Goal: Information Seeking & Learning: Learn about a topic

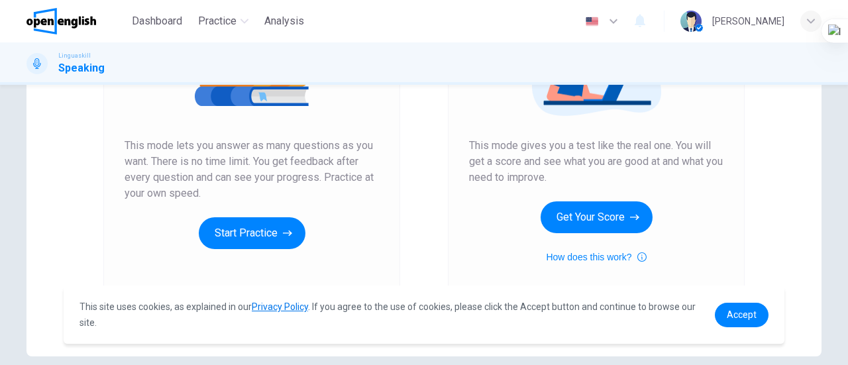
scroll to position [214, 0]
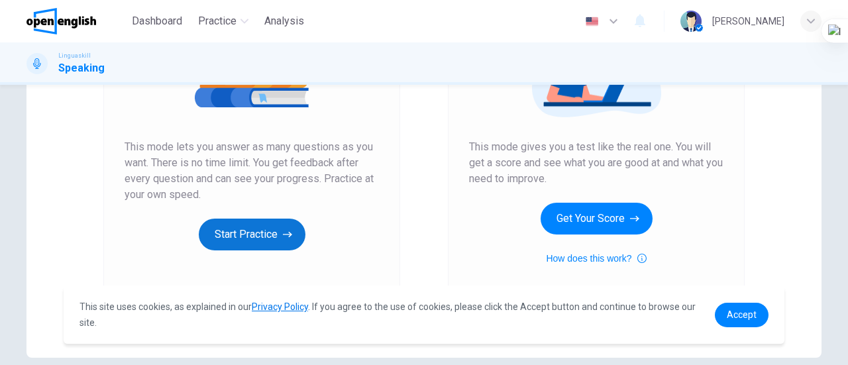
click at [232, 229] on button "Start Practice" at bounding box center [252, 235] width 107 height 32
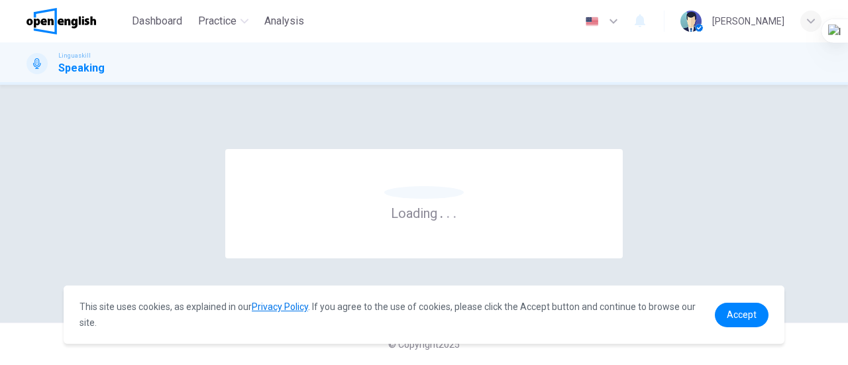
scroll to position [0, 0]
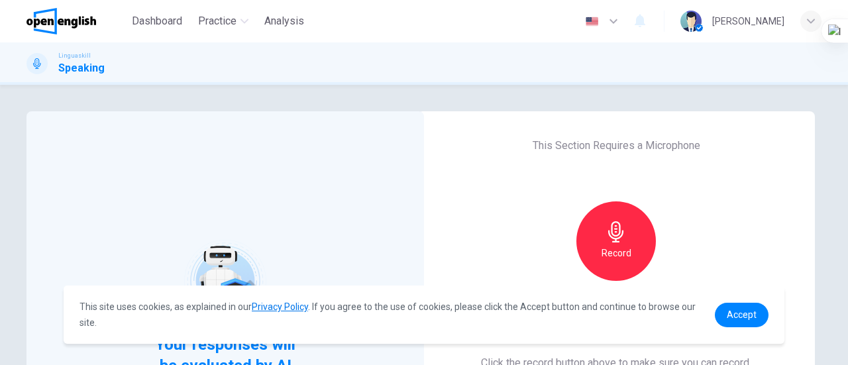
drag, startPoint x: 840, startPoint y: 152, endPoint x: 838, endPoint y: 189, distance: 37.8
click at [838, 189] on div "Your responses will be evaluated by AI This Section Requires a Microphone Recor…" at bounding box center [424, 225] width 848 height 280
click at [746, 309] on span "Accept" at bounding box center [742, 314] width 30 height 11
click at [748, 315] on span "Accept" at bounding box center [742, 314] width 30 height 11
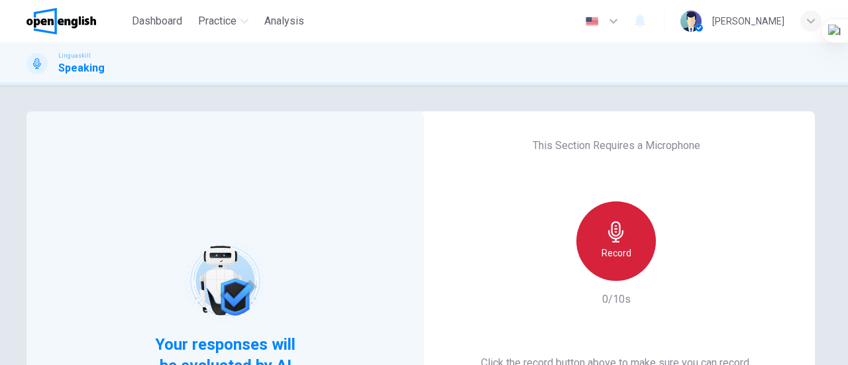
click at [611, 240] on icon "button" at bounding box center [615, 231] width 21 height 21
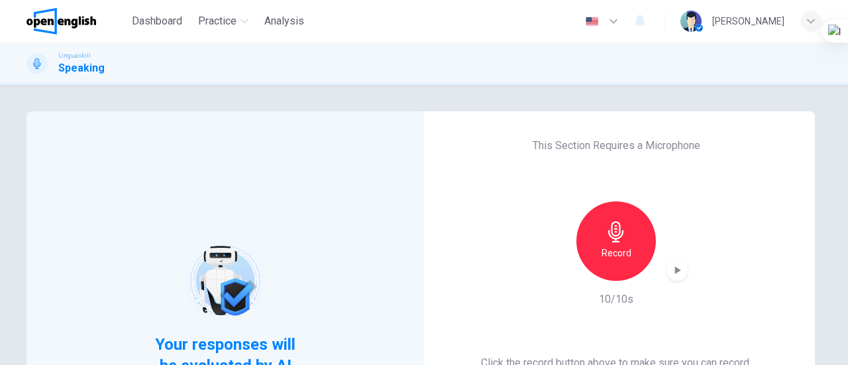
click at [679, 268] on icon "button" at bounding box center [676, 270] width 13 height 13
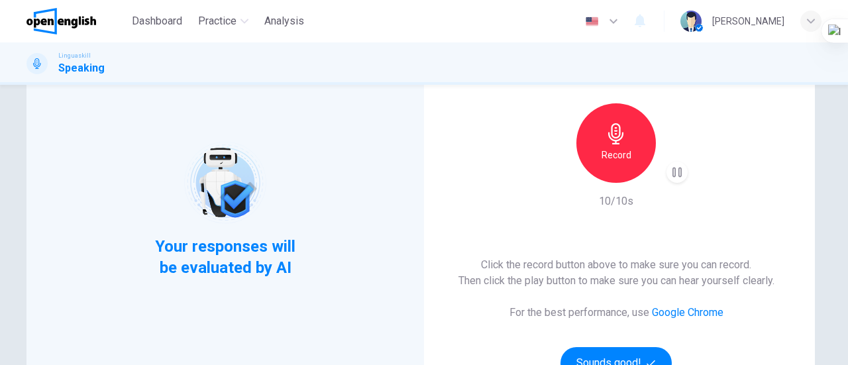
scroll to position [159, 0]
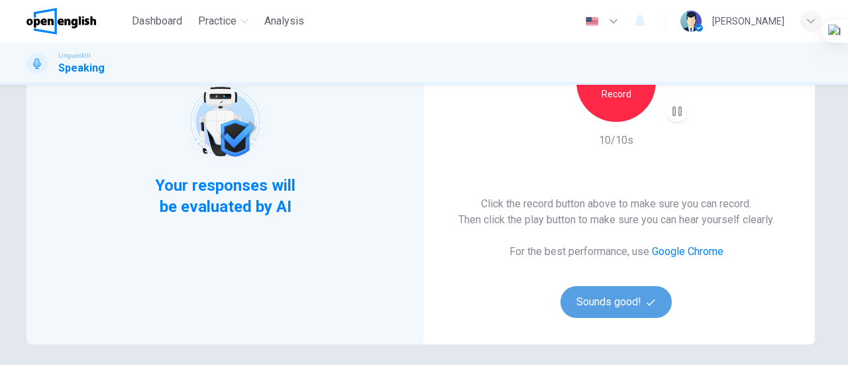
click at [616, 307] on button "Sounds good!" at bounding box center [615, 302] width 111 height 32
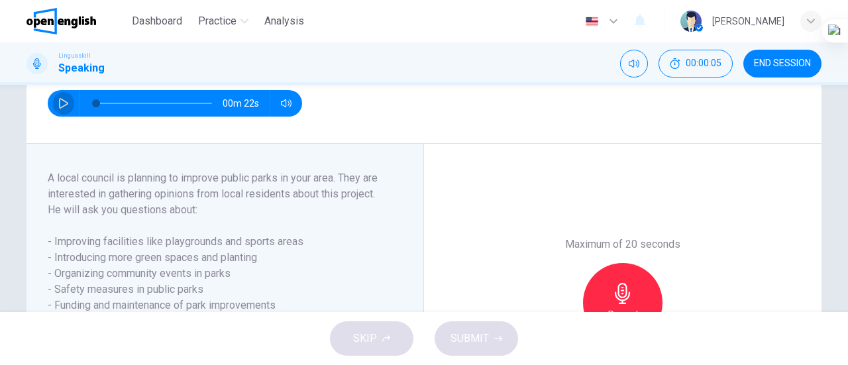
click at [59, 109] on icon "button" at bounding box center [63, 103] width 9 height 11
type input "*"
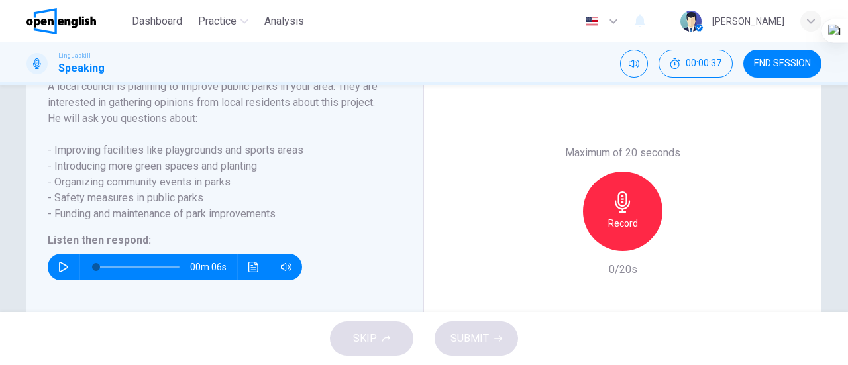
scroll to position [248, 0]
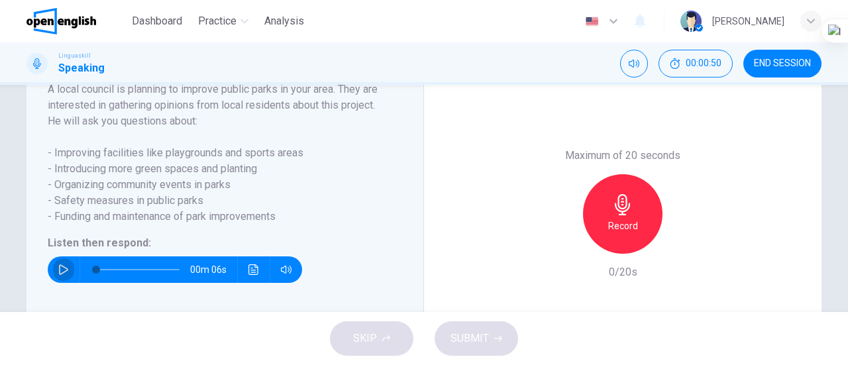
click at [59, 275] on icon "button" at bounding box center [63, 269] width 9 height 11
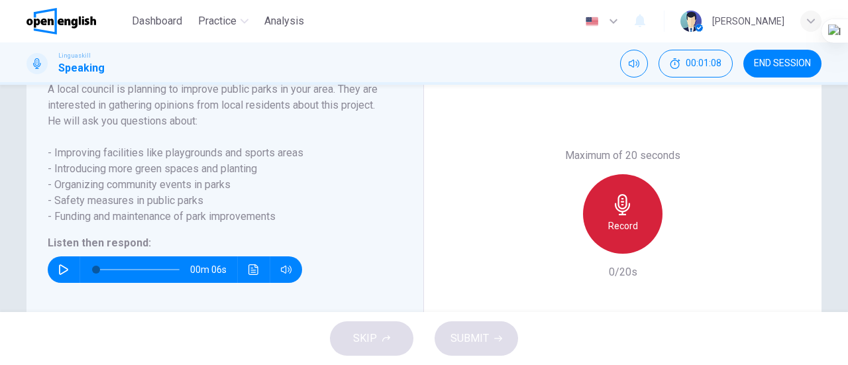
click at [613, 215] on icon "button" at bounding box center [622, 204] width 21 height 21
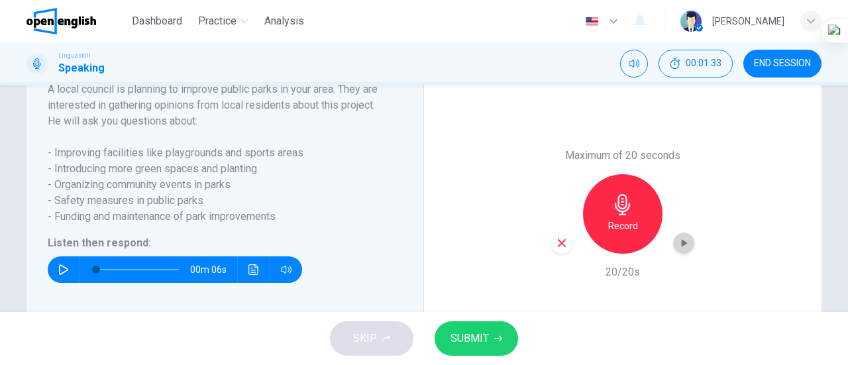
click at [677, 250] on icon "button" at bounding box center [683, 242] width 13 height 13
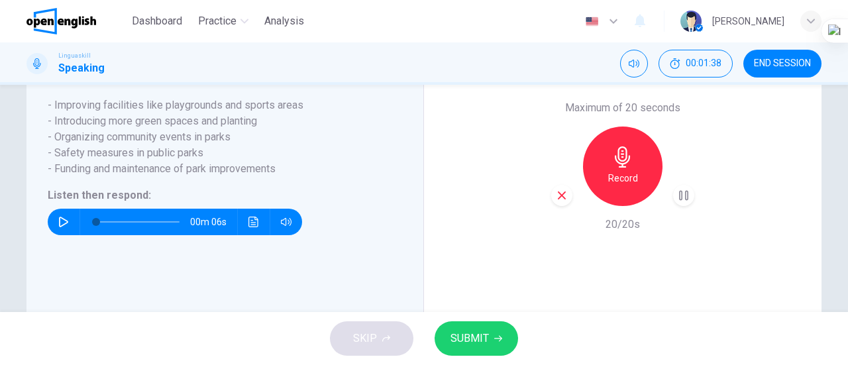
scroll to position [290, 0]
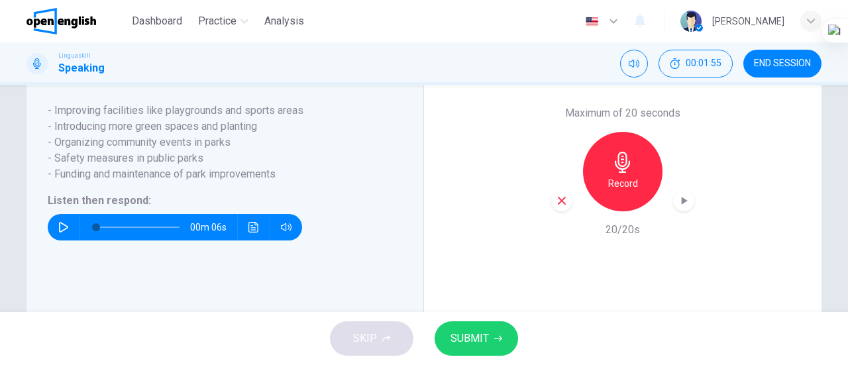
click at [562, 207] on icon "button" at bounding box center [562, 201] width 12 height 12
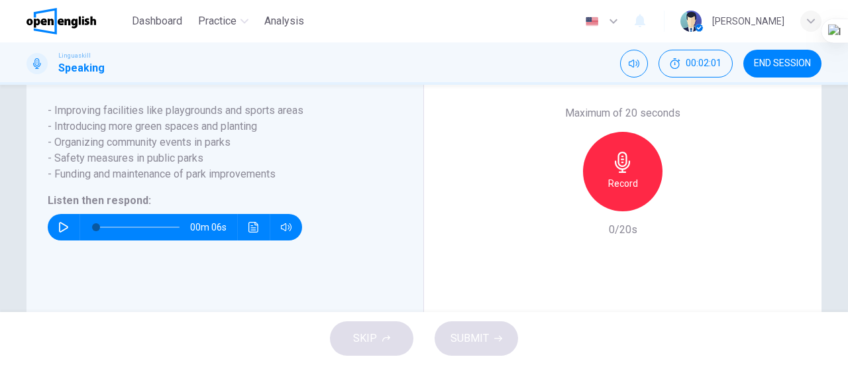
click at [61, 232] on icon "button" at bounding box center [63, 227] width 11 height 11
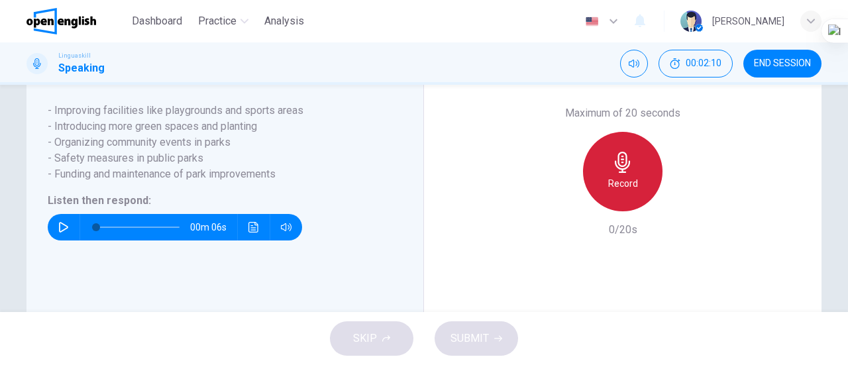
click at [608, 191] on h6 "Record" at bounding box center [623, 184] width 30 height 16
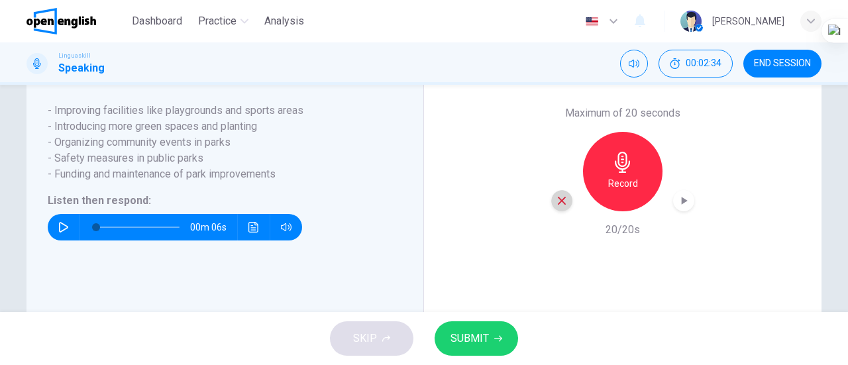
click at [556, 207] on icon "button" at bounding box center [562, 201] width 12 height 12
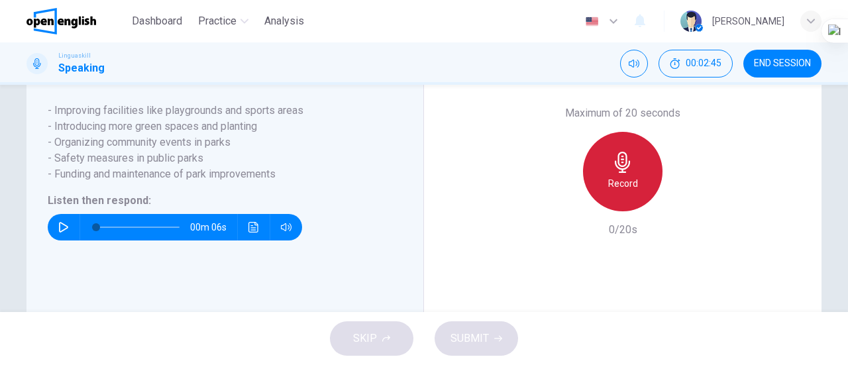
click at [615, 191] on h6 "Record" at bounding box center [623, 184] width 30 height 16
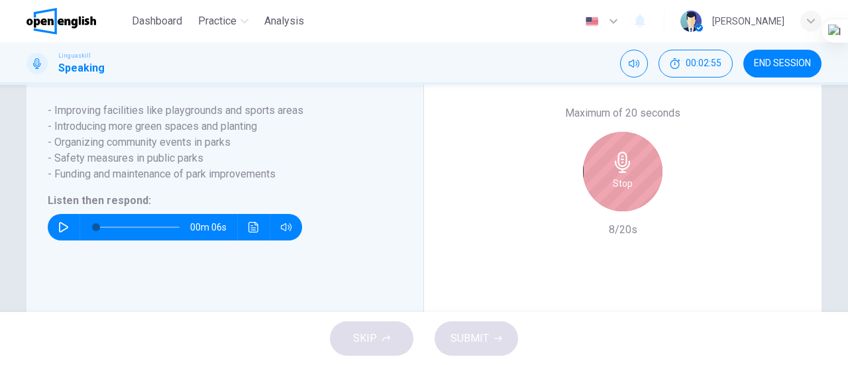
click at [615, 191] on h6 "Stop" at bounding box center [623, 184] width 20 height 16
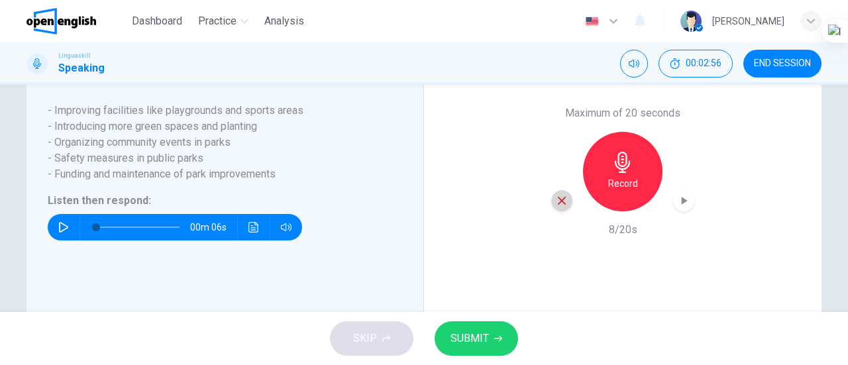
click at [560, 205] on icon "button" at bounding box center [562, 201] width 8 height 8
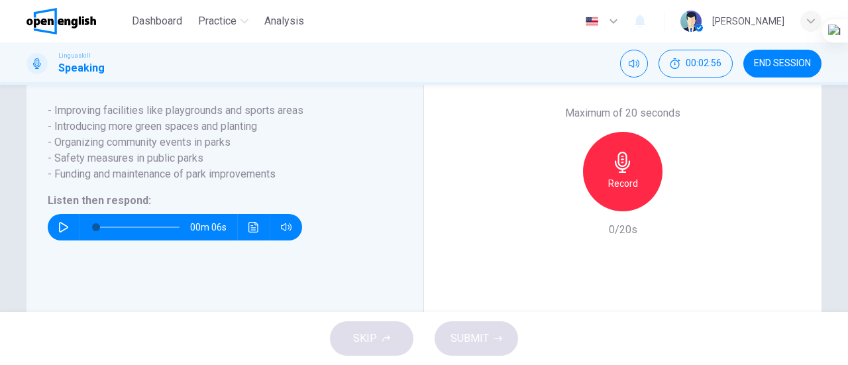
click at [560, 211] on div "Record" at bounding box center [622, 171] width 143 height 79
click at [614, 191] on h6 "Record" at bounding box center [623, 184] width 30 height 16
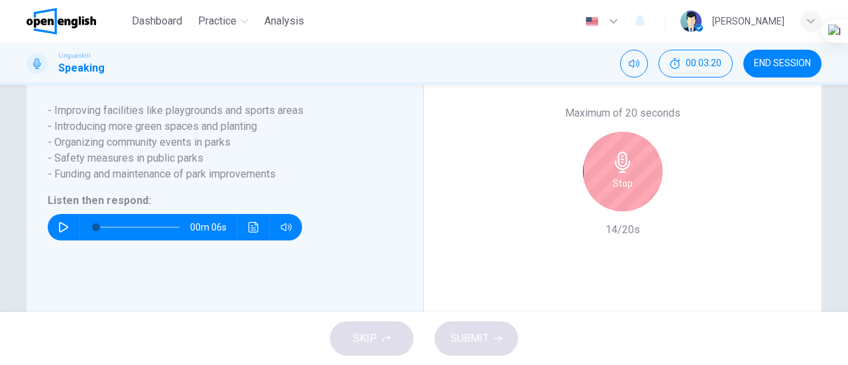
click at [613, 191] on h6 "Stop" at bounding box center [623, 184] width 20 height 16
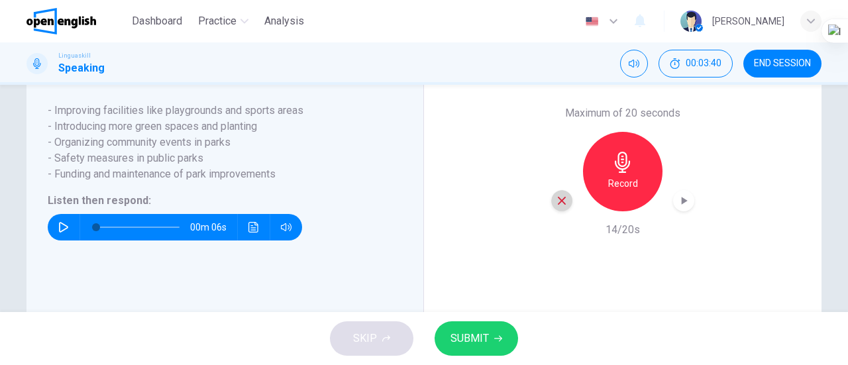
click at [556, 207] on icon "button" at bounding box center [562, 201] width 12 height 12
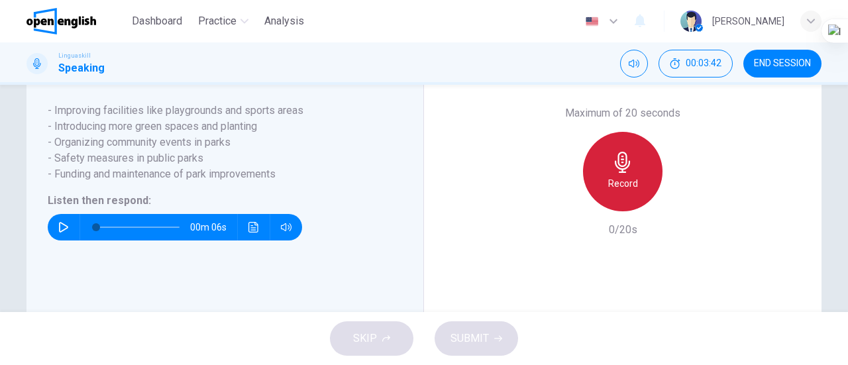
click at [615, 191] on h6 "Record" at bounding box center [623, 184] width 30 height 16
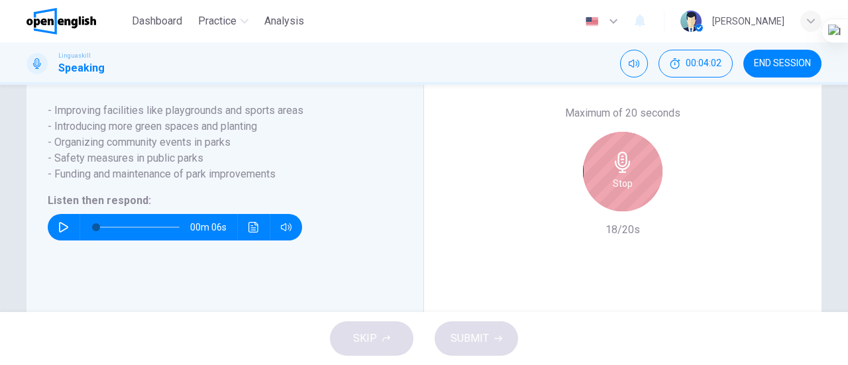
click at [615, 191] on h6 "Stop" at bounding box center [623, 184] width 20 height 16
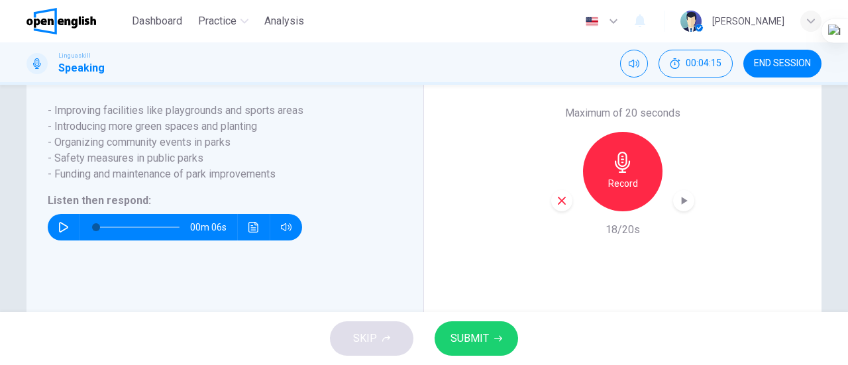
click at [58, 232] on icon "button" at bounding box center [63, 227] width 11 height 11
click at [558, 207] on icon "button" at bounding box center [562, 201] width 12 height 12
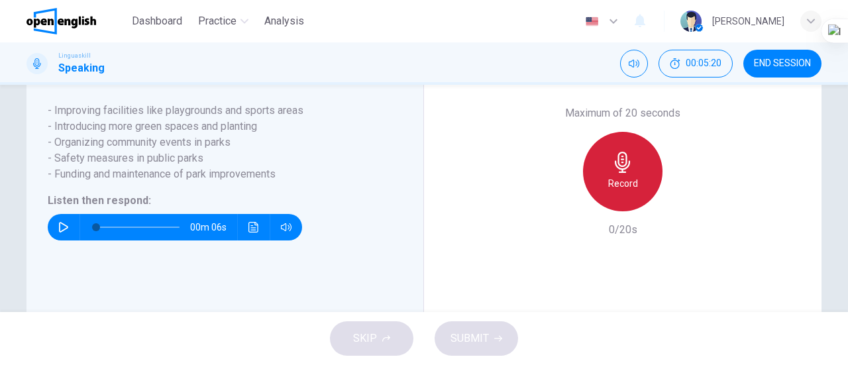
click at [615, 191] on h6 "Record" at bounding box center [623, 184] width 30 height 16
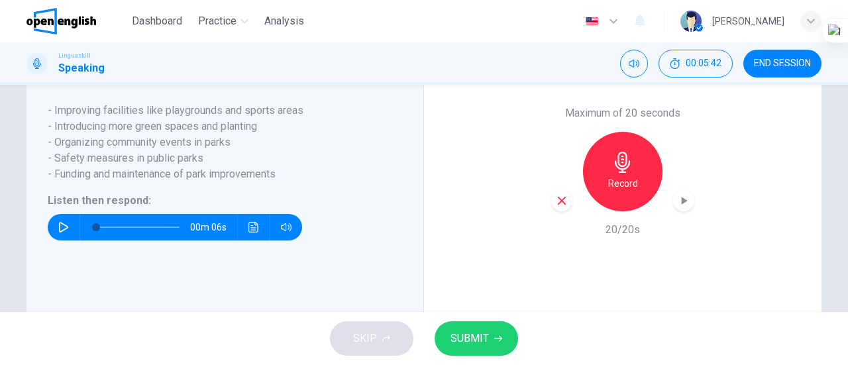
click at [683, 207] on icon "button" at bounding box center [683, 200] width 13 height 13
click at [488, 334] on button "SUBMIT" at bounding box center [475, 338] width 83 height 34
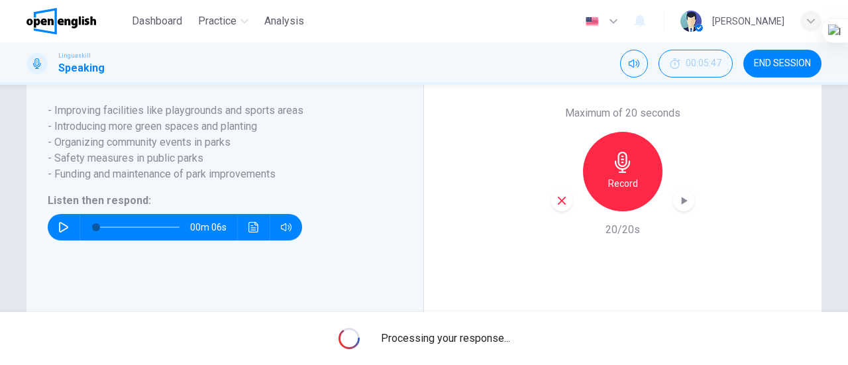
scroll to position [317, 0]
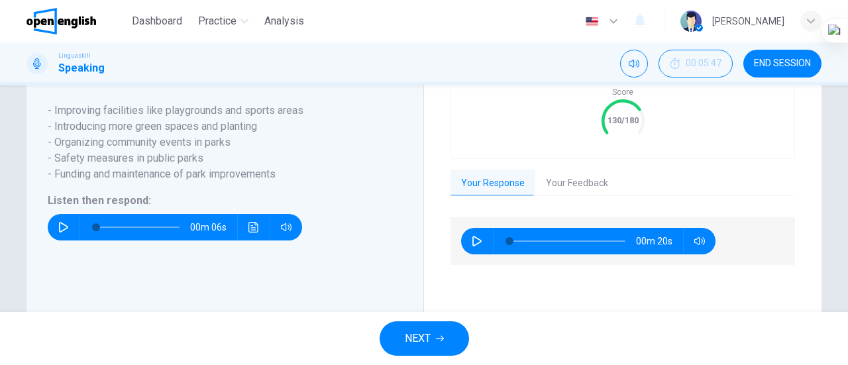
click at [575, 196] on button "Your Feedback" at bounding box center [576, 184] width 83 height 28
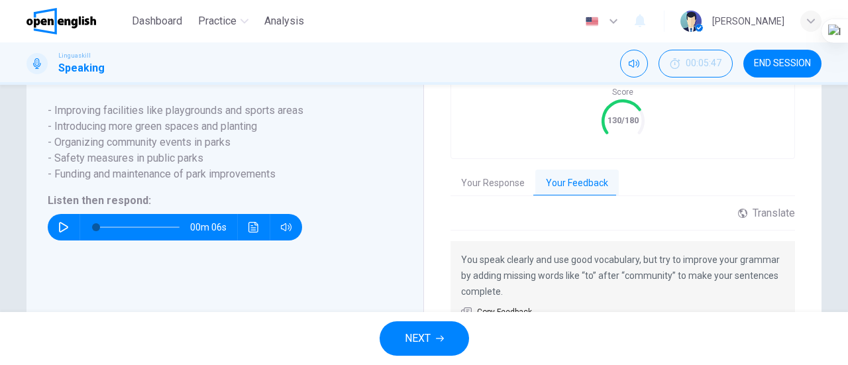
drag, startPoint x: 847, startPoint y: 232, endPoint x: 844, endPoint y: 256, distance: 24.7
click at [844, 256] on html "This site uses cookies, as explained in our Privacy Policy . If you agree to th…" at bounding box center [424, 182] width 848 height 365
drag, startPoint x: 847, startPoint y: 244, endPoint x: 845, endPoint y: 255, distance: 11.4
click at [845, 255] on html "This site uses cookies, as explained in our Privacy Policy . If you agree to th…" at bounding box center [424, 182] width 848 height 365
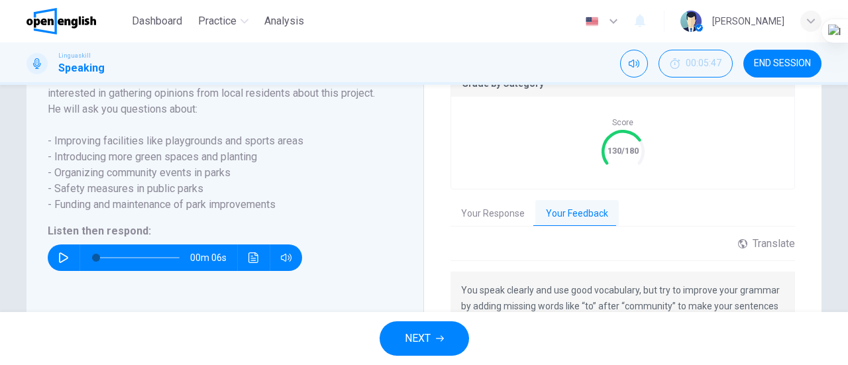
scroll to position [295, 0]
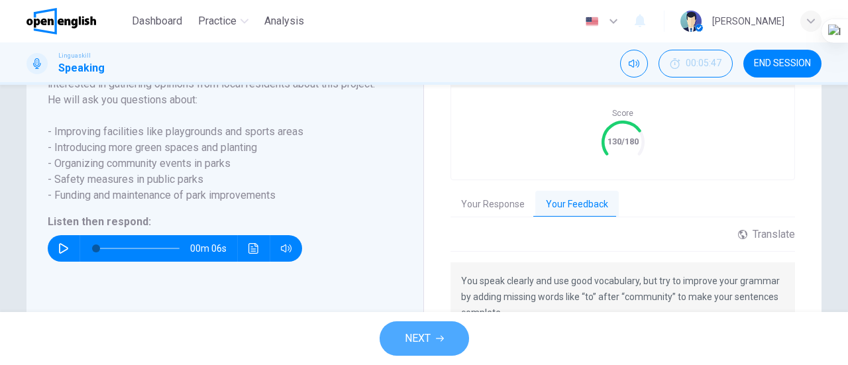
click at [419, 334] on span "NEXT" at bounding box center [418, 338] width 26 height 19
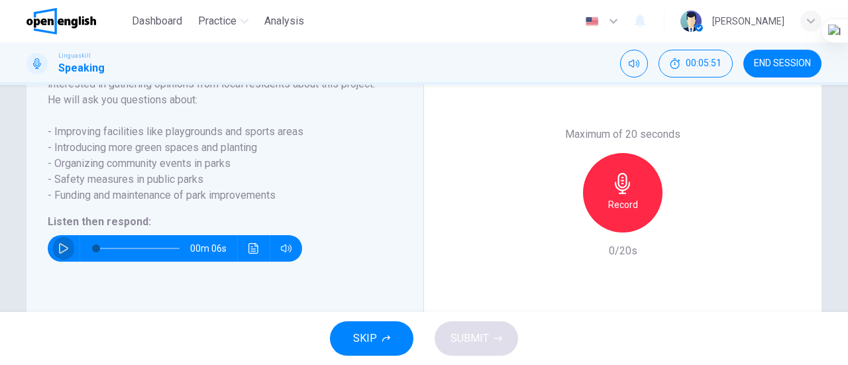
click at [58, 254] on icon "button" at bounding box center [63, 248] width 11 height 11
click at [60, 254] on icon "button" at bounding box center [63, 248] width 11 height 11
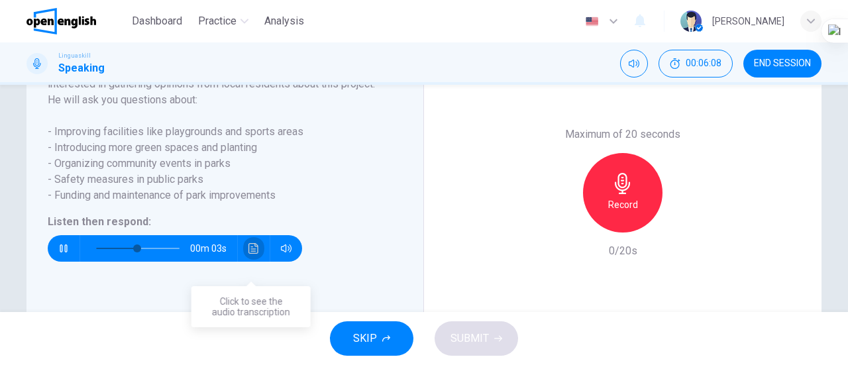
click at [248, 254] on icon "Click to see the audio transcription" at bounding box center [253, 248] width 11 height 11
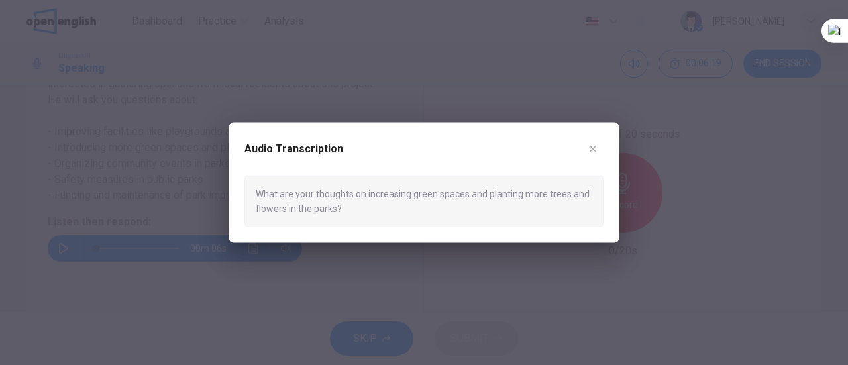
drag, startPoint x: 257, startPoint y: 195, endPoint x: 351, endPoint y: 210, distance: 95.3
click at [351, 210] on div "What are your thoughts on increasing green spaces and planting more trees and f…" at bounding box center [423, 201] width 359 height 52
click at [595, 152] on icon "button" at bounding box center [592, 148] width 11 height 11
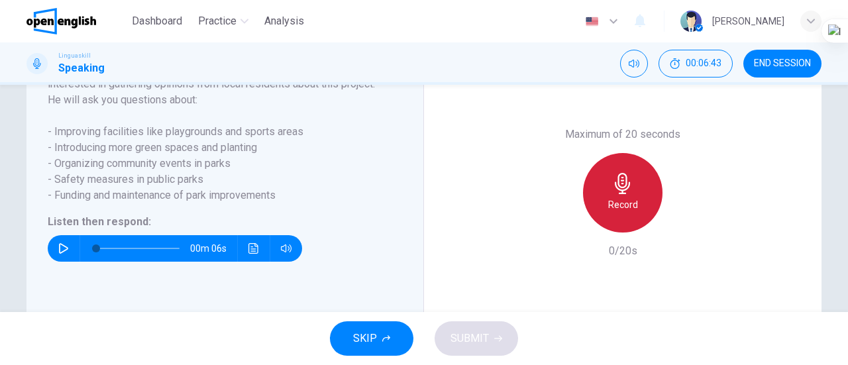
click at [616, 194] on icon "button" at bounding box center [622, 183] width 15 height 21
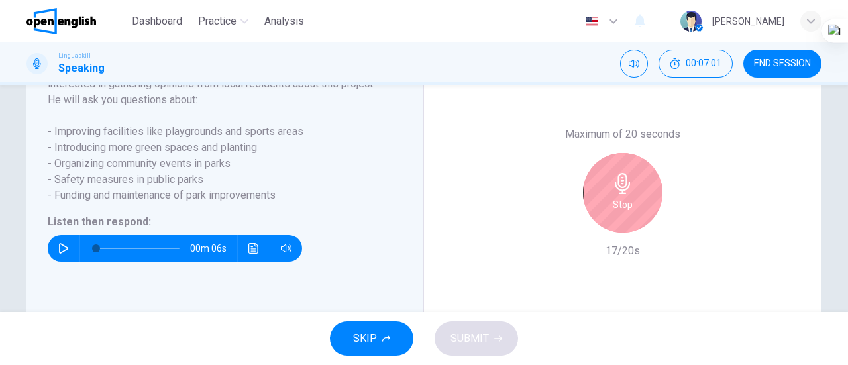
click at [616, 194] on icon "button" at bounding box center [622, 183] width 15 height 21
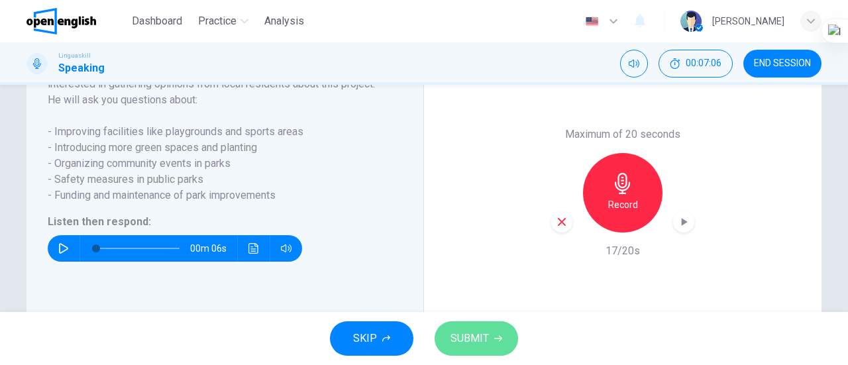
click at [459, 341] on span "SUBMIT" at bounding box center [469, 338] width 38 height 19
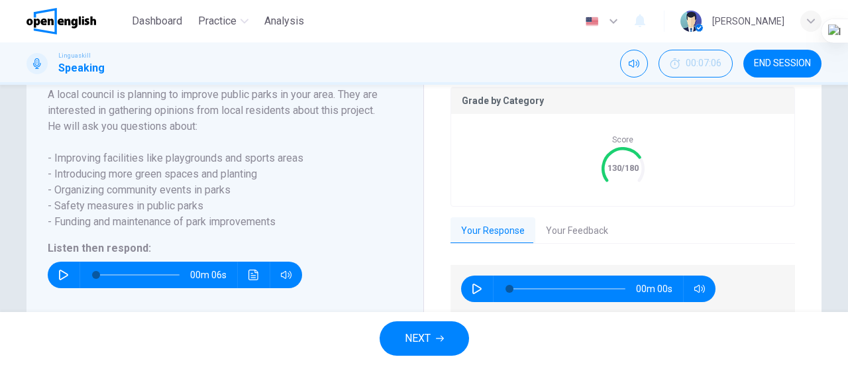
scroll to position [295, 0]
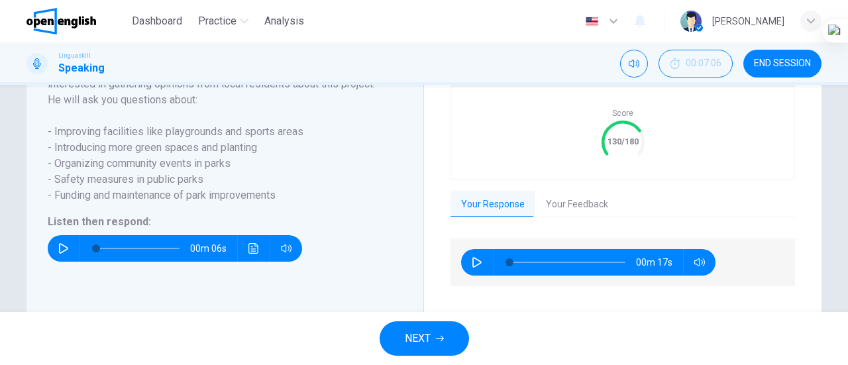
click at [572, 214] on button "Your Feedback" at bounding box center [576, 205] width 83 height 28
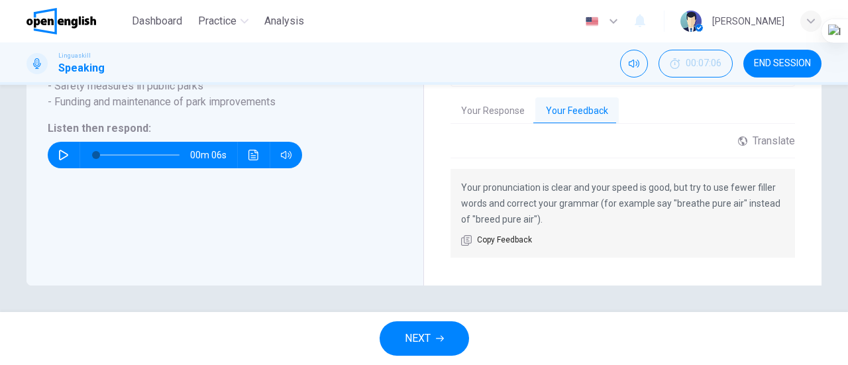
scroll to position [404, 0]
click at [424, 329] on span "NEXT" at bounding box center [418, 338] width 26 height 19
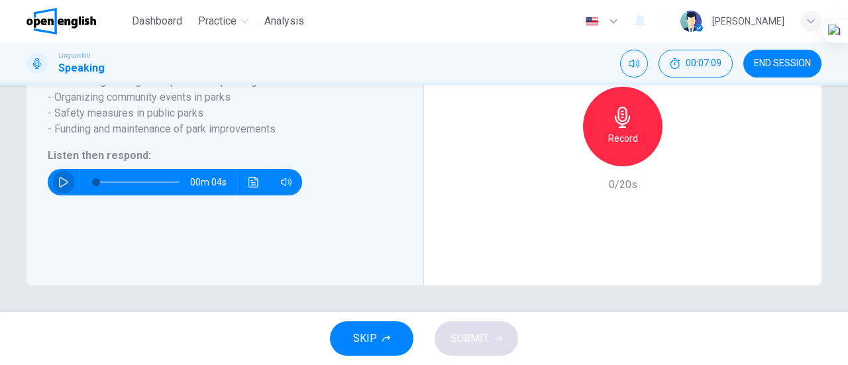
click at [60, 179] on icon "button" at bounding box center [63, 182] width 9 height 11
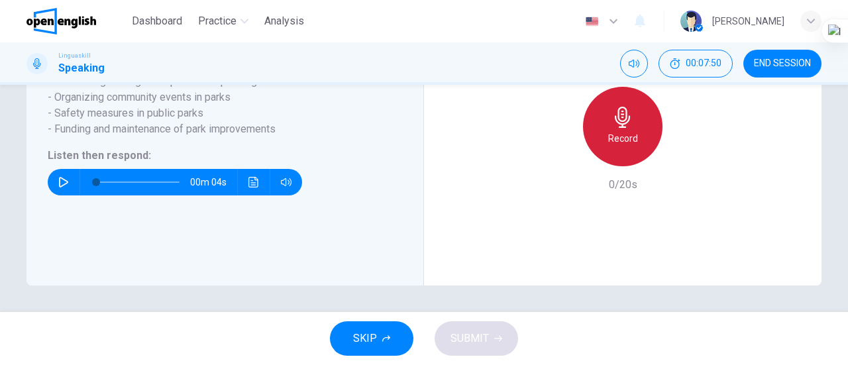
click at [613, 142] on h6 "Record" at bounding box center [623, 138] width 30 height 16
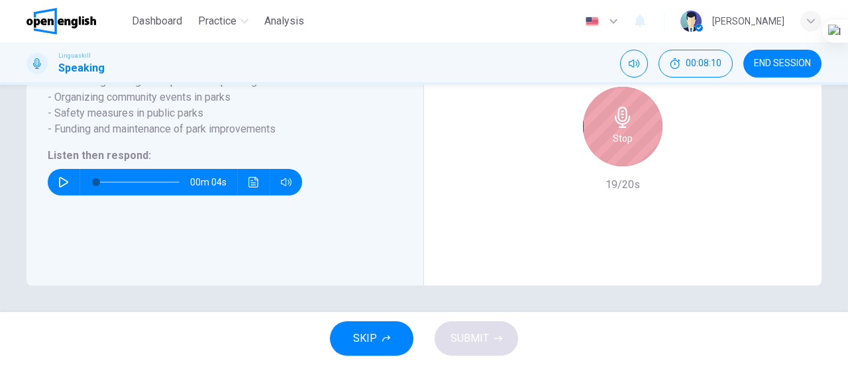
click at [613, 142] on h6 "Stop" at bounding box center [623, 138] width 20 height 16
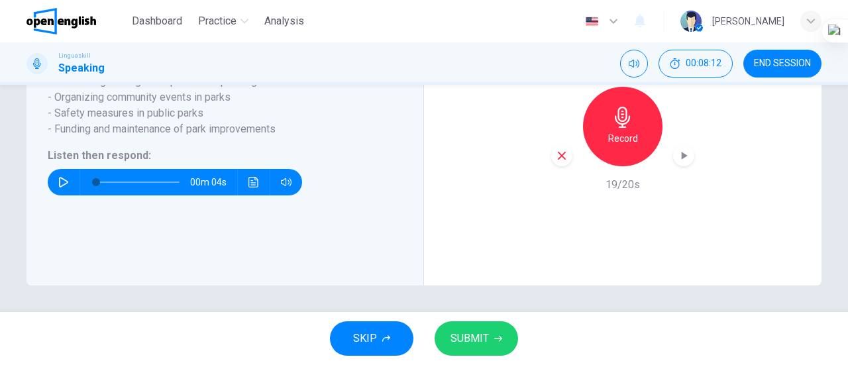
click at [459, 338] on span "SUBMIT" at bounding box center [469, 338] width 38 height 19
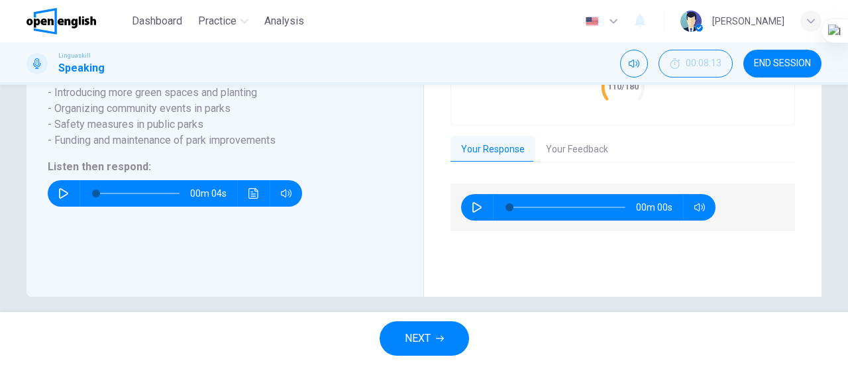
scroll to position [377, 0]
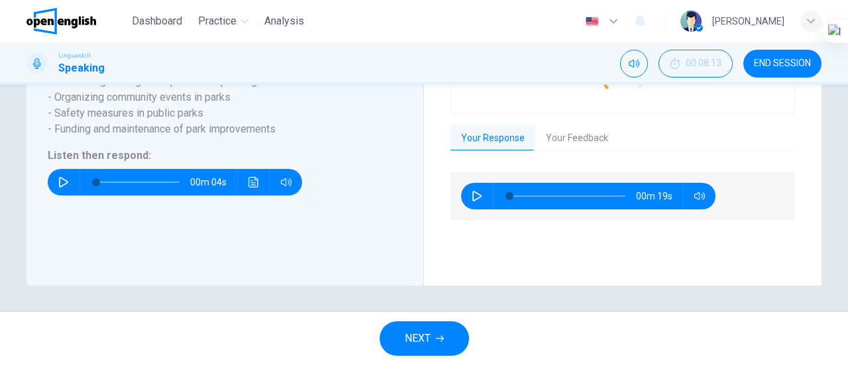
click at [839, 282] on div "Question 3 Part 5 - Communication activity You will hear five questions about a…" at bounding box center [424, 198] width 848 height 227
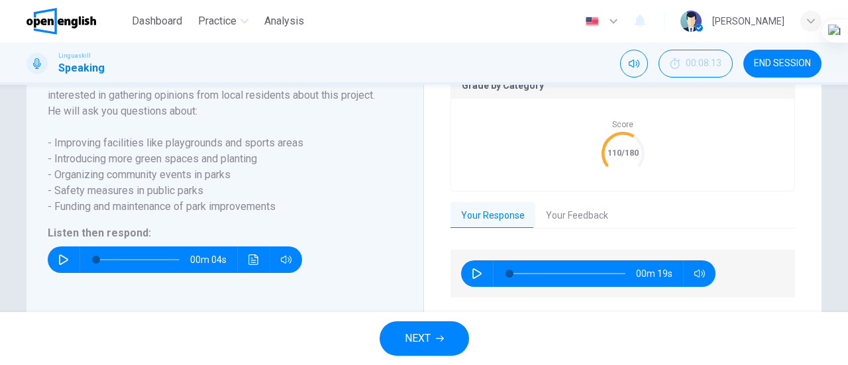
scroll to position [287, 0]
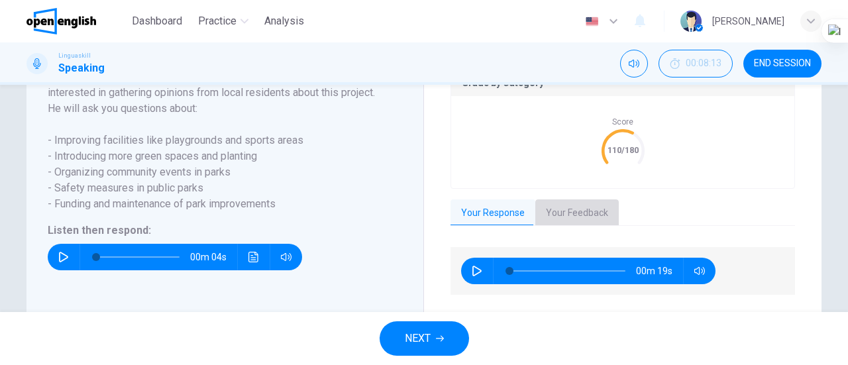
click at [576, 227] on button "Your Feedback" at bounding box center [576, 213] width 83 height 28
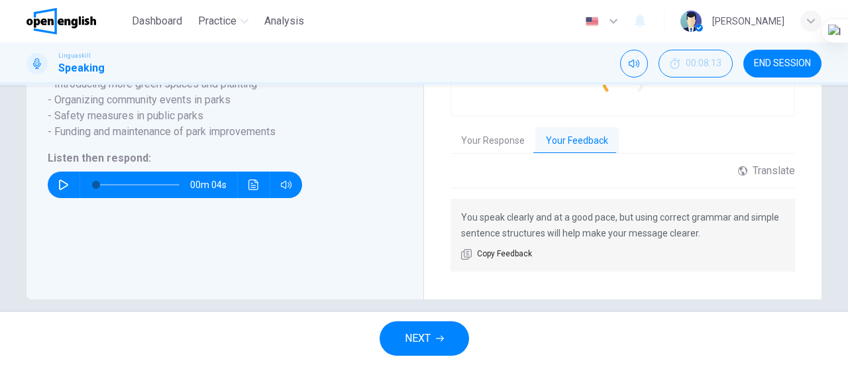
scroll to position [386, 0]
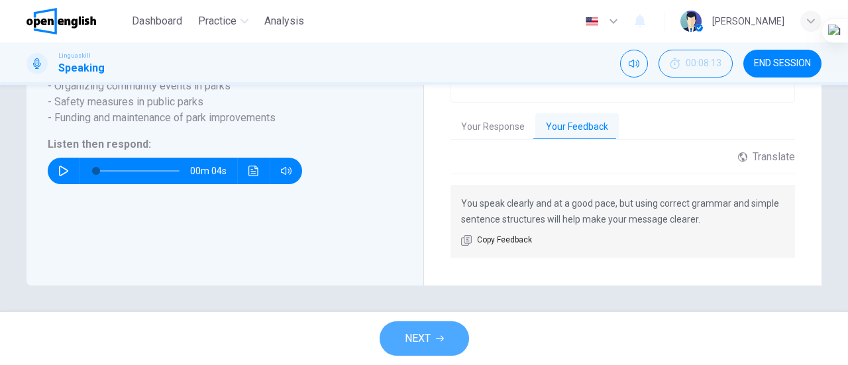
click at [431, 336] on button "NEXT" at bounding box center [424, 338] width 89 height 34
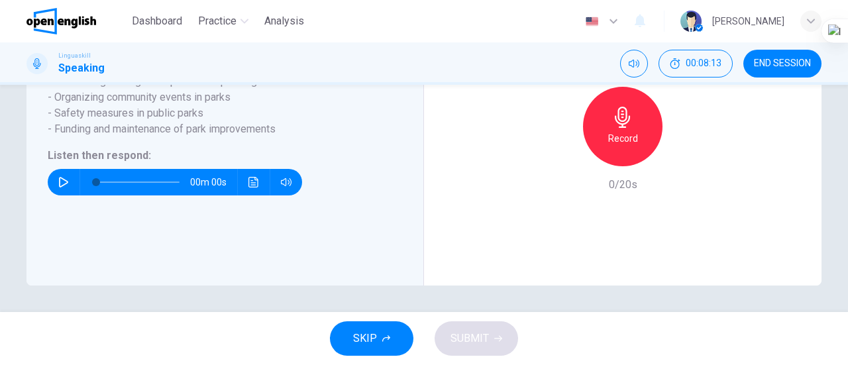
scroll to position [350, 0]
click at [59, 185] on icon "button" at bounding box center [63, 182] width 9 height 11
drag, startPoint x: 847, startPoint y: 240, endPoint x: 840, endPoint y: 213, distance: 28.8
click at [840, 213] on html "This site uses cookies, as explained in our Privacy Policy . If you agree to th…" at bounding box center [424, 182] width 848 height 365
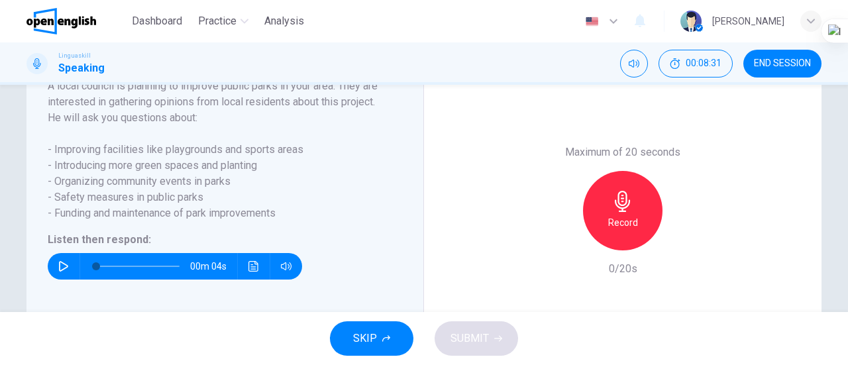
scroll to position [257, 0]
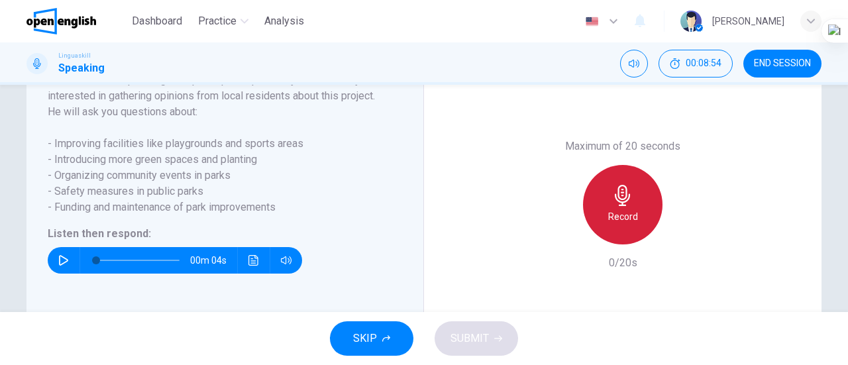
click at [620, 225] on h6 "Record" at bounding box center [623, 217] width 30 height 16
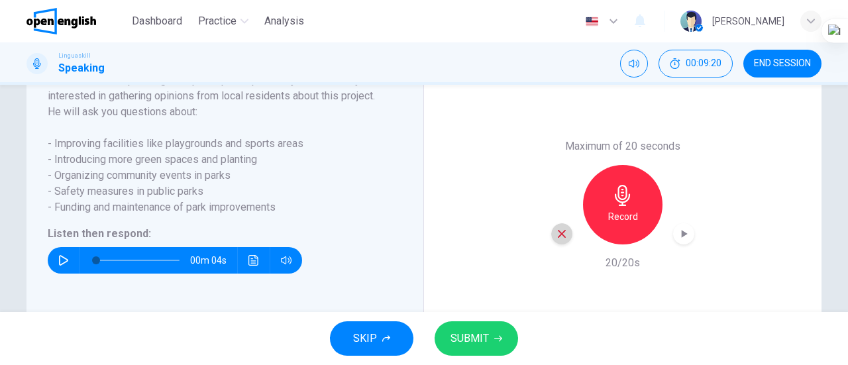
click at [560, 238] on icon "button" at bounding box center [562, 234] width 8 height 8
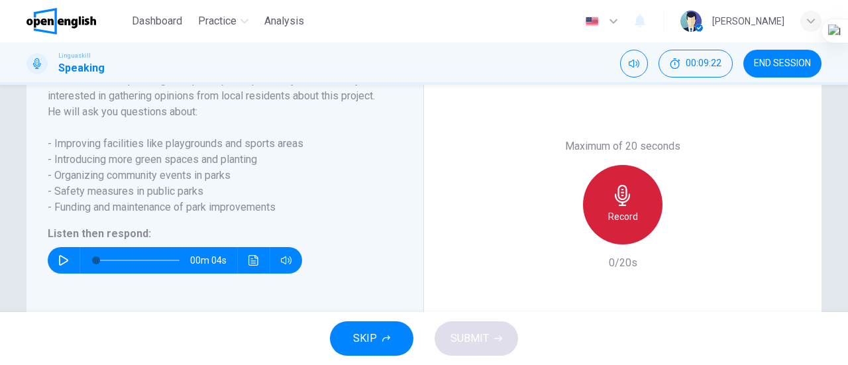
click at [622, 225] on h6 "Record" at bounding box center [623, 217] width 30 height 16
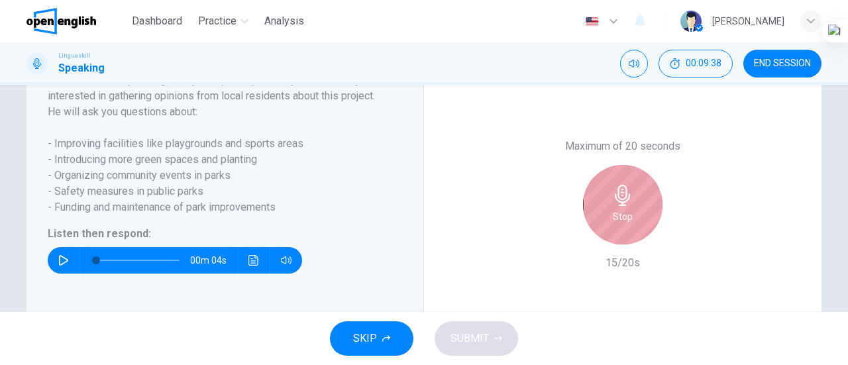
click at [622, 225] on h6 "Stop" at bounding box center [623, 217] width 20 height 16
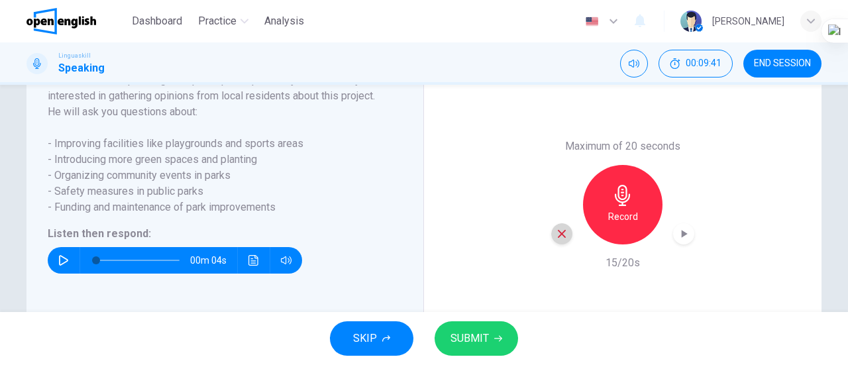
click at [556, 240] on icon "button" at bounding box center [562, 234] width 12 height 12
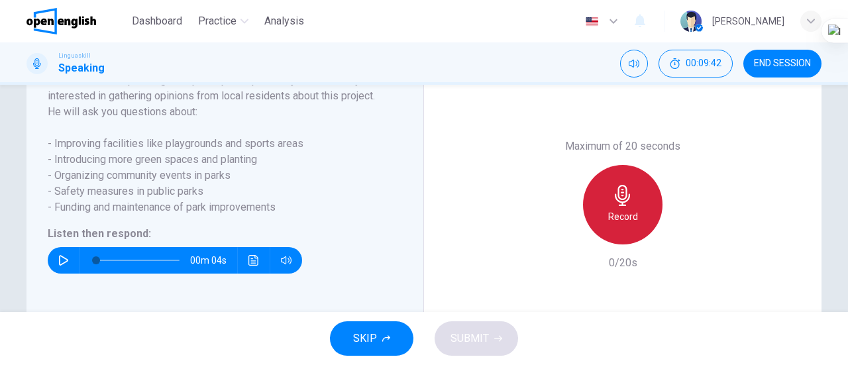
click at [625, 225] on h6 "Record" at bounding box center [623, 217] width 30 height 16
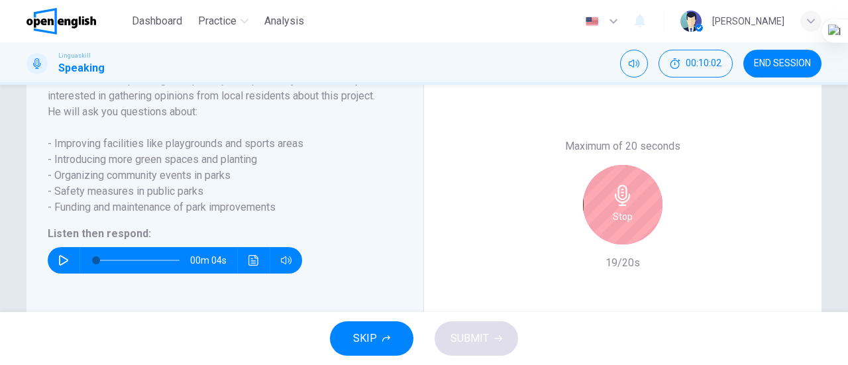
click at [615, 225] on h6 "Stop" at bounding box center [623, 217] width 20 height 16
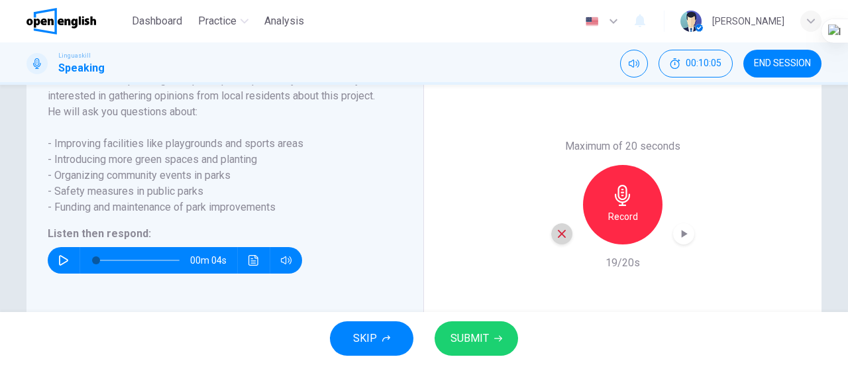
click at [560, 240] on icon "button" at bounding box center [562, 234] width 12 height 12
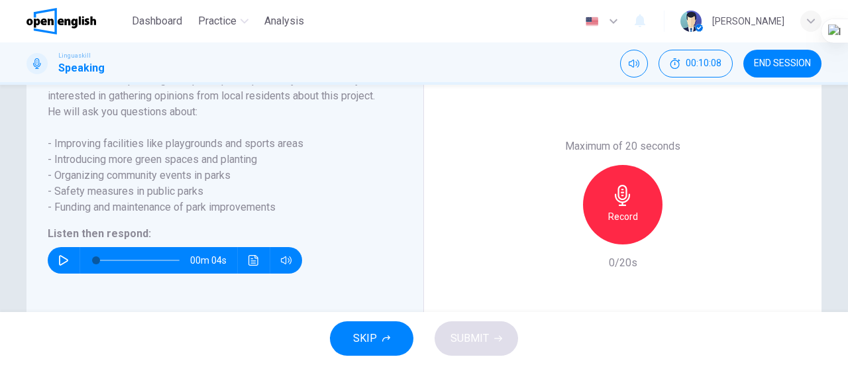
click at [615, 206] on icon "button" at bounding box center [622, 195] width 21 height 21
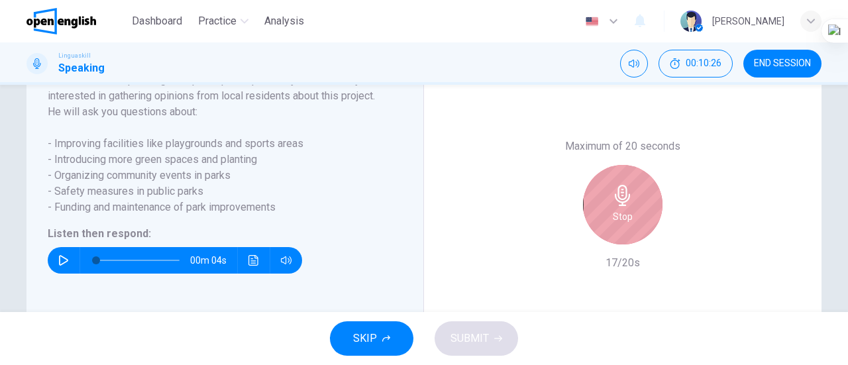
click at [615, 206] on icon "button" at bounding box center [622, 195] width 21 height 21
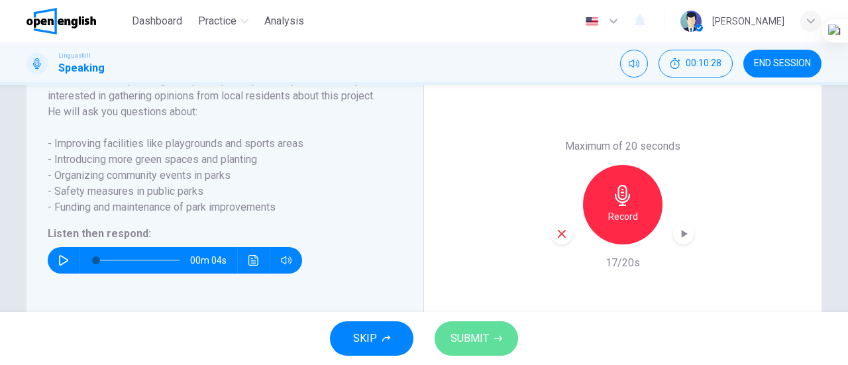
click at [470, 348] on button "SUBMIT" at bounding box center [475, 338] width 83 height 34
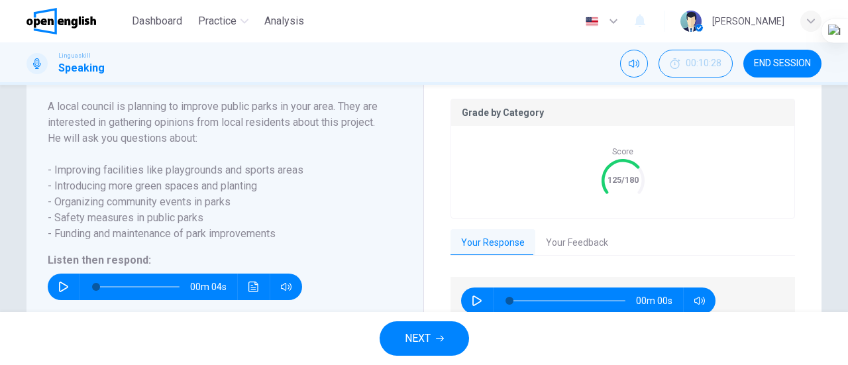
scroll to position [283, 0]
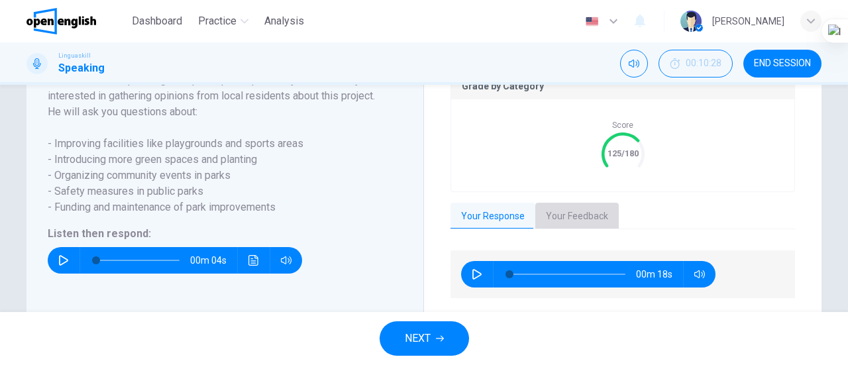
click at [605, 230] on button "Your Feedback" at bounding box center [576, 217] width 83 height 28
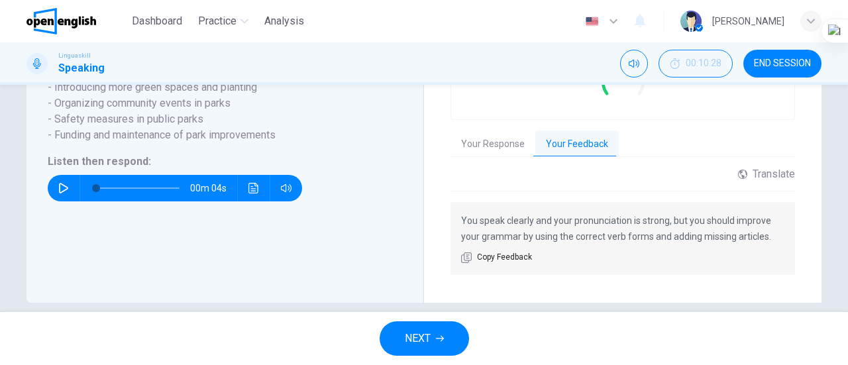
scroll to position [368, 0]
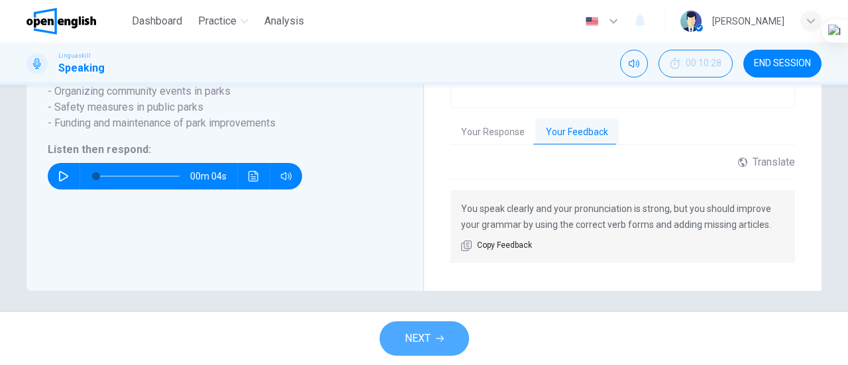
click at [424, 335] on span "NEXT" at bounding box center [418, 338] width 26 height 19
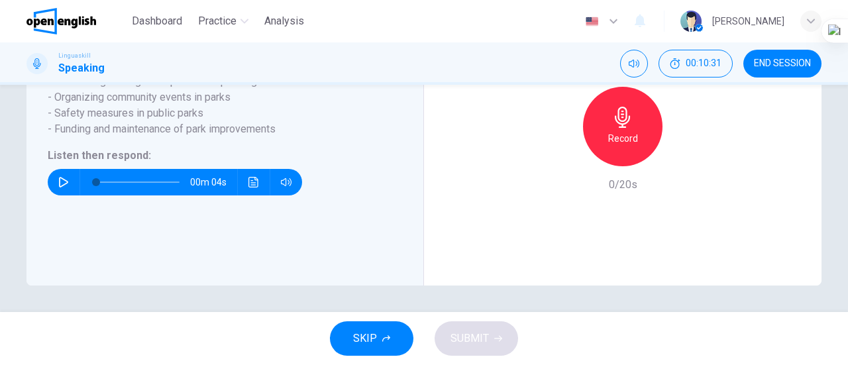
click at [62, 187] on icon "button" at bounding box center [63, 182] width 11 height 11
type input "*"
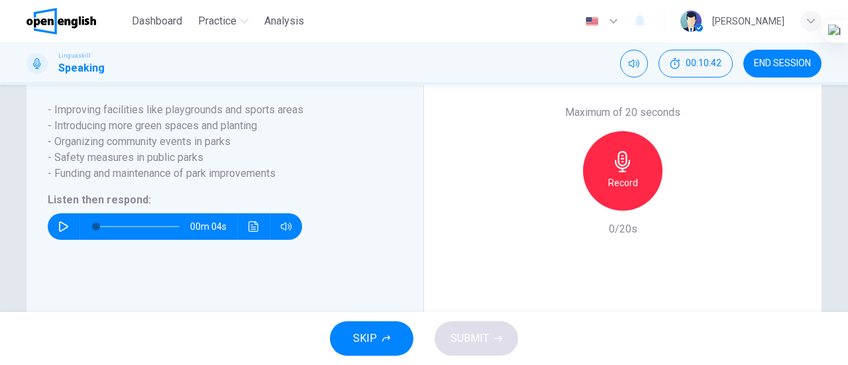
scroll to position [290, 0]
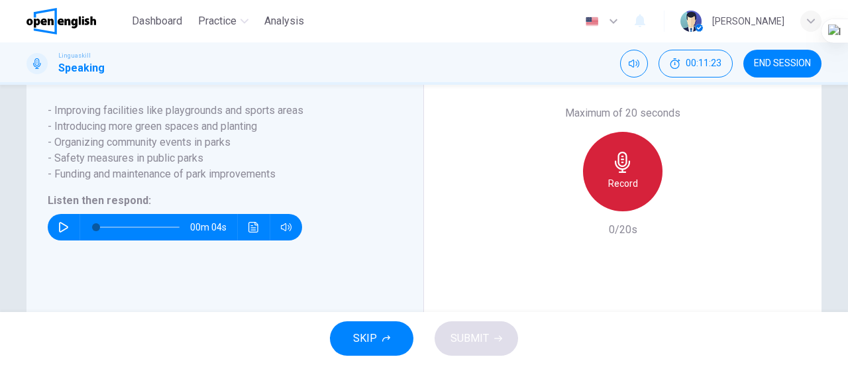
click at [618, 173] on icon "button" at bounding box center [622, 162] width 15 height 21
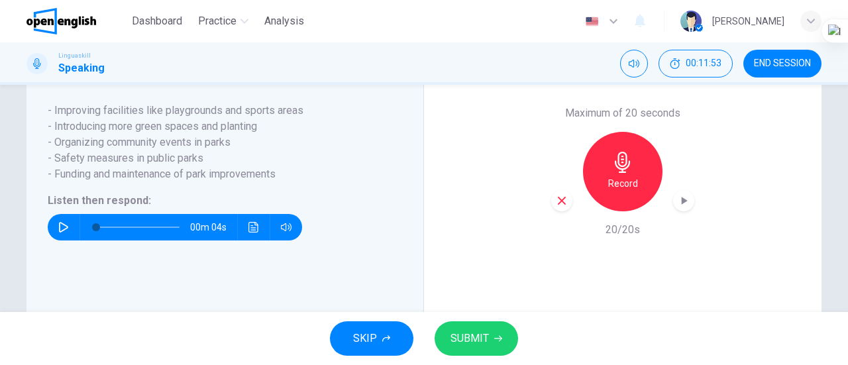
click at [478, 322] on button "SUBMIT" at bounding box center [475, 338] width 83 height 34
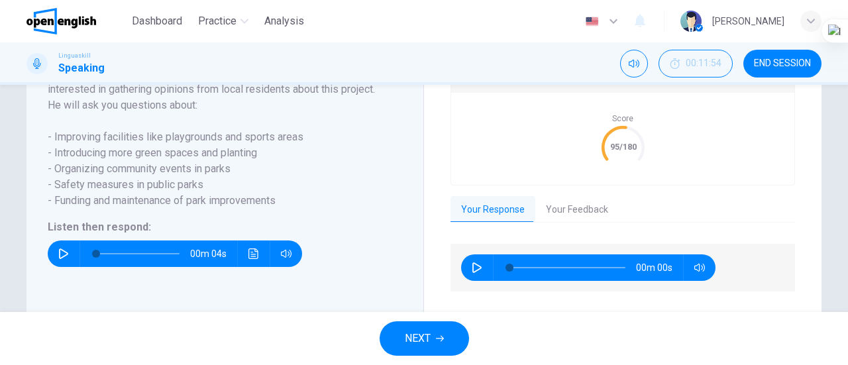
scroll to position [317, 0]
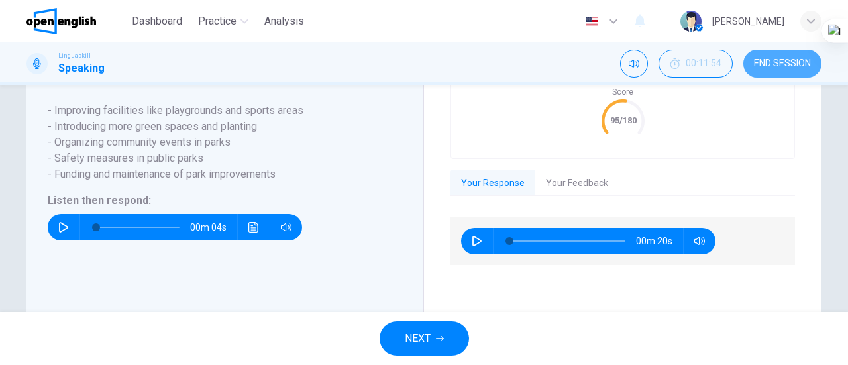
click at [788, 59] on span "END SESSION" at bounding box center [782, 63] width 57 height 11
click at [556, 190] on button "Your Feedback" at bounding box center [576, 184] width 83 height 28
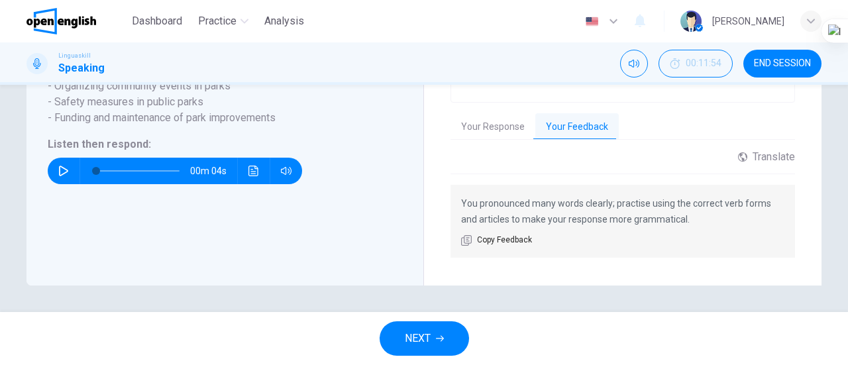
scroll to position [387, 0]
click at [434, 340] on button "NEXT" at bounding box center [424, 338] width 89 height 34
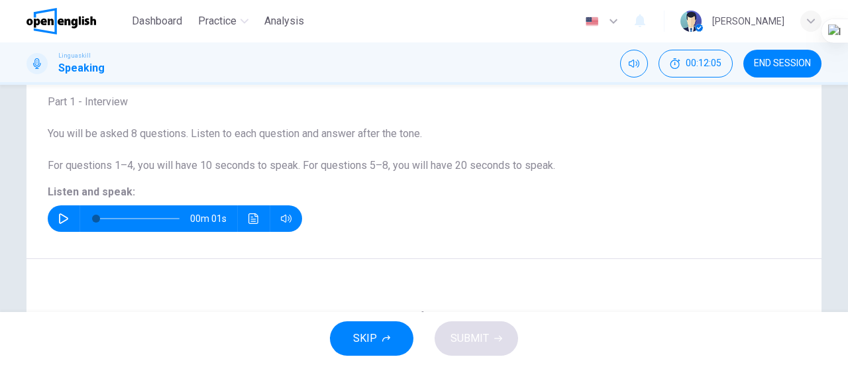
scroll to position [77, 0]
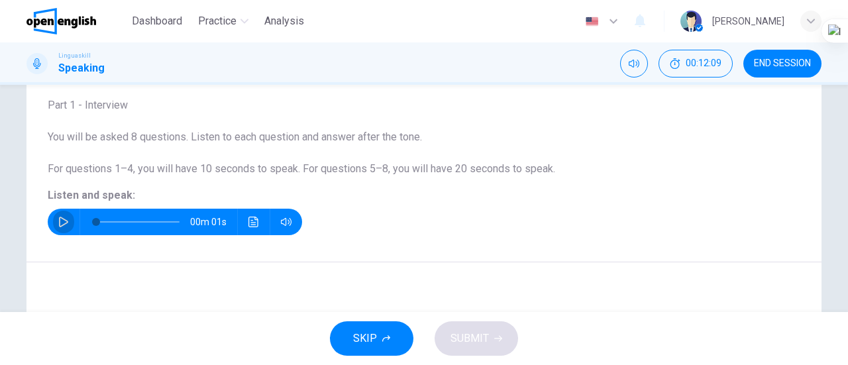
click at [58, 226] on icon "button" at bounding box center [63, 222] width 11 height 11
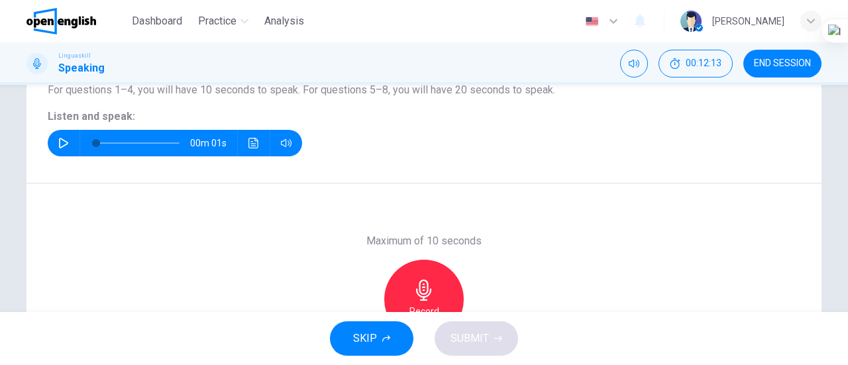
scroll to position [210, 0]
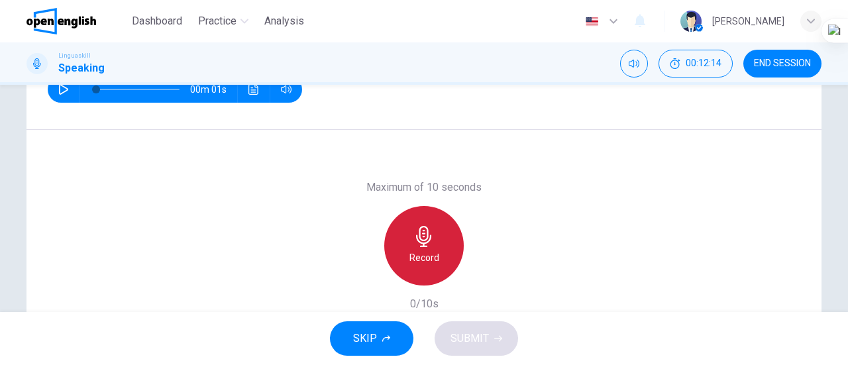
click at [423, 234] on icon "button" at bounding box center [423, 236] width 21 height 21
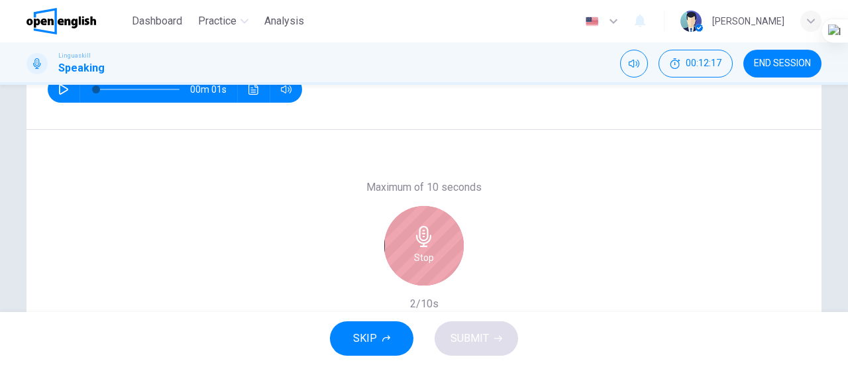
click at [423, 234] on icon "button" at bounding box center [423, 236] width 21 height 21
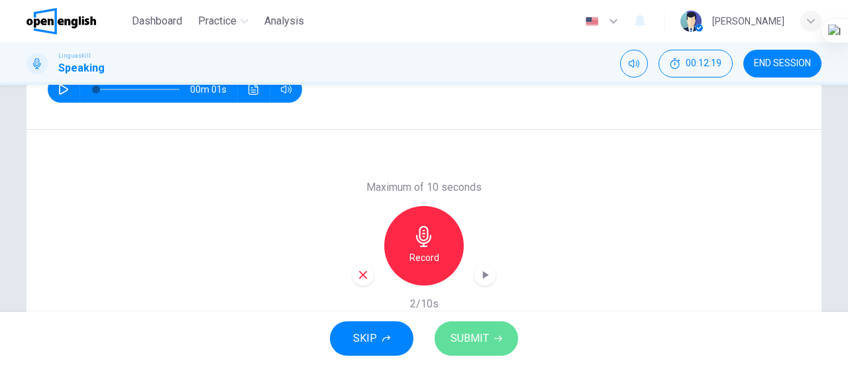
click at [484, 339] on span "SUBMIT" at bounding box center [469, 338] width 38 height 19
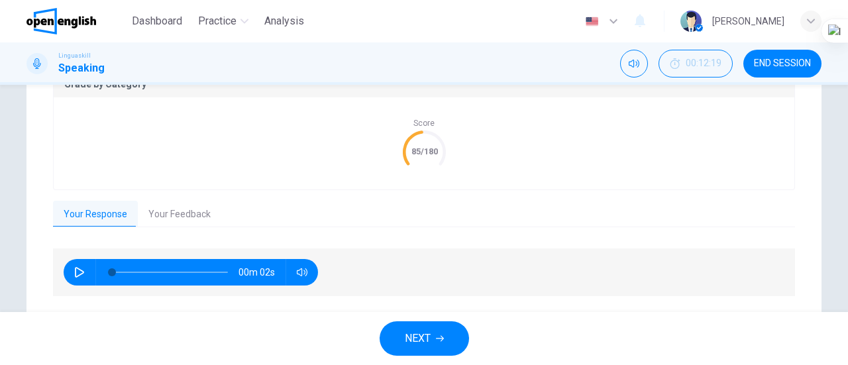
scroll to position [302, 0]
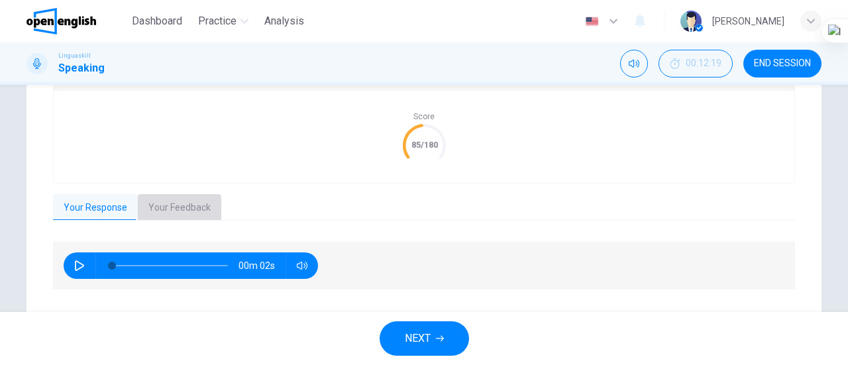
click at [200, 202] on button "Your Feedback" at bounding box center [179, 208] width 83 height 28
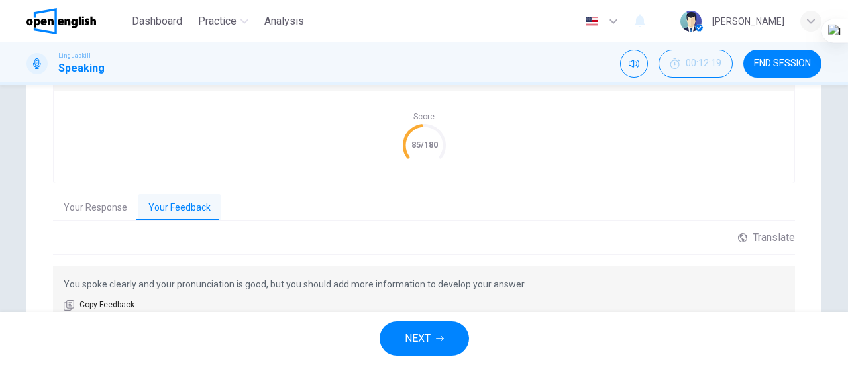
drag, startPoint x: 846, startPoint y: 227, endPoint x: 840, endPoint y: 290, distance: 63.9
click at [840, 290] on html "This site uses cookies, as explained in our Privacy Policy . If you agree to th…" at bounding box center [424, 182] width 848 height 365
click at [419, 347] on span "NEXT" at bounding box center [418, 338] width 26 height 19
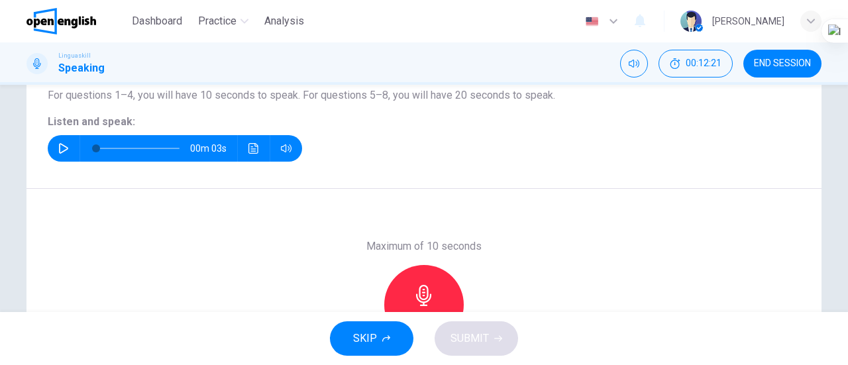
scroll to position [119, 0]
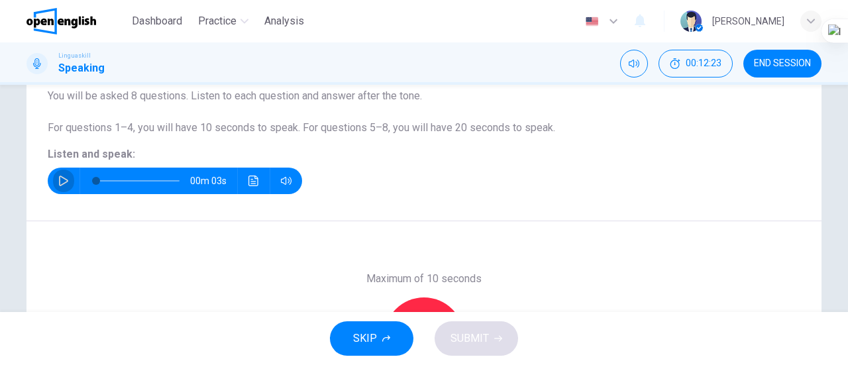
click at [60, 179] on icon "button" at bounding box center [63, 181] width 11 height 11
type input "*"
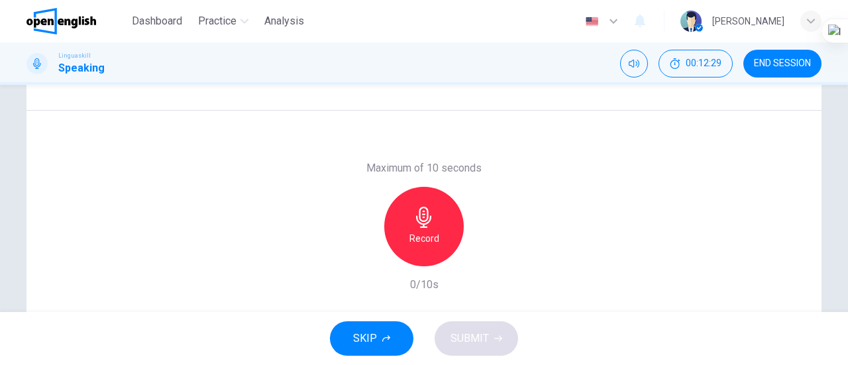
scroll to position [232, 0]
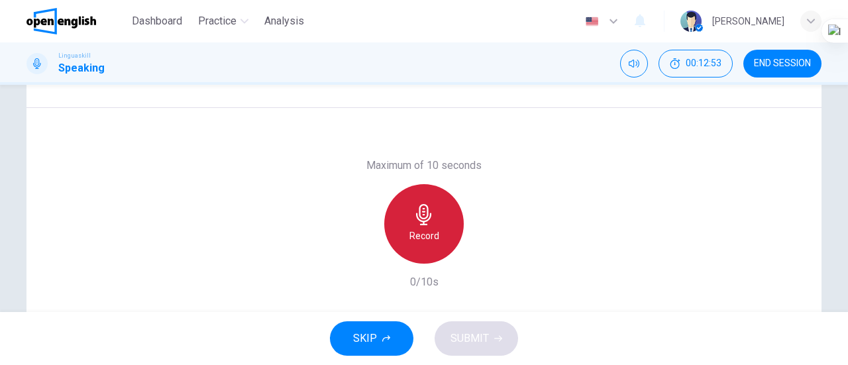
click at [434, 234] on h6 "Record" at bounding box center [424, 236] width 30 height 16
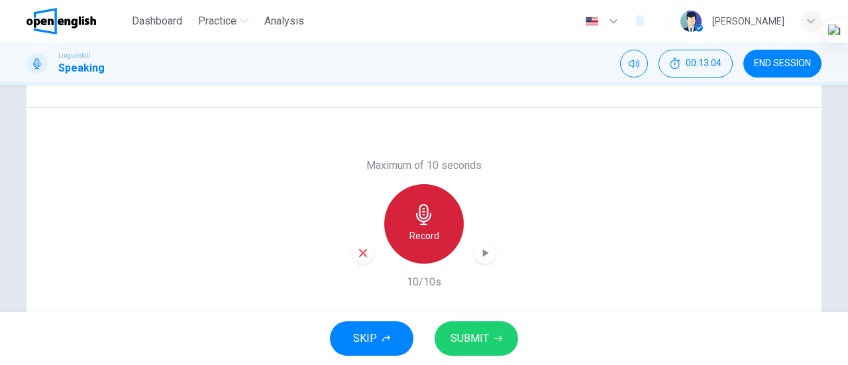
click at [434, 234] on div "Record" at bounding box center [423, 223] width 79 height 79
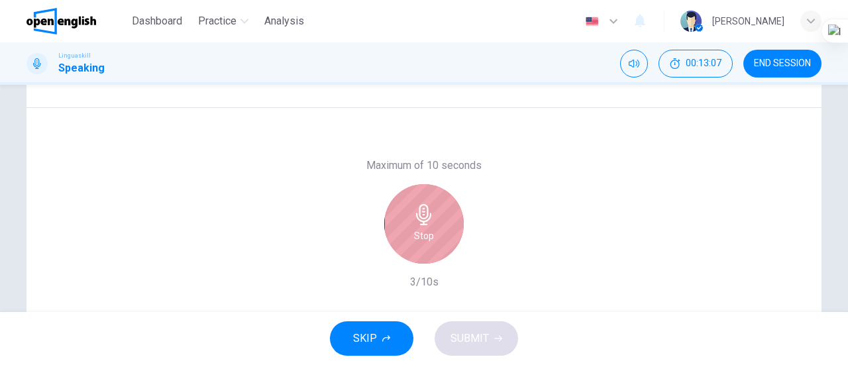
click at [419, 238] on h6 "Stop" at bounding box center [424, 236] width 20 height 16
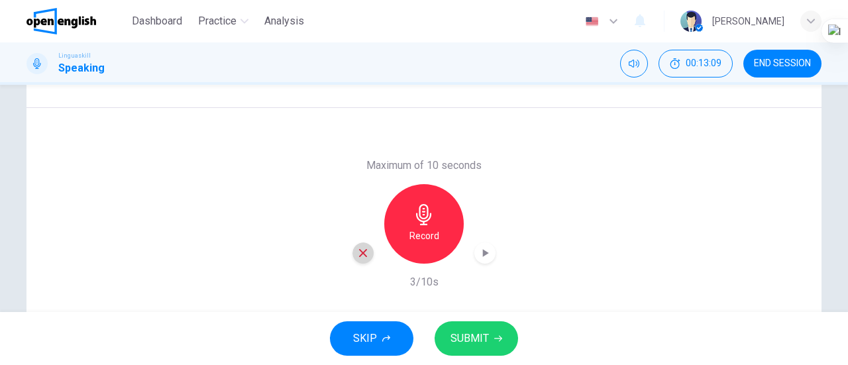
click at [360, 253] on icon "button" at bounding box center [363, 253] width 8 height 8
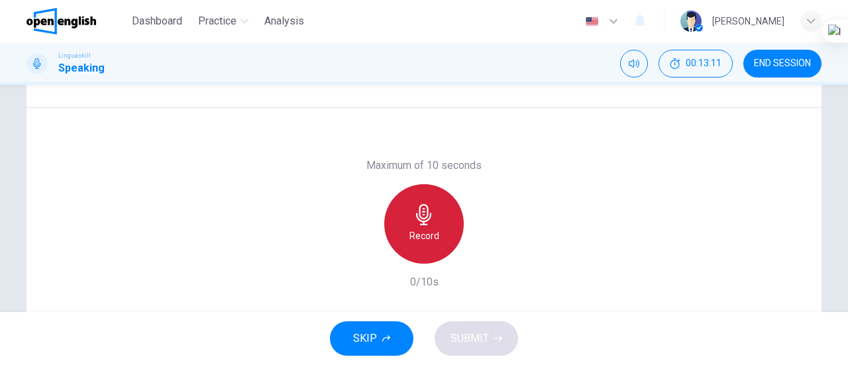
click at [424, 246] on div "Record" at bounding box center [423, 223] width 79 height 79
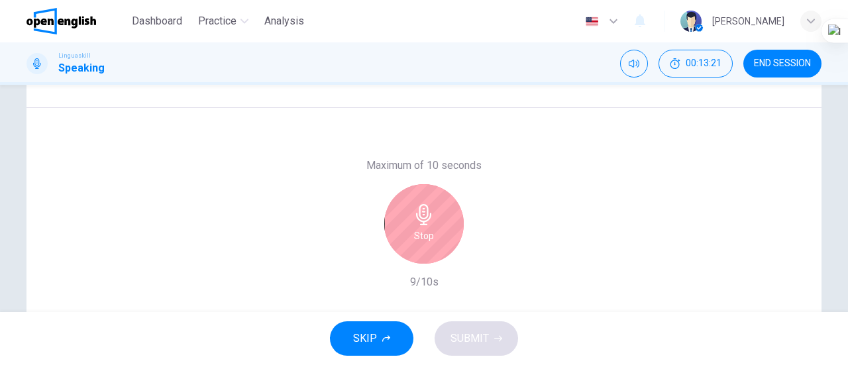
click at [424, 246] on div "Stop" at bounding box center [423, 223] width 79 height 79
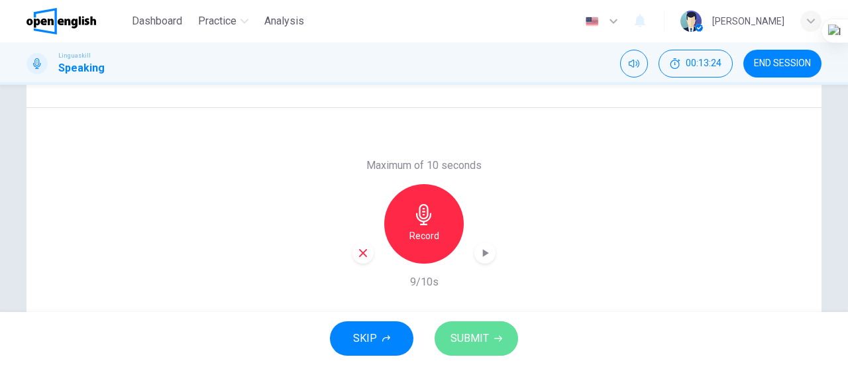
click at [474, 334] on span "SUBMIT" at bounding box center [469, 338] width 38 height 19
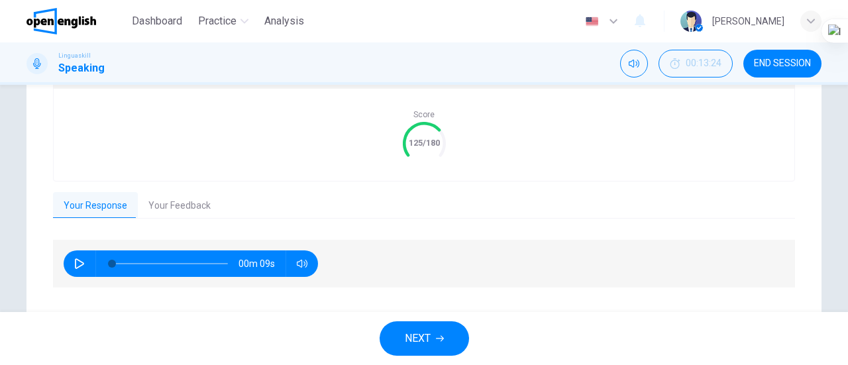
scroll to position [315, 0]
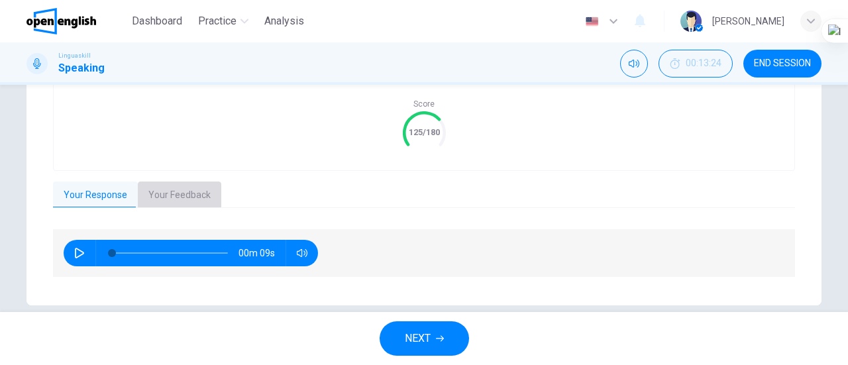
click at [178, 195] on button "Your Feedback" at bounding box center [179, 195] width 83 height 28
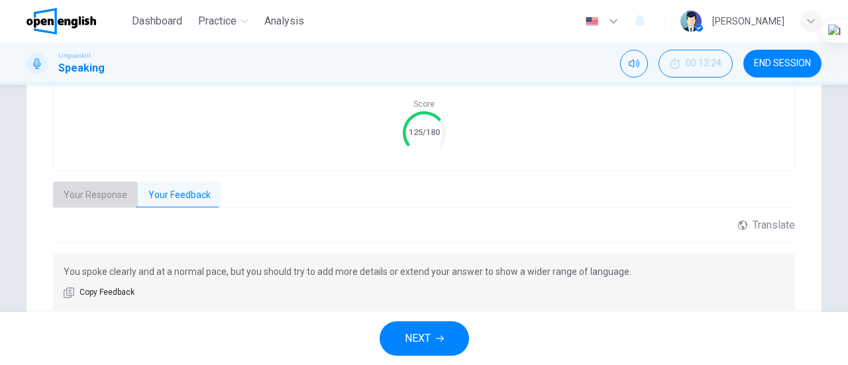
click at [101, 198] on button "Your Response" at bounding box center [95, 195] width 85 height 28
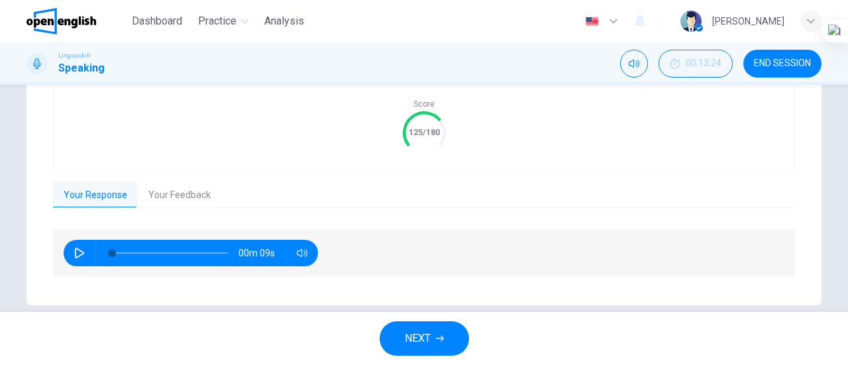
click at [78, 253] on icon "button" at bounding box center [79, 253] width 11 height 11
type input "*"
click at [411, 330] on span "NEXT" at bounding box center [418, 338] width 26 height 19
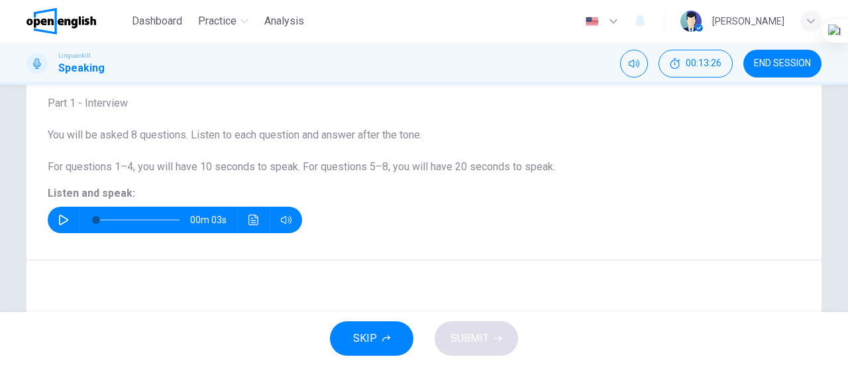
scroll to position [79, 0]
click at [62, 217] on icon "button" at bounding box center [63, 220] width 11 height 11
click at [845, 168] on html "This site uses cookies, as explained in our Privacy Policy . If you agree to th…" at bounding box center [424, 182] width 848 height 365
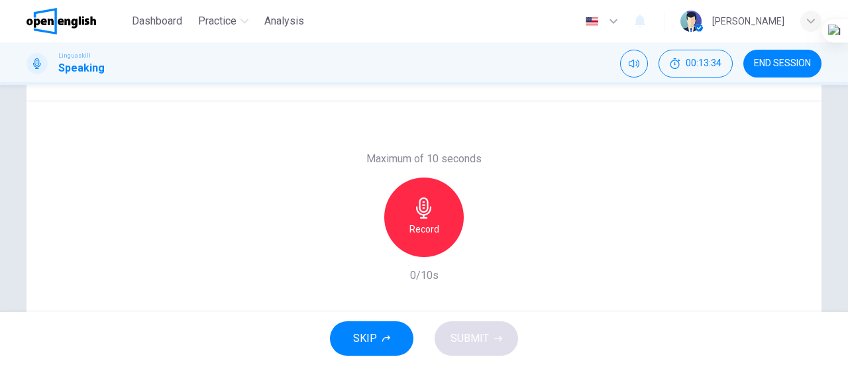
scroll to position [239, 0]
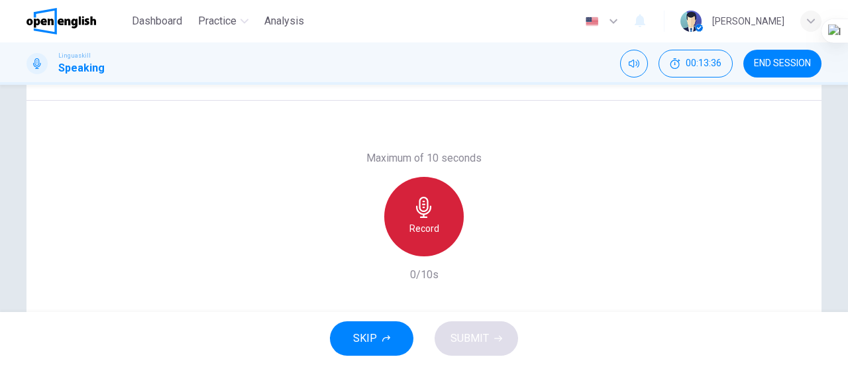
click at [413, 213] on icon "button" at bounding box center [423, 207] width 21 height 21
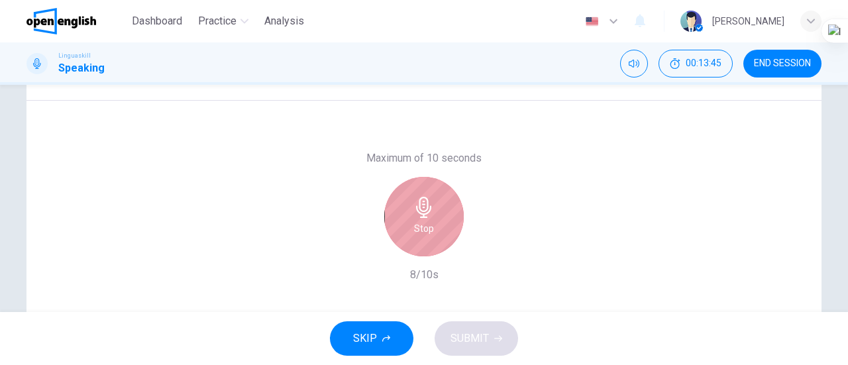
click at [413, 244] on div "Stop" at bounding box center [423, 216] width 79 height 79
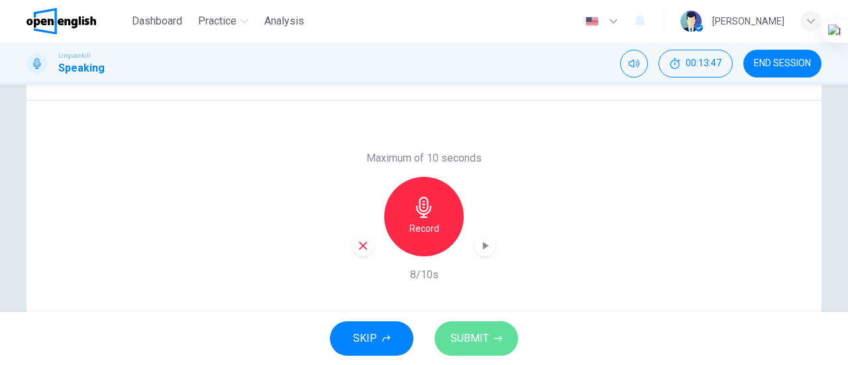
click at [486, 338] on span "SUBMIT" at bounding box center [469, 338] width 38 height 19
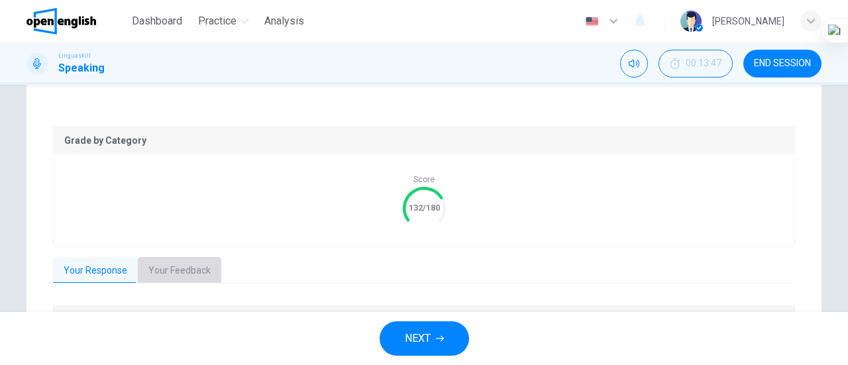
click at [160, 270] on button "Your Feedback" at bounding box center [179, 271] width 83 height 28
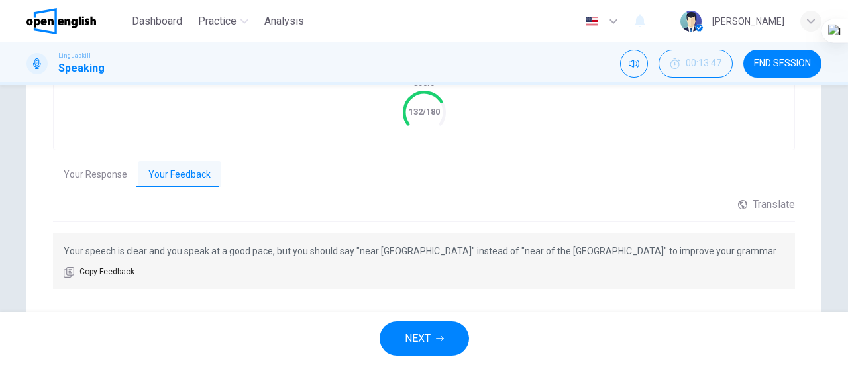
scroll to position [346, 0]
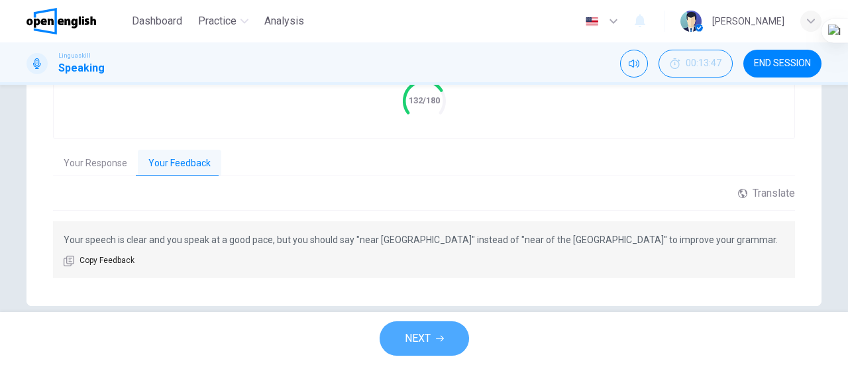
click at [421, 326] on button "NEXT" at bounding box center [424, 338] width 89 height 34
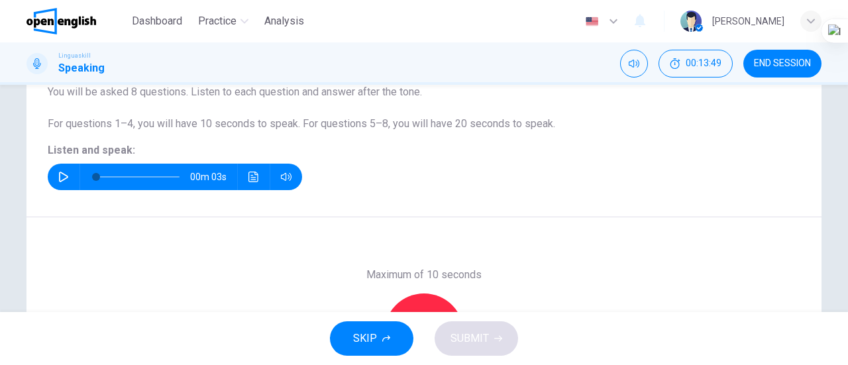
scroll to position [121, 0]
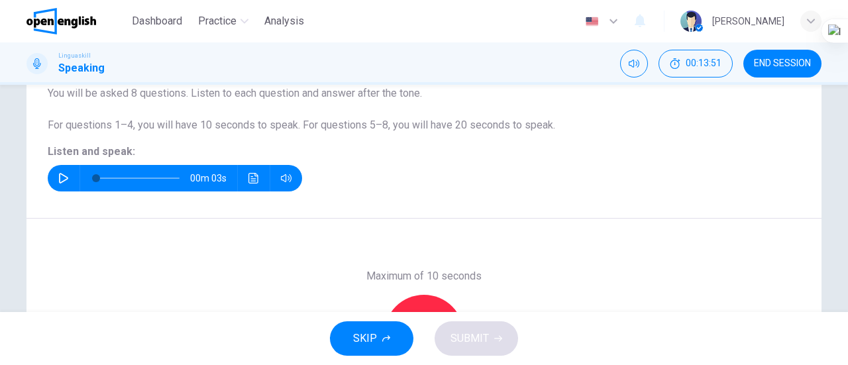
click at [59, 181] on icon "button" at bounding box center [63, 178] width 9 height 11
drag, startPoint x: 847, startPoint y: 163, endPoint x: 844, endPoint y: 214, distance: 51.1
click at [844, 214] on html "This site uses cookies, as explained in our Privacy Policy . If you agree to th…" at bounding box center [424, 182] width 848 height 365
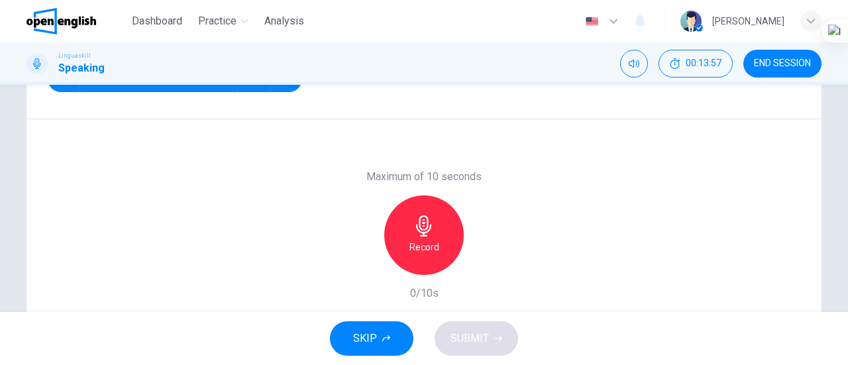
scroll to position [286, 0]
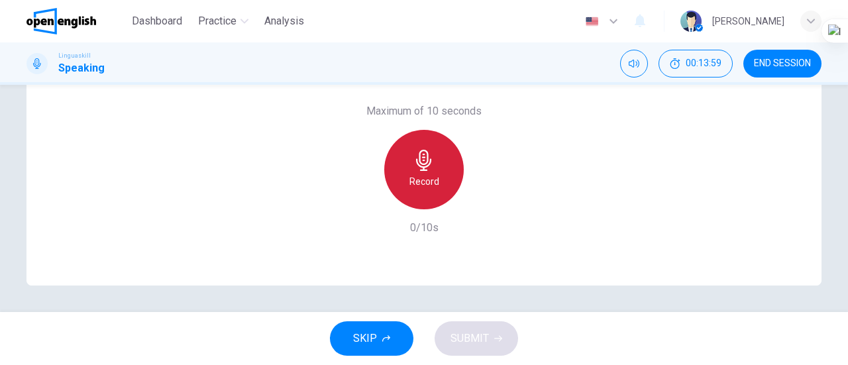
click at [443, 154] on div "Record" at bounding box center [423, 169] width 79 height 79
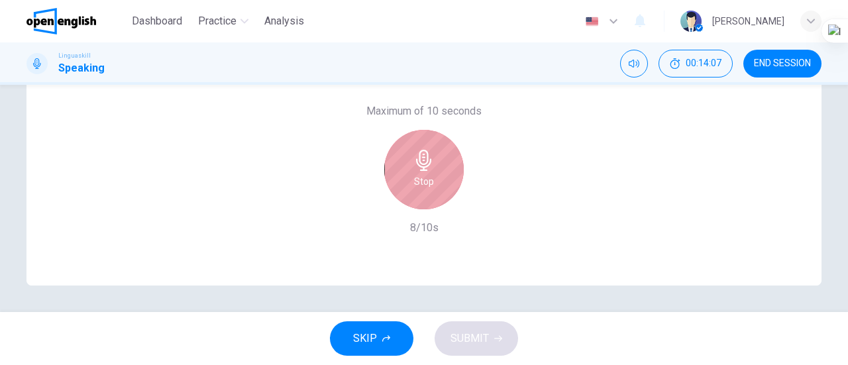
click at [443, 154] on div "Stop" at bounding box center [423, 169] width 79 height 79
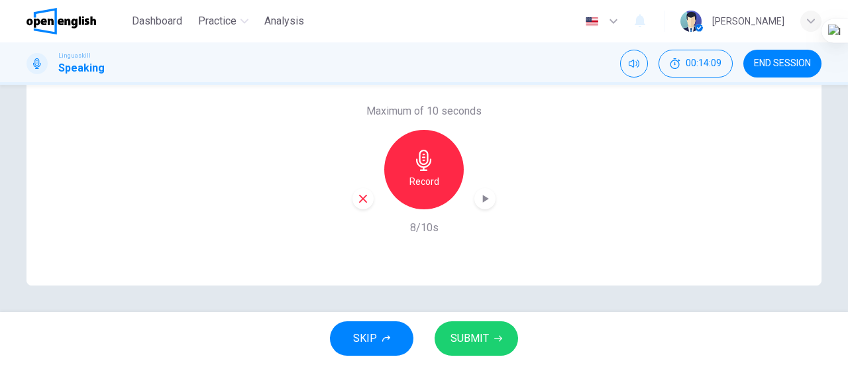
click at [490, 334] on button "SUBMIT" at bounding box center [475, 338] width 83 height 34
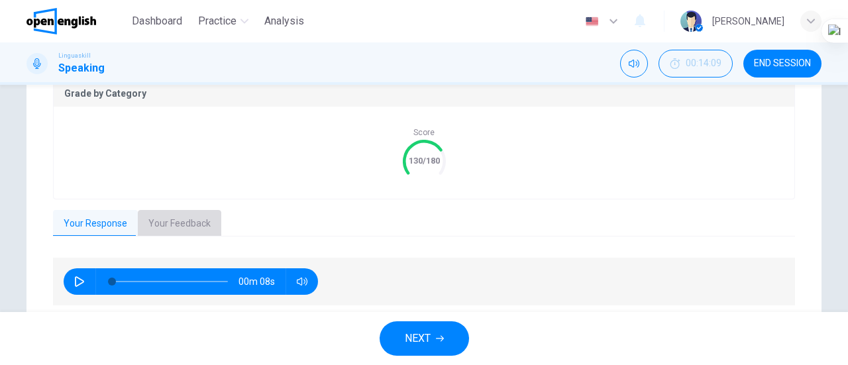
click at [177, 231] on button "Your Feedback" at bounding box center [179, 224] width 83 height 28
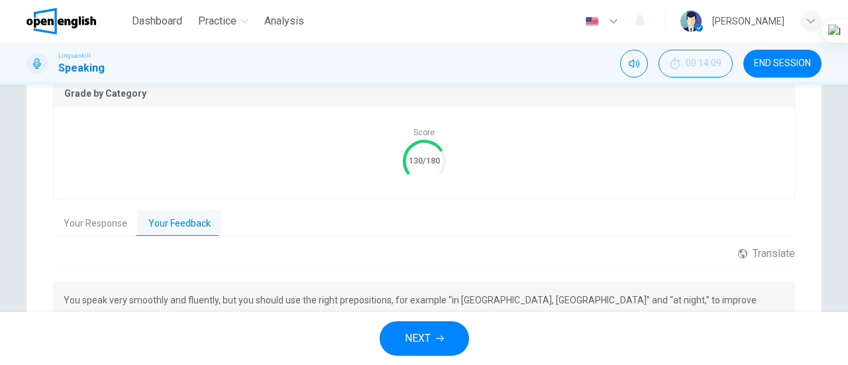
scroll to position [366, 0]
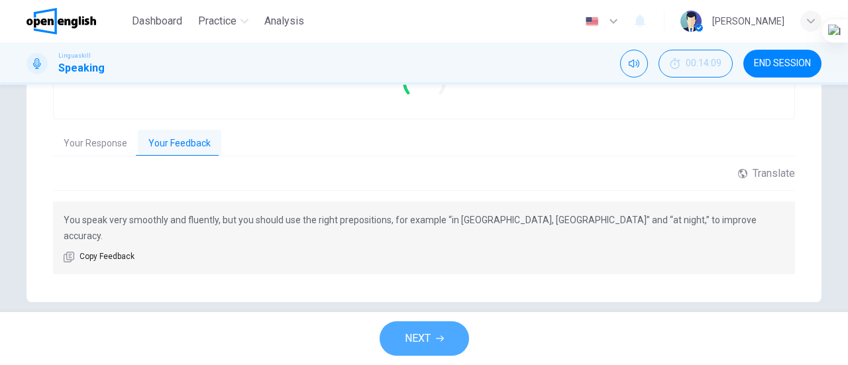
click at [429, 339] on span "NEXT" at bounding box center [418, 338] width 26 height 19
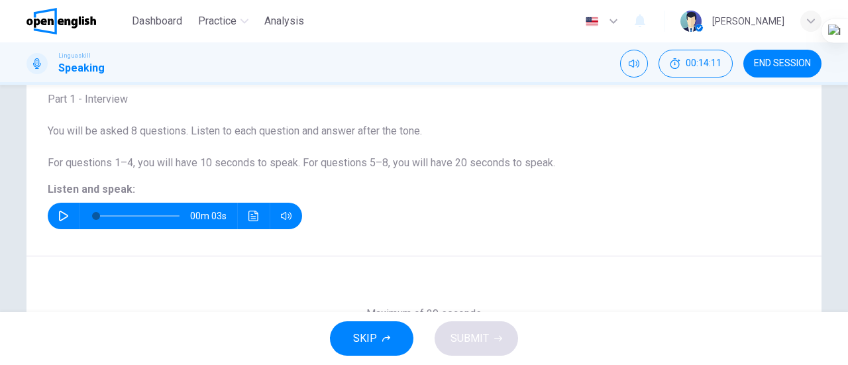
scroll to position [74, 0]
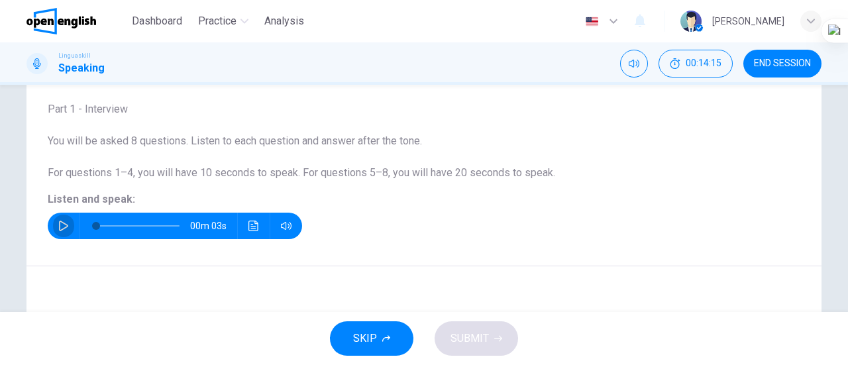
click at [56, 219] on button "button" at bounding box center [63, 226] width 21 height 26
click at [847, 148] on div at bounding box center [847, 182] width 1 height 365
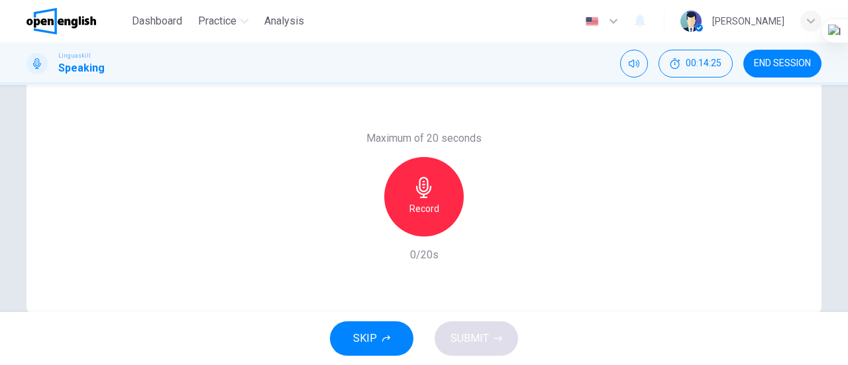
scroll to position [266, 0]
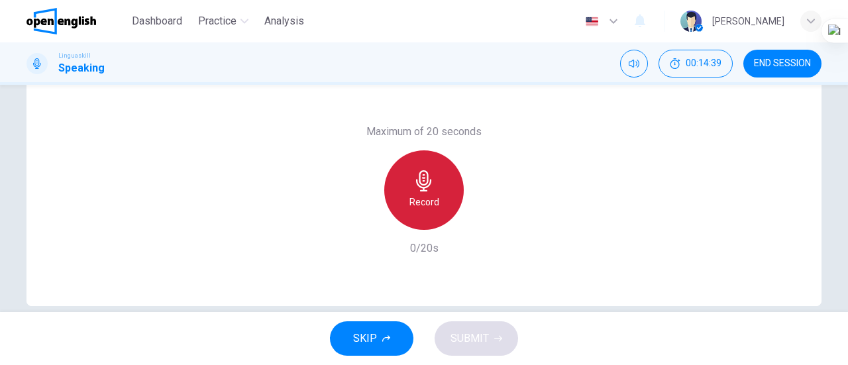
click at [424, 193] on div "Record" at bounding box center [423, 189] width 79 height 79
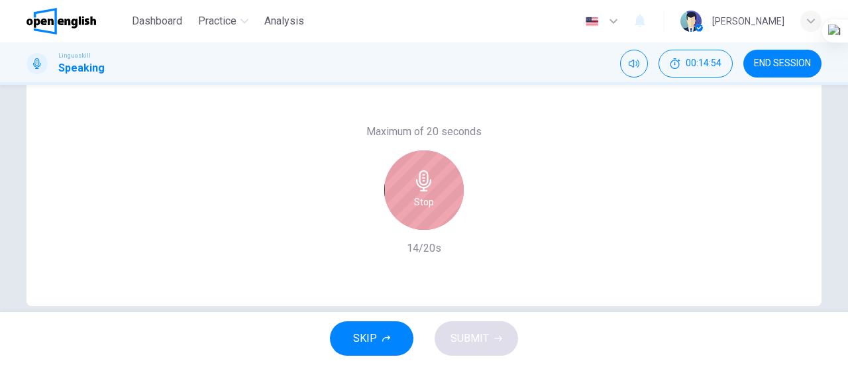
click at [424, 193] on div "Stop" at bounding box center [423, 189] width 79 height 79
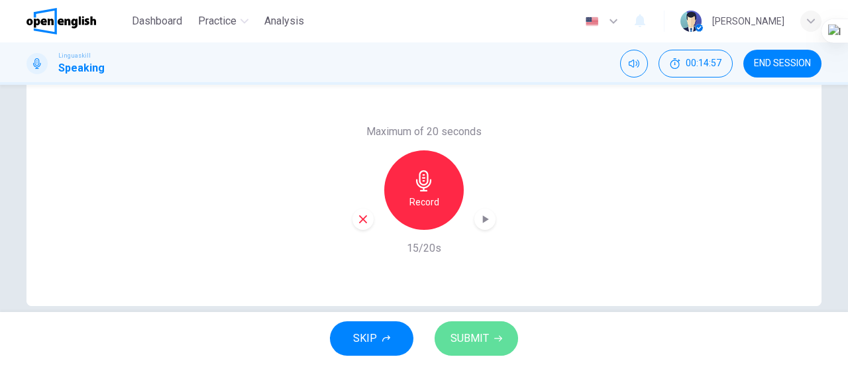
click at [477, 338] on span "SUBMIT" at bounding box center [469, 338] width 38 height 19
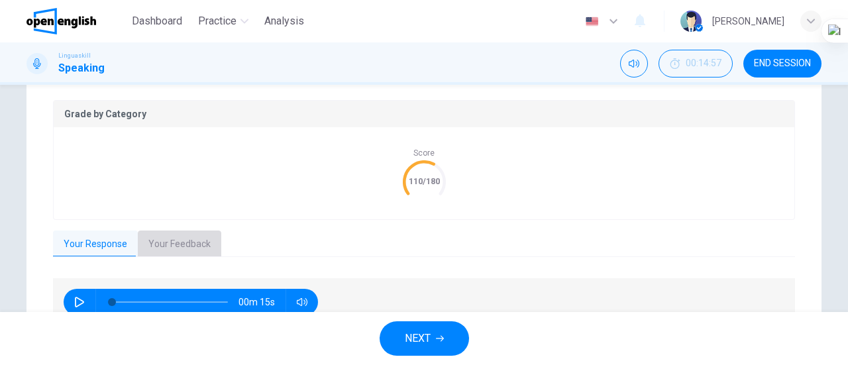
click at [192, 238] on button "Your Feedback" at bounding box center [179, 244] width 83 height 28
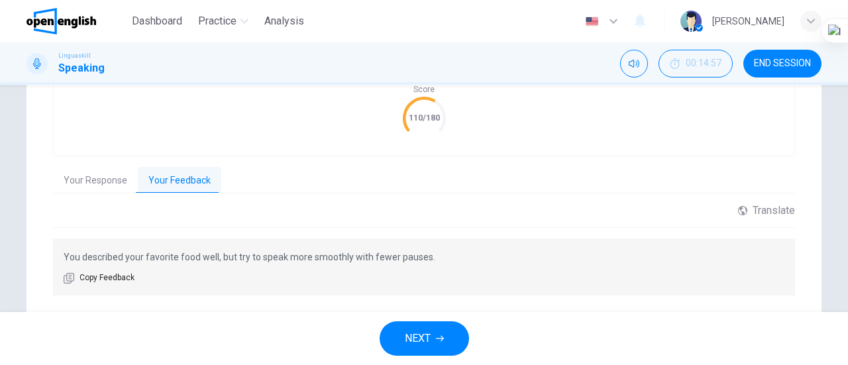
scroll to position [366, 0]
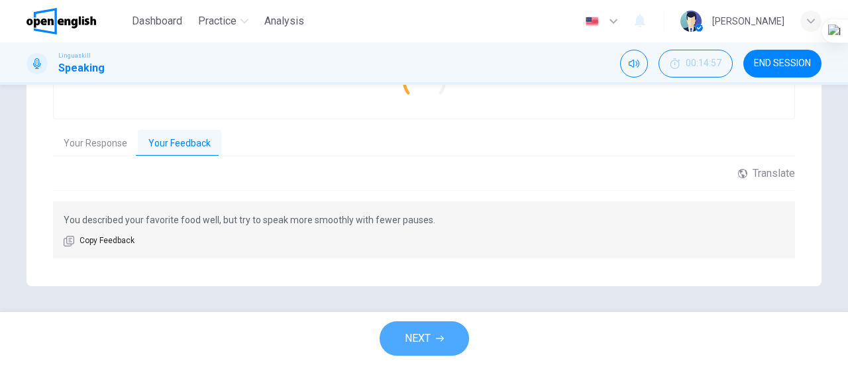
click at [424, 345] on span "NEXT" at bounding box center [418, 338] width 26 height 19
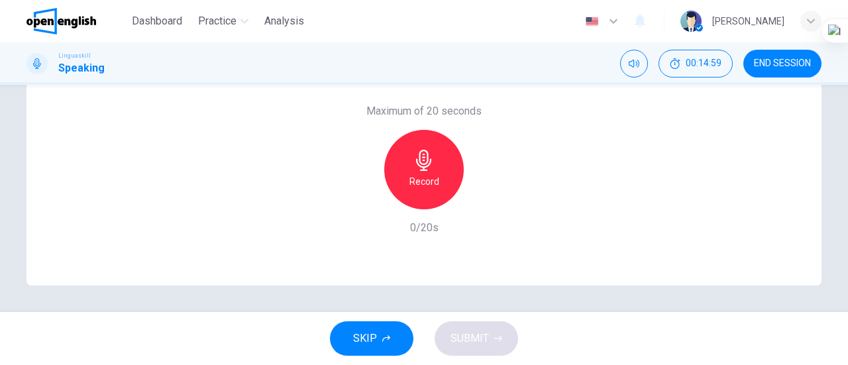
drag, startPoint x: 840, startPoint y: 239, endPoint x: 842, endPoint y: 246, distance: 6.9
click at [842, 246] on div "Question 11 Part 1 - Interview You will be asked 8 questions. Listen to each qu…" at bounding box center [424, 198] width 848 height 227
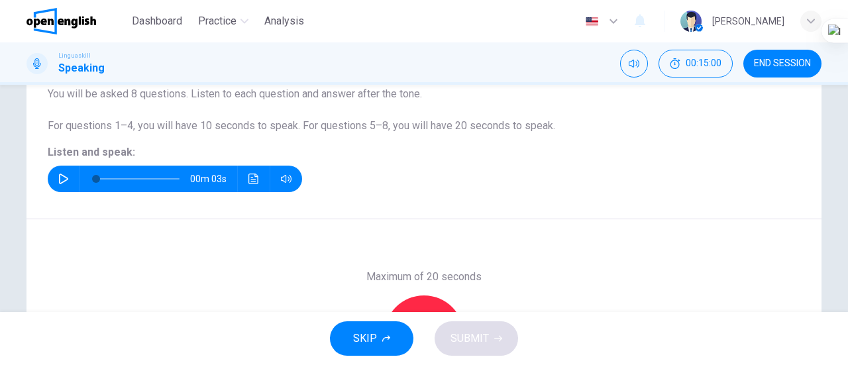
scroll to position [101, 0]
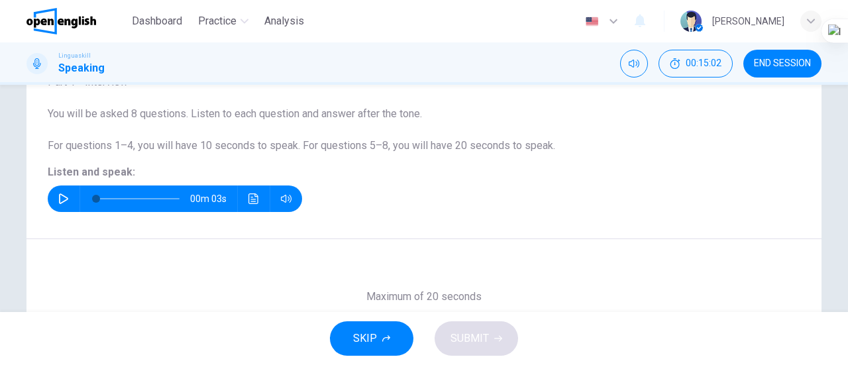
click at [58, 200] on icon "button" at bounding box center [63, 198] width 11 height 11
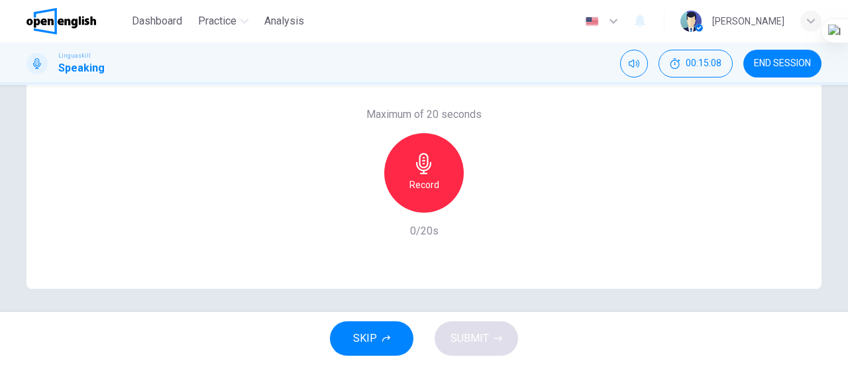
scroll to position [286, 0]
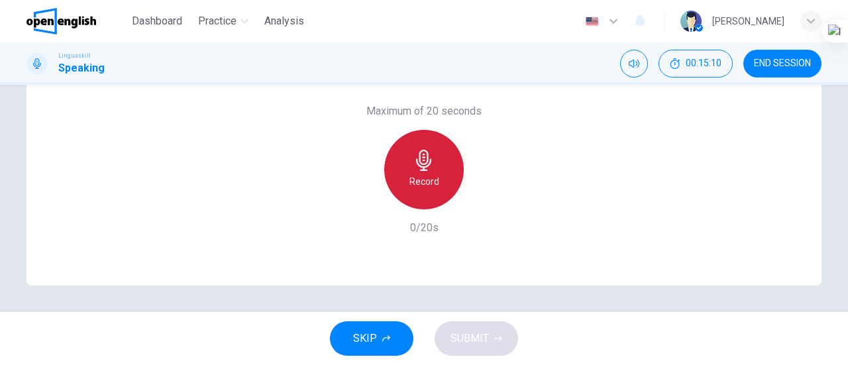
click at [425, 162] on icon "button" at bounding box center [423, 160] width 21 height 21
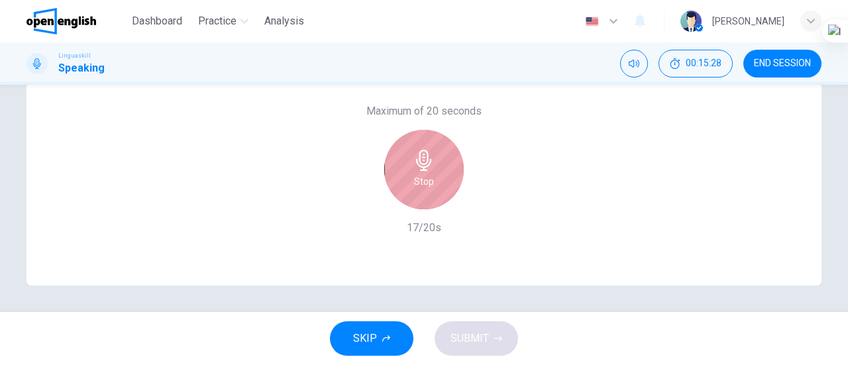
click at [425, 162] on icon "button" at bounding box center [423, 160] width 21 height 21
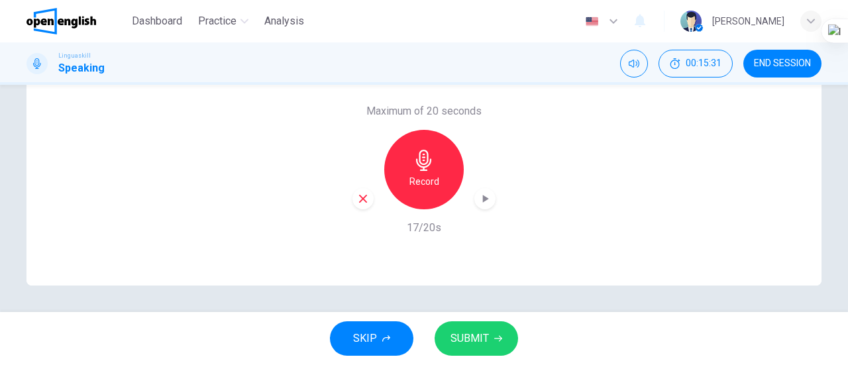
click at [485, 207] on div "button" at bounding box center [484, 198] width 21 height 21
click at [465, 337] on span "SUBMIT" at bounding box center [469, 338] width 38 height 19
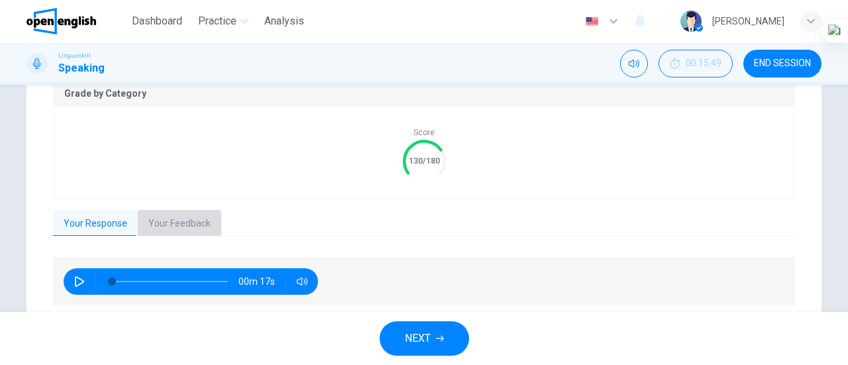
click at [181, 227] on button "Your Feedback" at bounding box center [179, 224] width 83 height 28
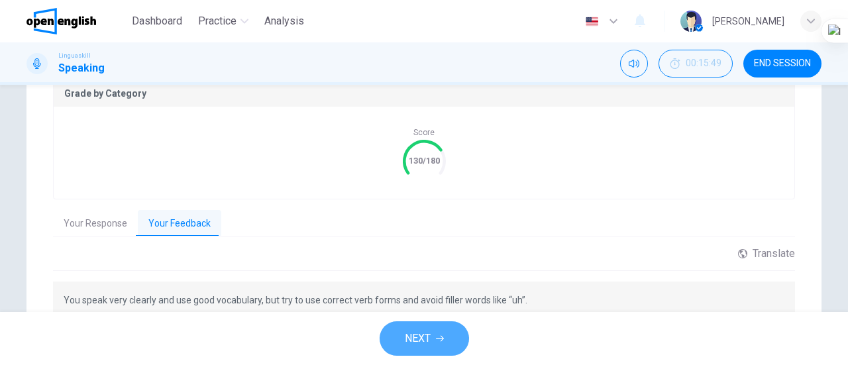
click at [415, 336] on span "NEXT" at bounding box center [418, 338] width 26 height 19
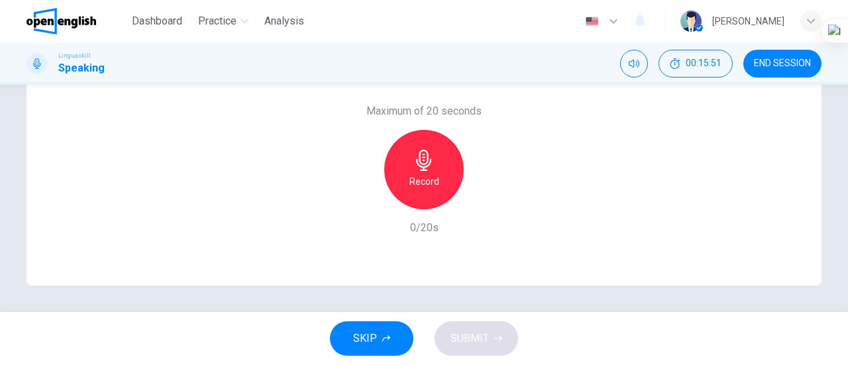
drag, startPoint x: 847, startPoint y: 230, endPoint x: 832, endPoint y: 165, distance: 66.7
click at [832, 165] on html "This site uses cookies, as explained in our Privacy Policy . If you agree to th…" at bounding box center [424, 182] width 848 height 365
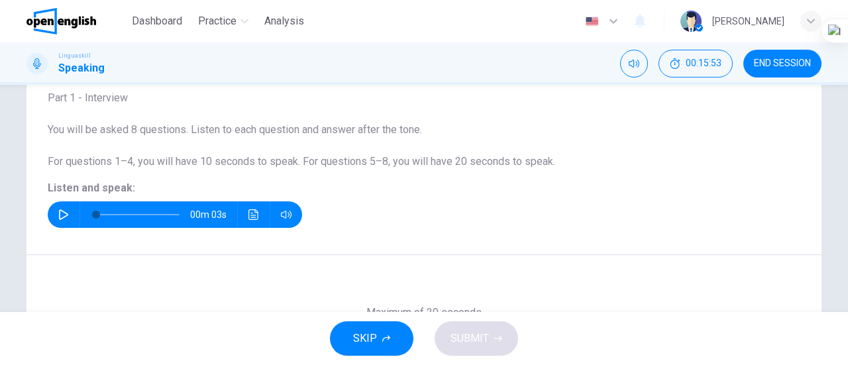
scroll to position [77, 0]
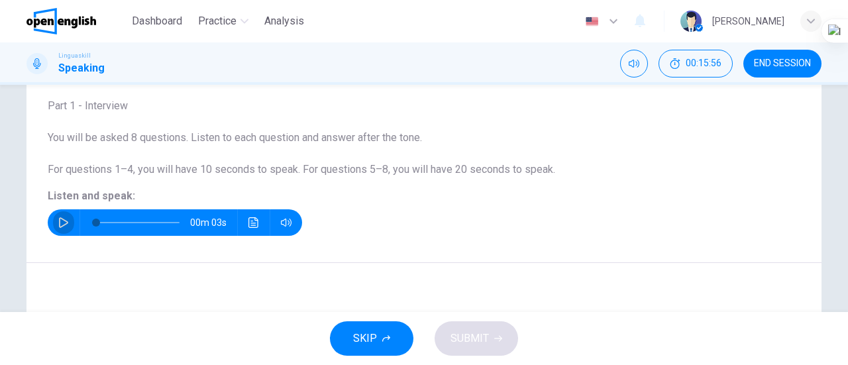
click at [61, 220] on icon "button" at bounding box center [63, 222] width 9 height 11
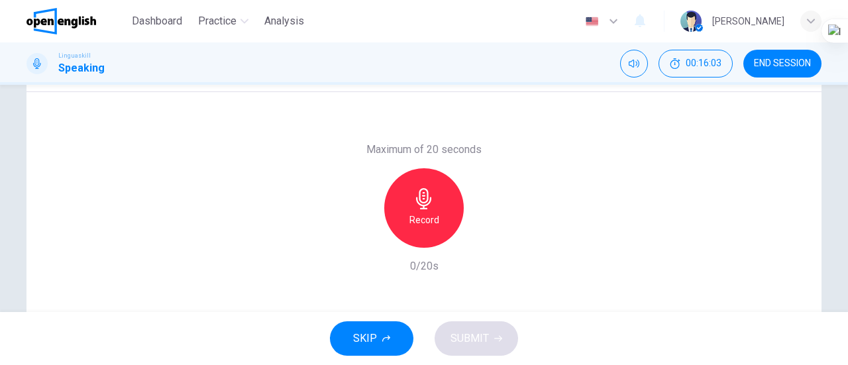
scroll to position [248, 0]
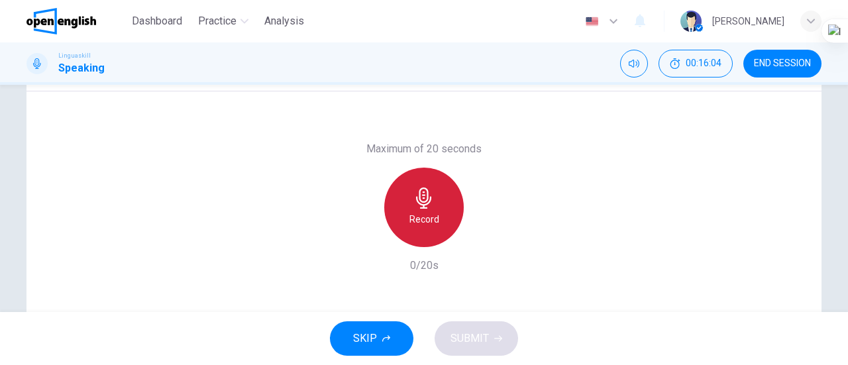
click at [409, 215] on h6 "Record" at bounding box center [424, 219] width 30 height 16
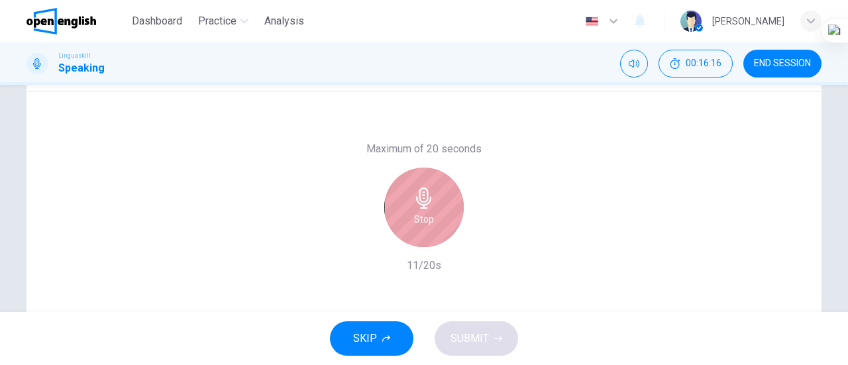
click at [409, 215] on div "Stop" at bounding box center [423, 207] width 79 height 79
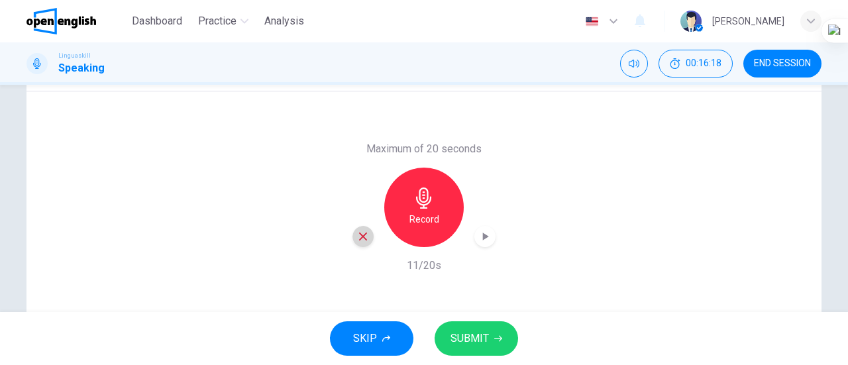
click at [359, 235] on icon "button" at bounding box center [363, 236] width 8 height 8
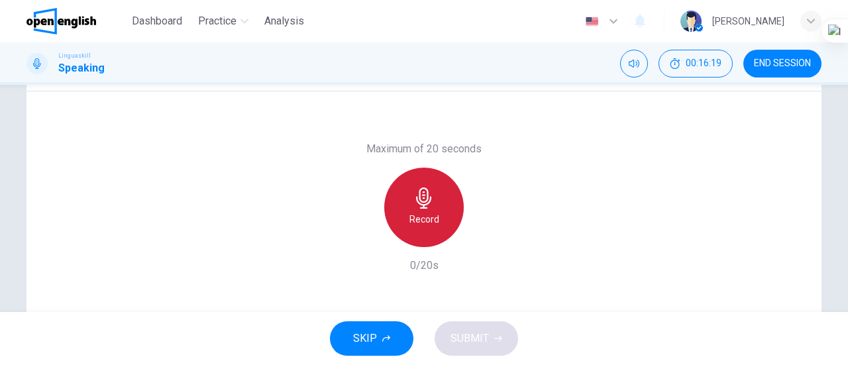
click at [421, 219] on h6 "Record" at bounding box center [424, 219] width 30 height 16
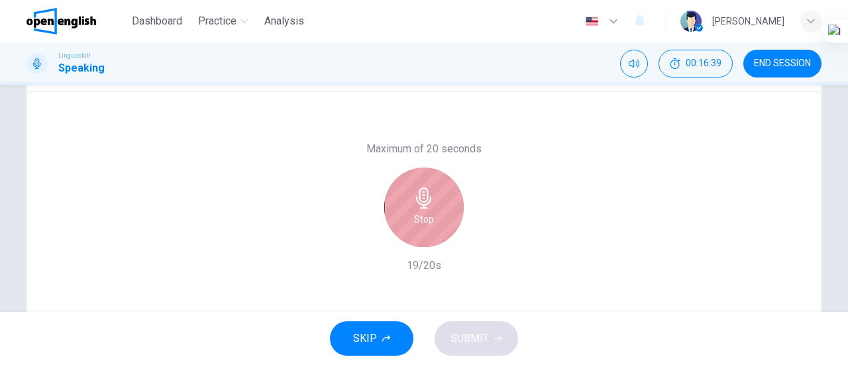
click at [421, 219] on h6 "Stop" at bounding box center [424, 219] width 20 height 16
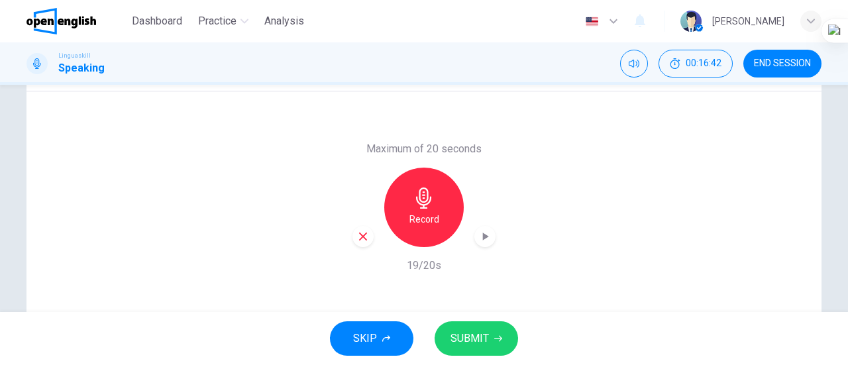
click at [483, 236] on icon "button" at bounding box center [486, 236] width 6 height 8
click at [358, 242] on icon "button" at bounding box center [363, 236] width 12 height 12
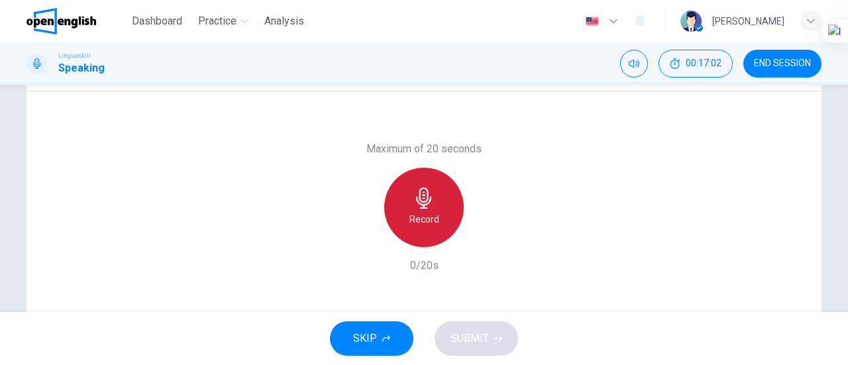
click at [422, 218] on h6 "Record" at bounding box center [424, 219] width 30 height 16
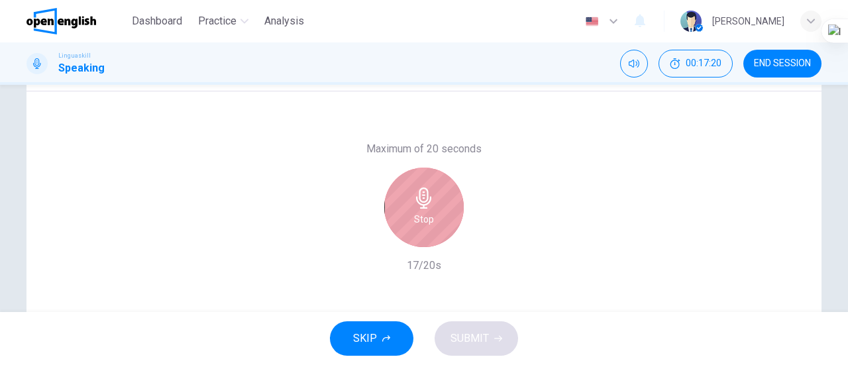
click at [422, 218] on h6 "Stop" at bounding box center [424, 219] width 20 height 16
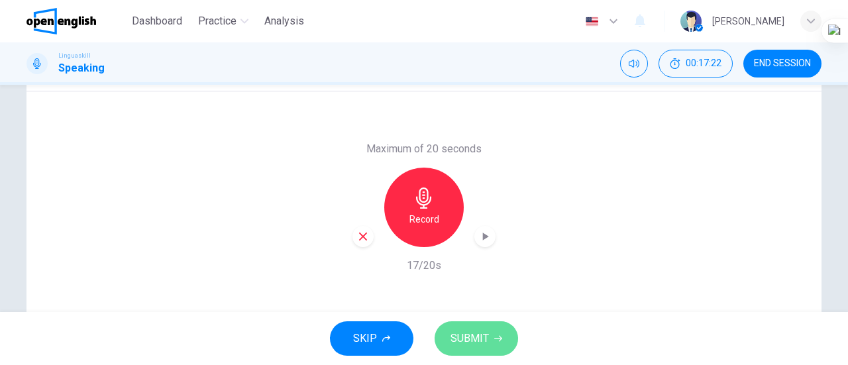
click at [480, 334] on span "SUBMIT" at bounding box center [469, 338] width 38 height 19
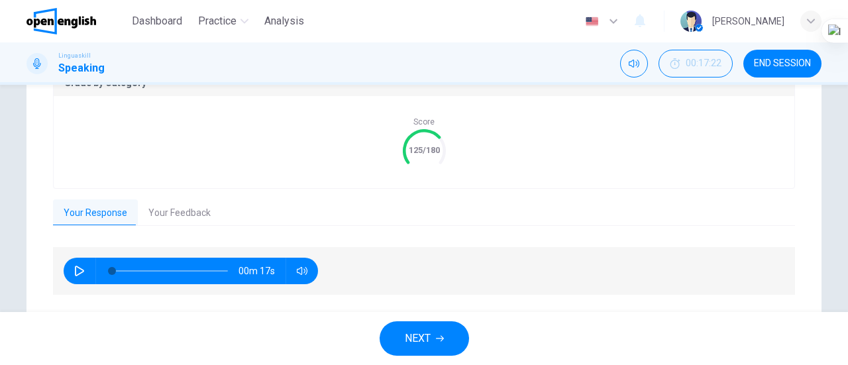
scroll to position [333, 0]
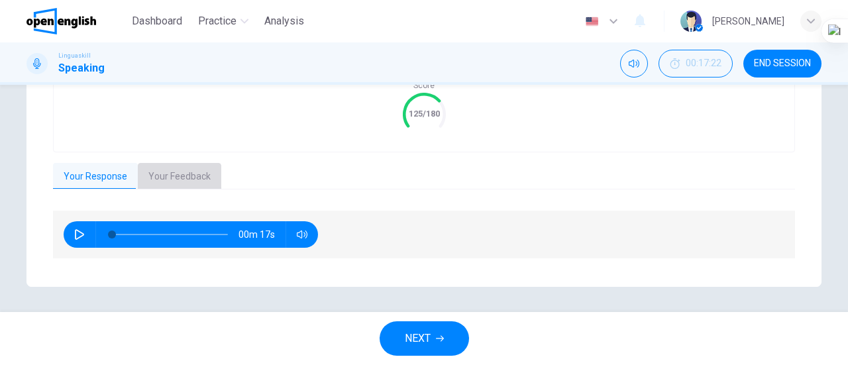
click at [162, 179] on button "Your Feedback" at bounding box center [179, 177] width 83 height 28
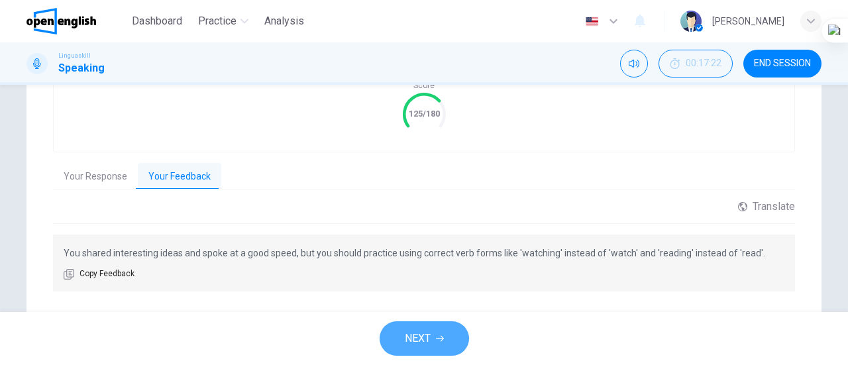
click at [413, 334] on span "NEXT" at bounding box center [418, 338] width 26 height 19
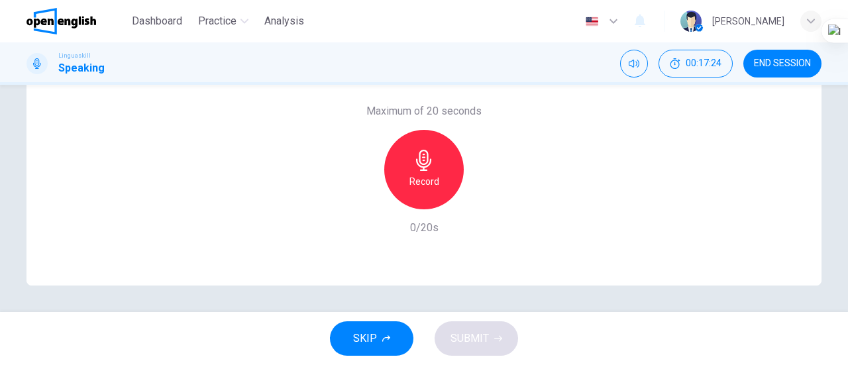
drag, startPoint x: 846, startPoint y: 240, endPoint x: 845, endPoint y: 198, distance: 42.4
click at [845, 198] on html "This site uses cookies, as explained in our Privacy Policy . If you agree to th…" at bounding box center [424, 182] width 848 height 365
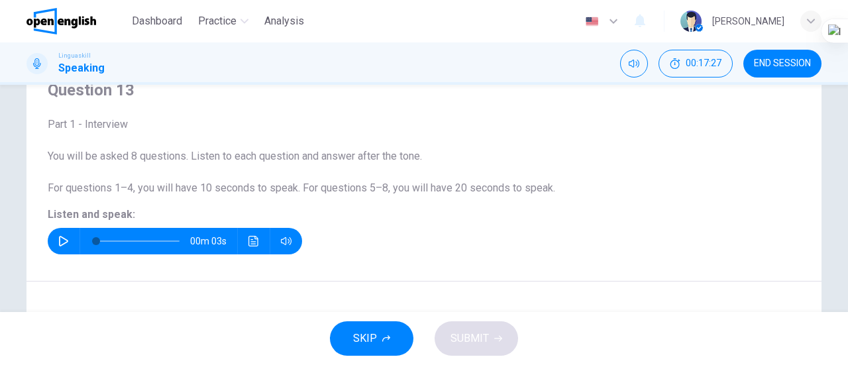
scroll to position [62, 0]
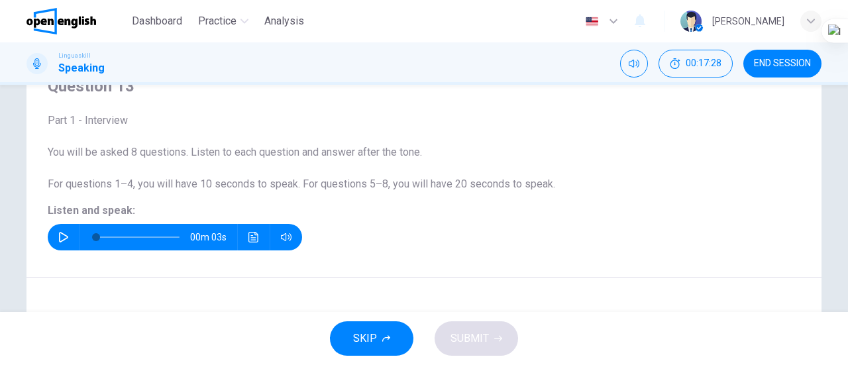
click at [58, 236] on icon "button" at bounding box center [63, 237] width 11 height 11
type input "*"
drag, startPoint x: 847, startPoint y: 132, endPoint x: 846, endPoint y: 179, distance: 46.4
click at [847, 179] on div at bounding box center [847, 182] width 1 height 365
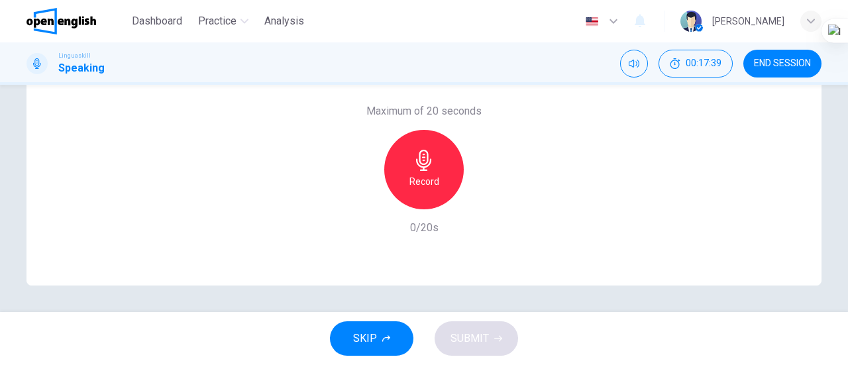
scroll to position [285, 0]
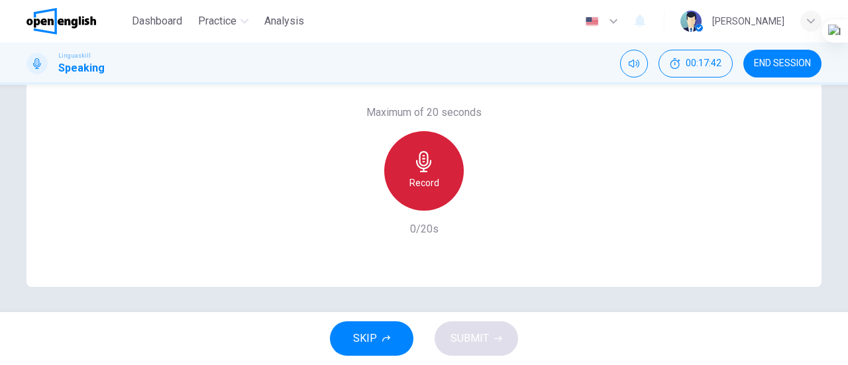
click at [420, 172] on icon "button" at bounding box center [423, 161] width 15 height 21
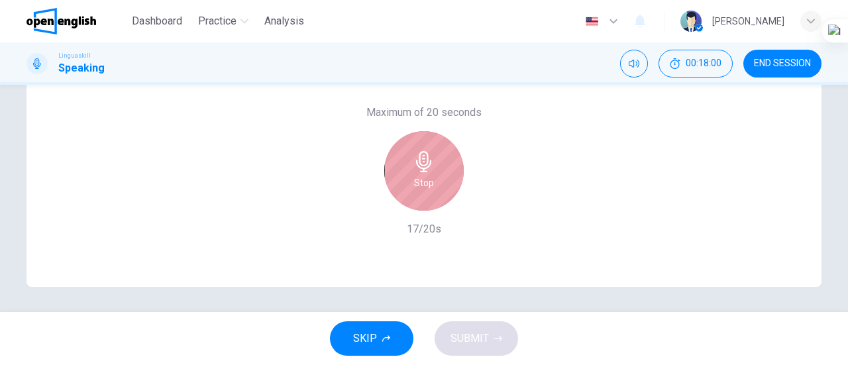
click at [420, 172] on icon "button" at bounding box center [423, 161] width 15 height 21
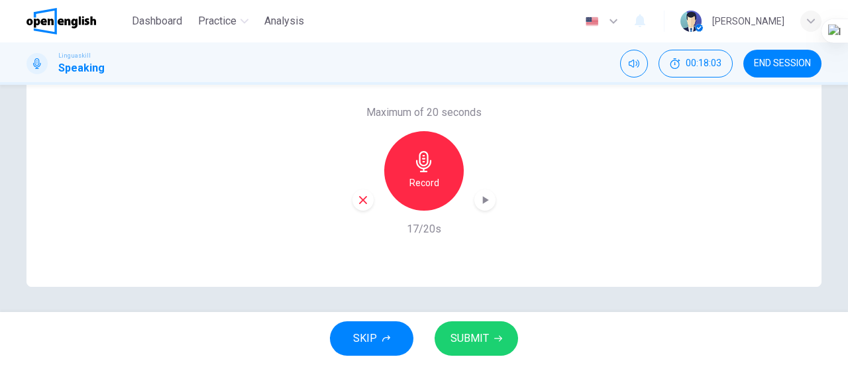
click at [486, 346] on span "SUBMIT" at bounding box center [469, 338] width 38 height 19
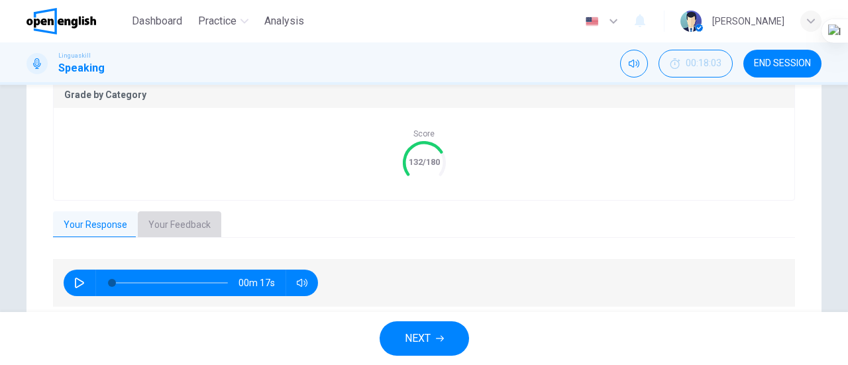
click at [182, 227] on button "Your Feedback" at bounding box center [179, 225] width 83 height 28
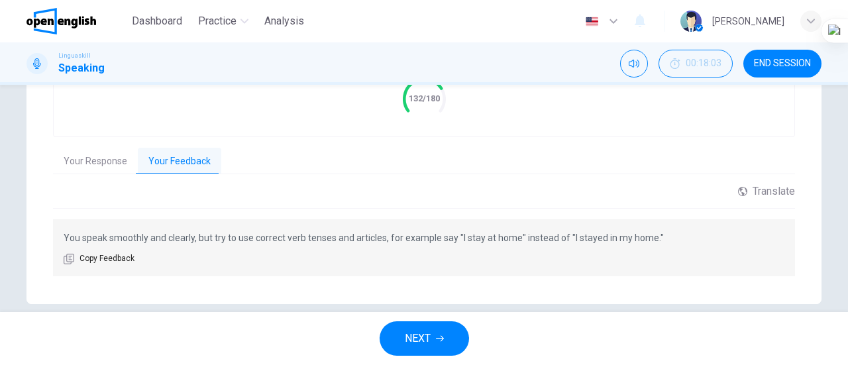
scroll to position [355, 0]
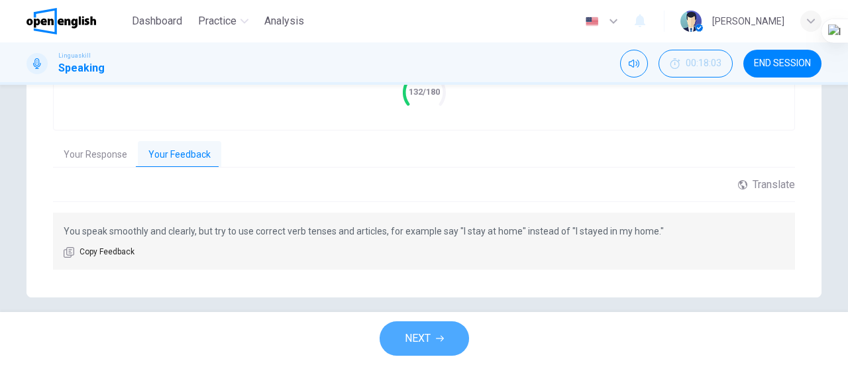
click at [409, 335] on span "NEXT" at bounding box center [418, 338] width 26 height 19
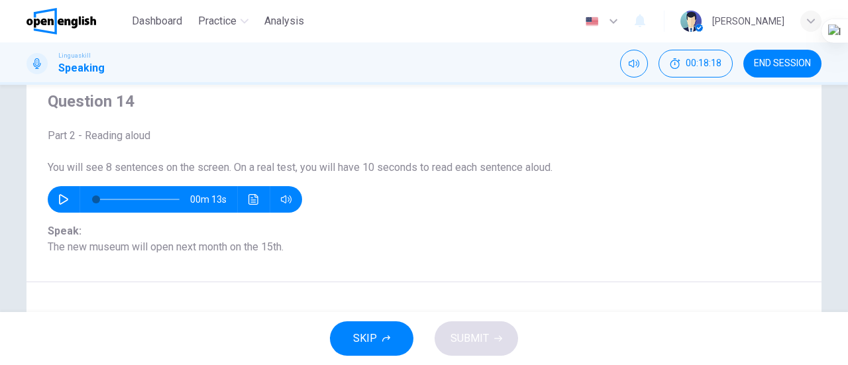
scroll to position [48, 0]
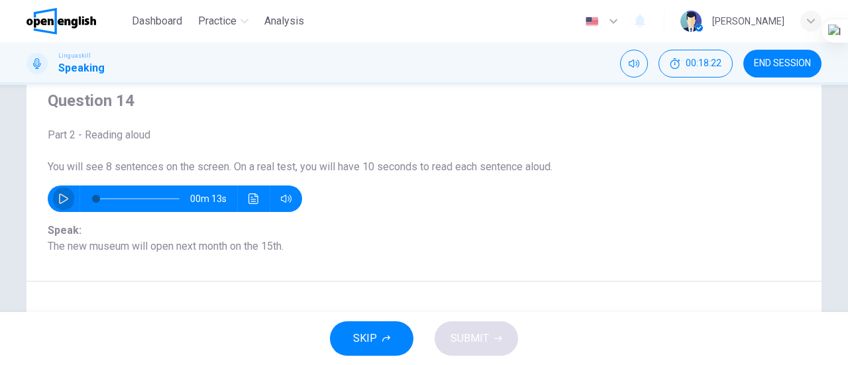
click at [63, 201] on icon "button" at bounding box center [63, 198] width 11 height 11
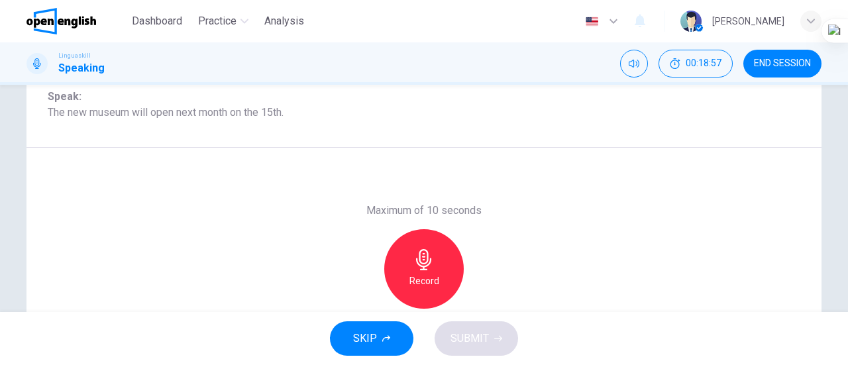
scroll to position [183, 0]
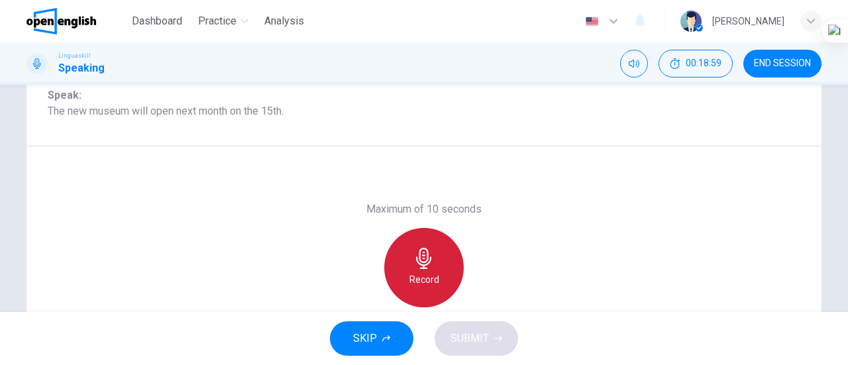
click at [421, 256] on icon "button" at bounding box center [423, 258] width 21 height 21
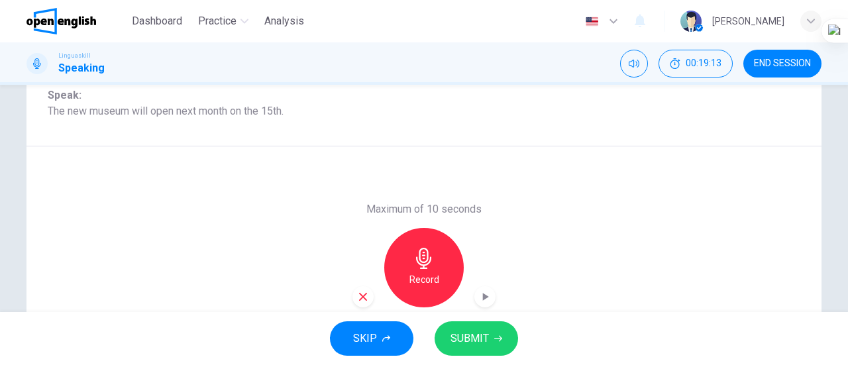
drag, startPoint x: 847, startPoint y: 223, endPoint x: 838, endPoint y: 251, distance: 29.1
click at [838, 251] on html "This site uses cookies, as explained in our Privacy Policy . If you agree to th…" at bounding box center [424, 182] width 848 height 365
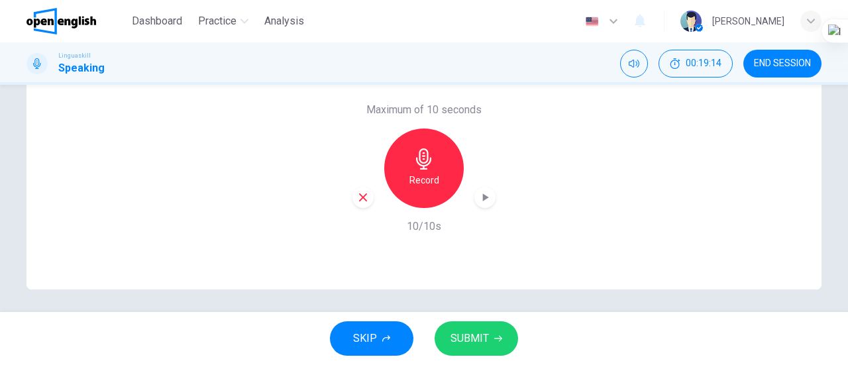
scroll to position [280, 0]
click at [358, 202] on icon "button" at bounding box center [363, 199] width 12 height 12
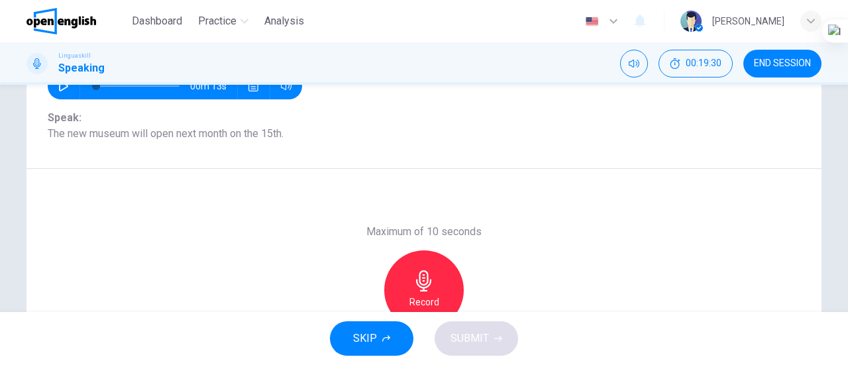
scroll to position [188, 0]
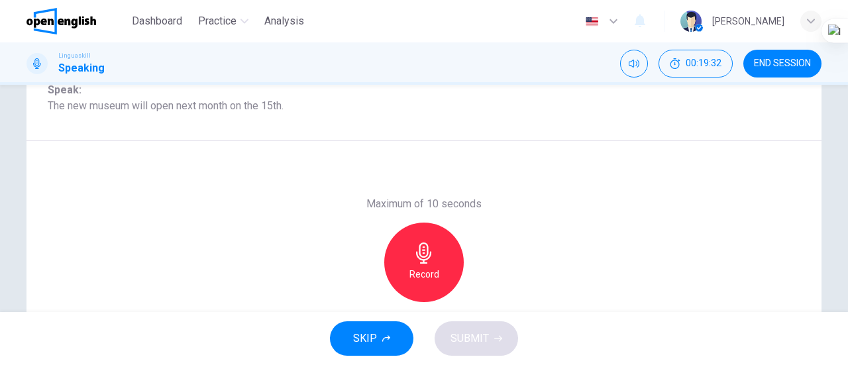
click at [414, 251] on icon "button" at bounding box center [423, 252] width 21 height 21
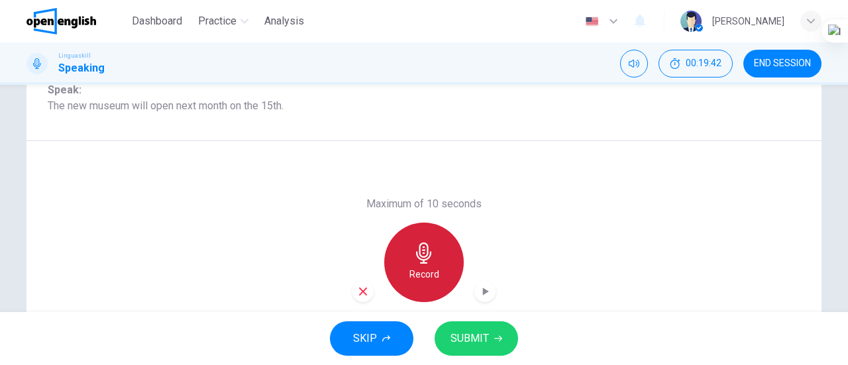
click at [414, 251] on icon "button" at bounding box center [423, 252] width 21 height 21
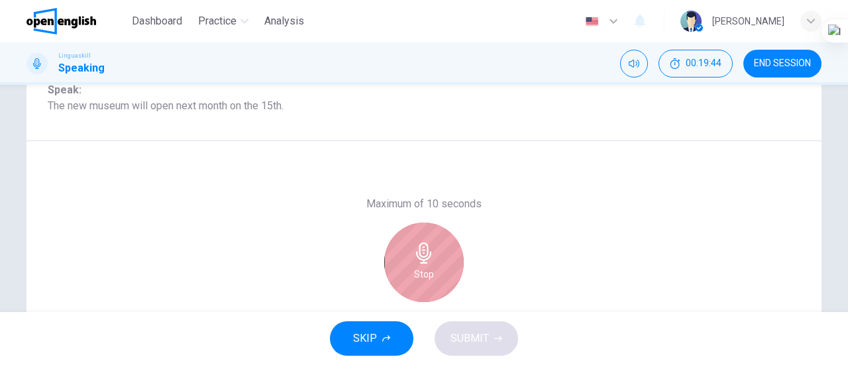
click at [414, 251] on icon "button" at bounding box center [423, 252] width 21 height 21
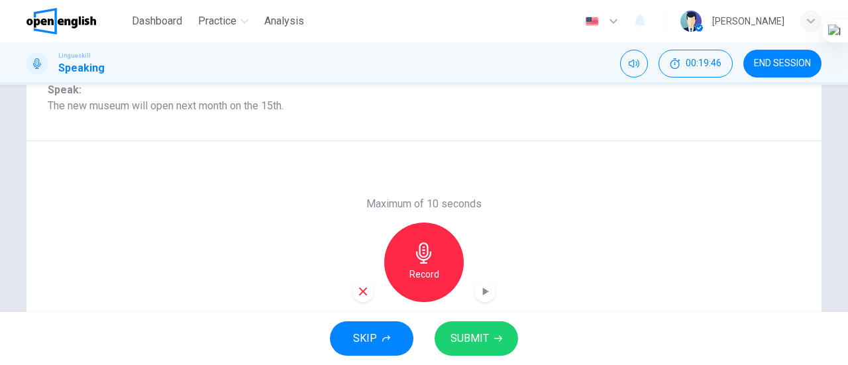
click at [359, 295] on icon "button" at bounding box center [363, 291] width 12 height 12
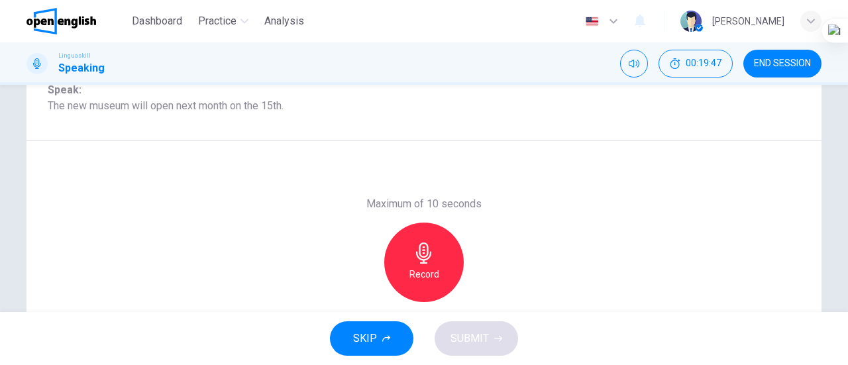
click at [423, 263] on icon "button" at bounding box center [423, 252] width 15 height 21
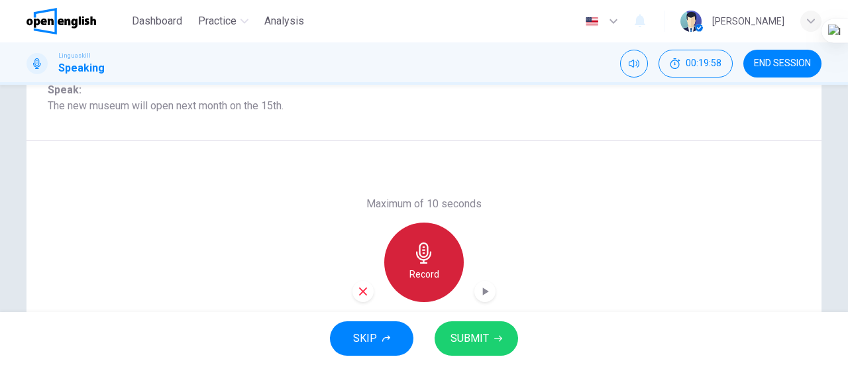
click at [423, 263] on icon "button" at bounding box center [423, 252] width 15 height 21
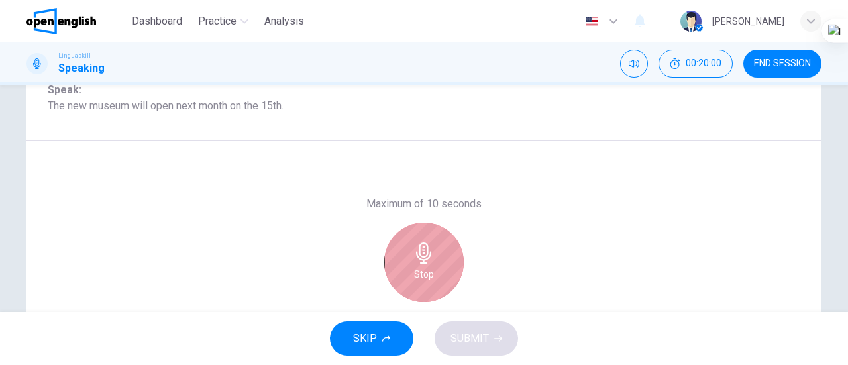
click at [423, 263] on icon "button" at bounding box center [423, 252] width 15 height 21
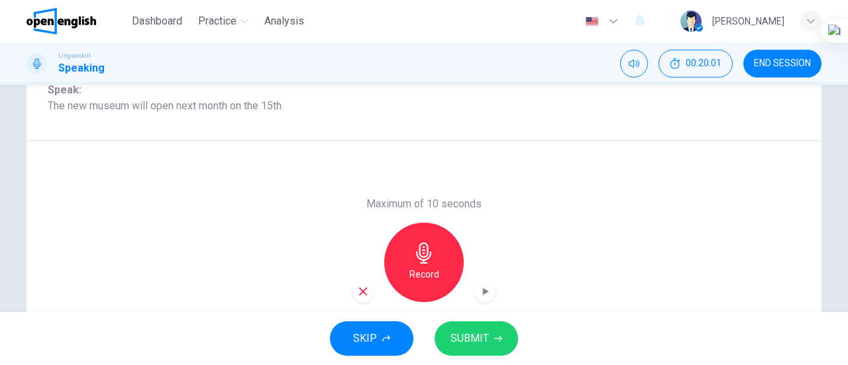
click at [361, 292] on icon "button" at bounding box center [363, 291] width 8 height 8
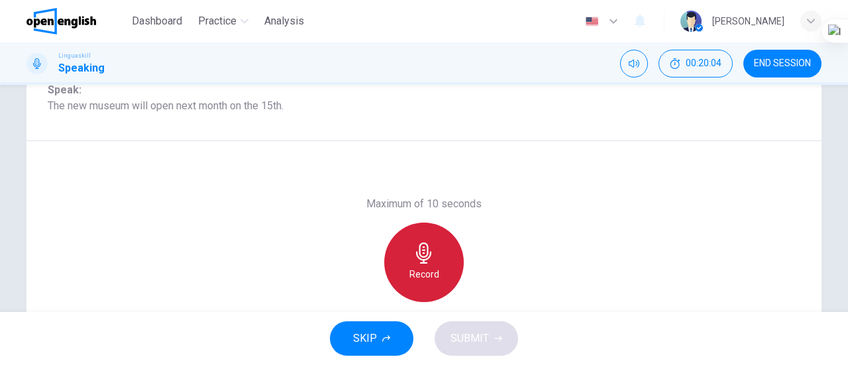
click at [423, 281] on h6 "Record" at bounding box center [424, 274] width 30 height 16
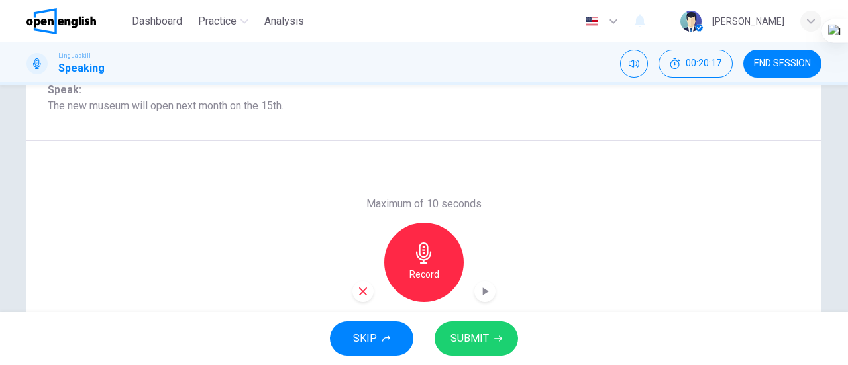
drag, startPoint x: 423, startPoint y: 281, endPoint x: 519, endPoint y: 197, distance: 127.7
click at [519, 197] on div "Maximum of 10 seconds Record 10/10s" at bounding box center [423, 262] width 795 height 242
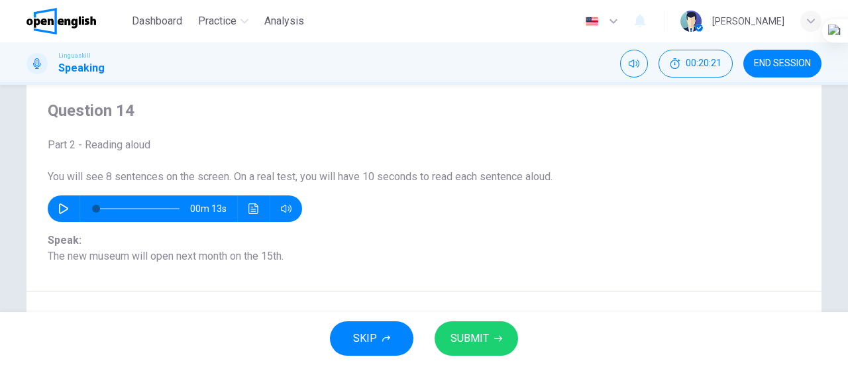
scroll to position [41, 0]
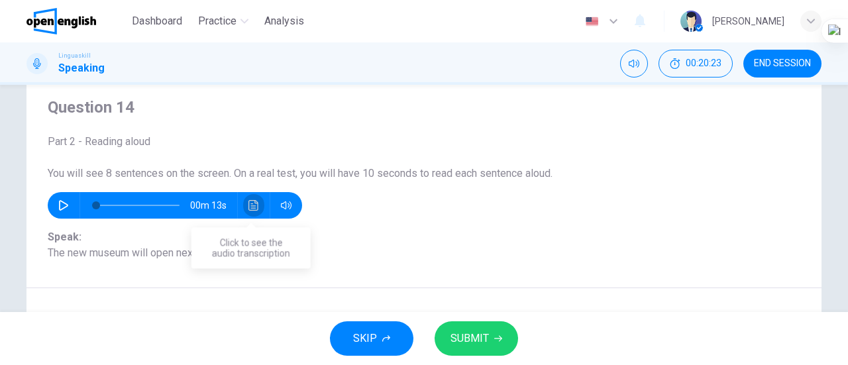
click at [248, 207] on icon "Click to see the audio transcription" at bounding box center [253, 205] width 10 height 11
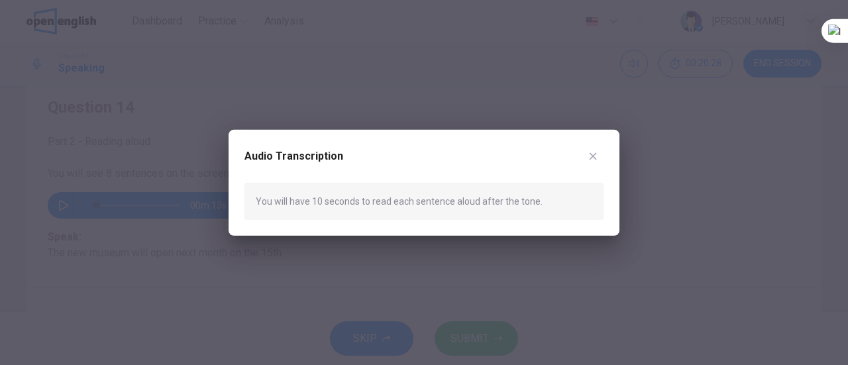
click at [591, 157] on icon "button" at bounding box center [592, 155] width 7 height 7
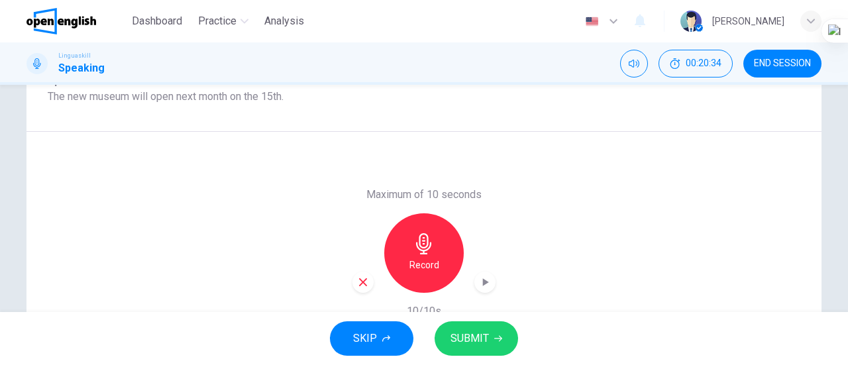
scroll to position [190, 0]
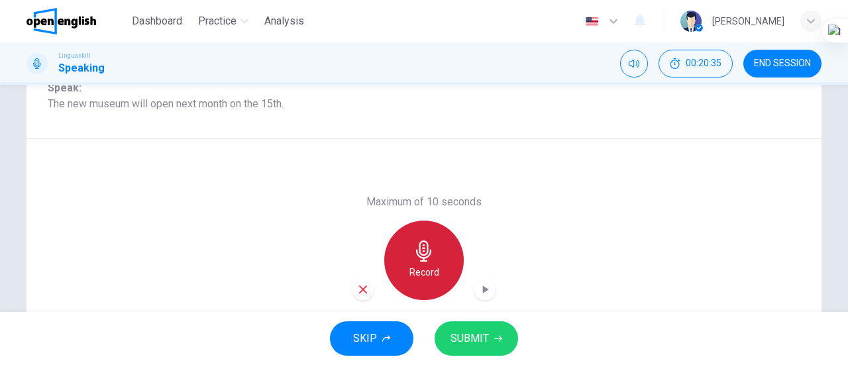
click at [415, 247] on icon "button" at bounding box center [423, 250] width 21 height 21
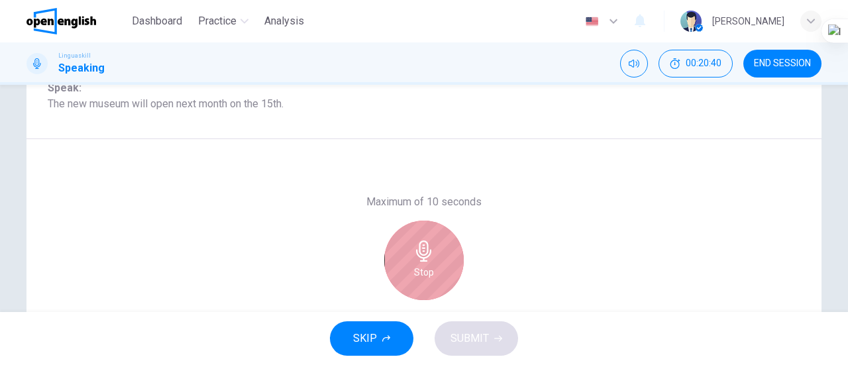
click at [415, 247] on icon "button" at bounding box center [423, 250] width 21 height 21
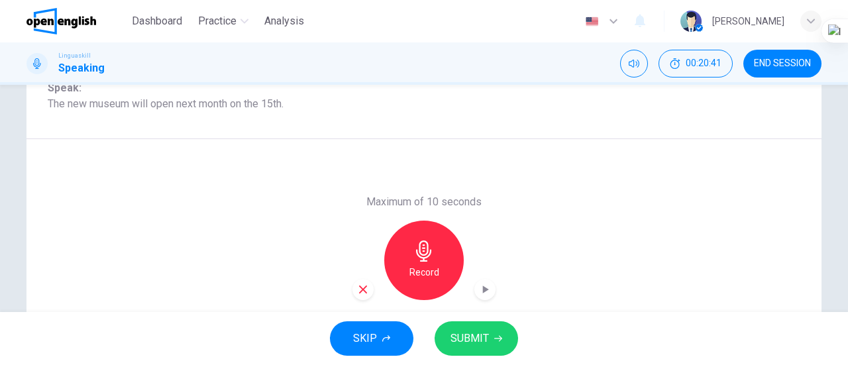
click at [477, 333] on span "SUBMIT" at bounding box center [469, 338] width 38 height 19
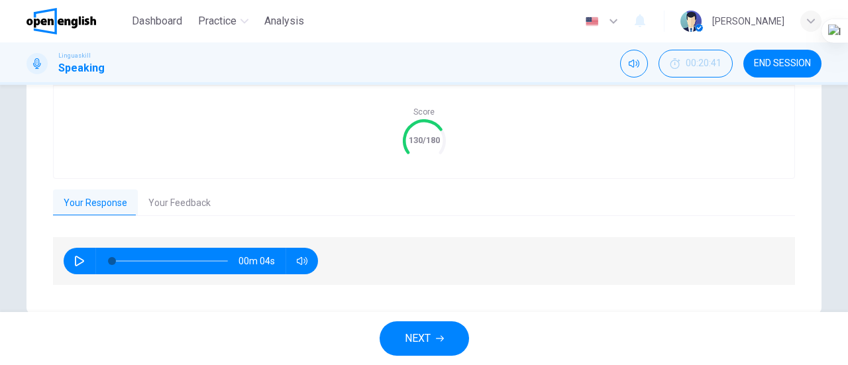
scroll to position [304, 0]
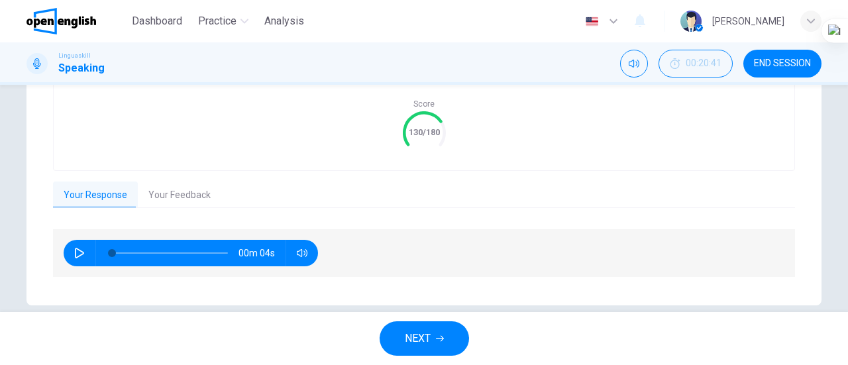
click at [169, 195] on button "Your Feedback" at bounding box center [179, 195] width 83 height 28
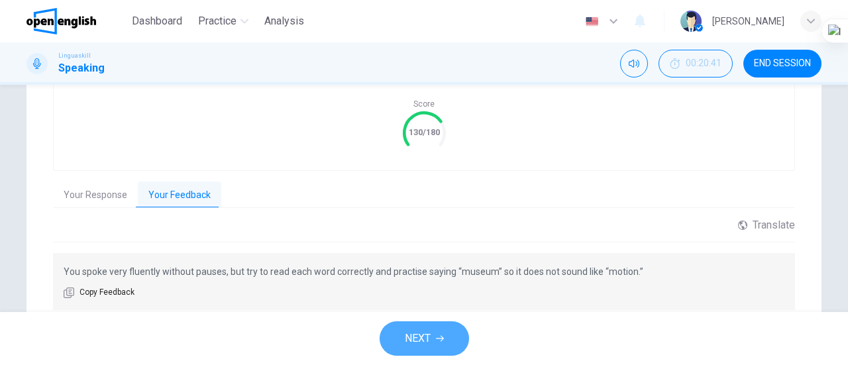
click at [405, 335] on span "NEXT" at bounding box center [418, 338] width 26 height 19
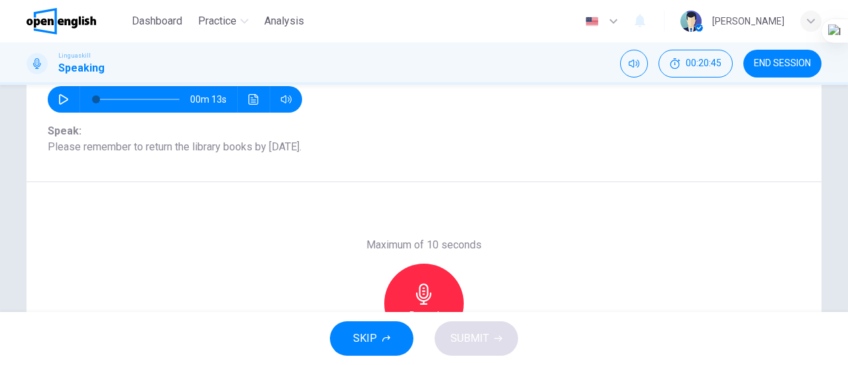
scroll to position [128, 0]
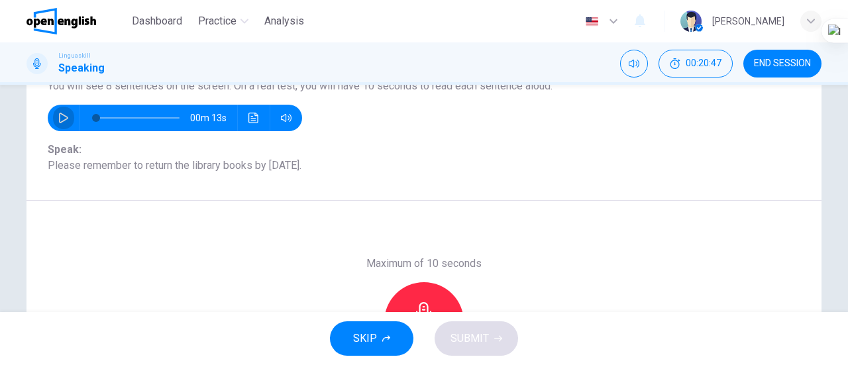
click at [58, 115] on icon "button" at bounding box center [63, 118] width 11 height 11
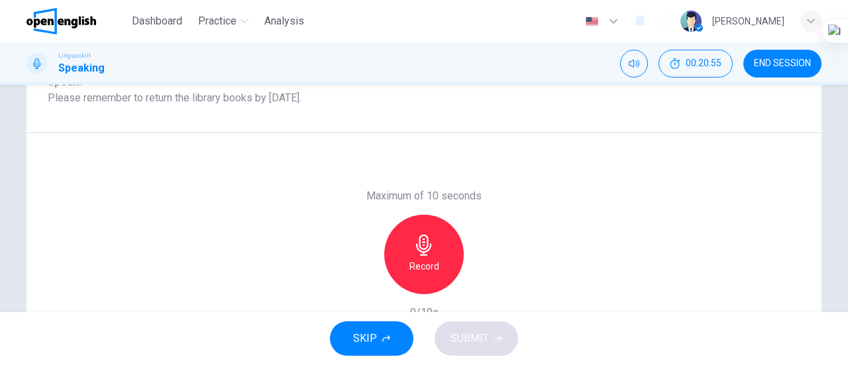
scroll to position [196, 0]
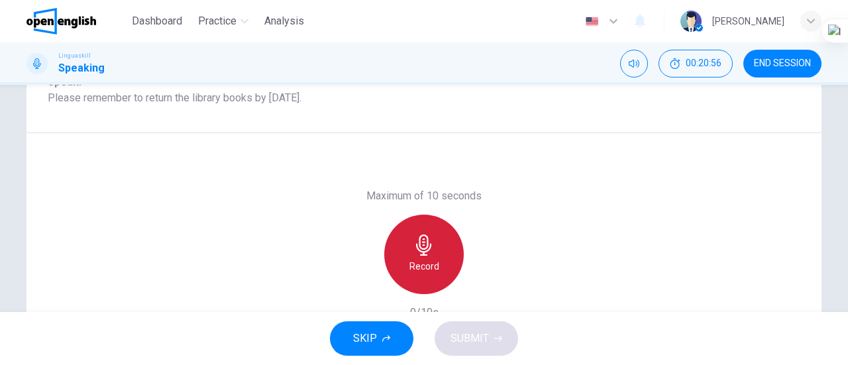
click at [413, 246] on icon "button" at bounding box center [423, 244] width 21 height 21
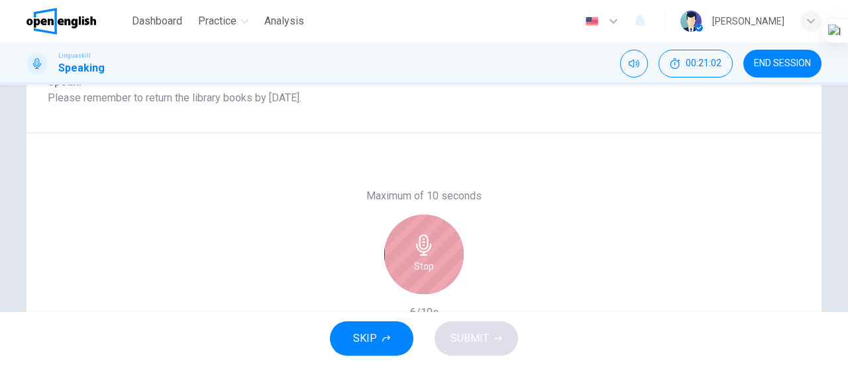
click at [413, 246] on icon "button" at bounding box center [423, 244] width 21 height 21
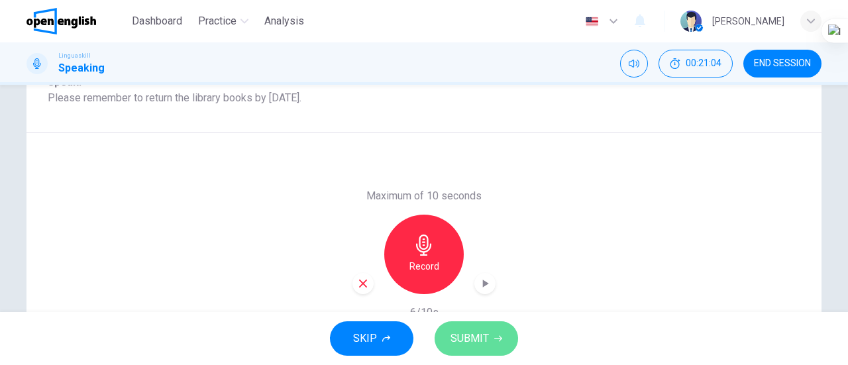
click at [478, 327] on button "SUBMIT" at bounding box center [475, 338] width 83 height 34
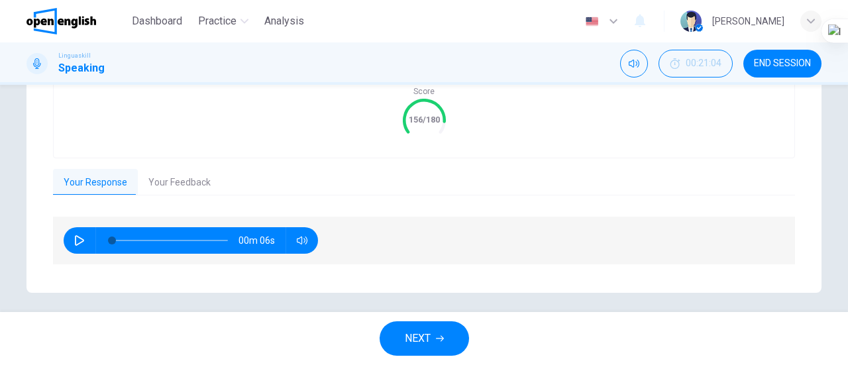
scroll to position [323, 0]
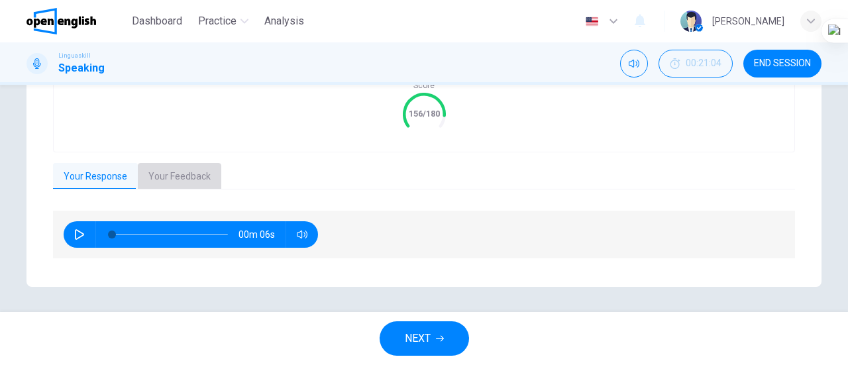
click at [173, 183] on button "Your Feedback" at bounding box center [179, 177] width 83 height 28
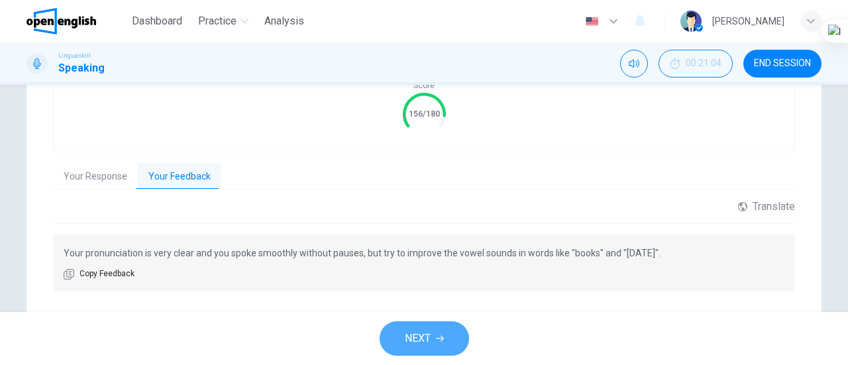
click at [423, 335] on span "NEXT" at bounding box center [418, 338] width 26 height 19
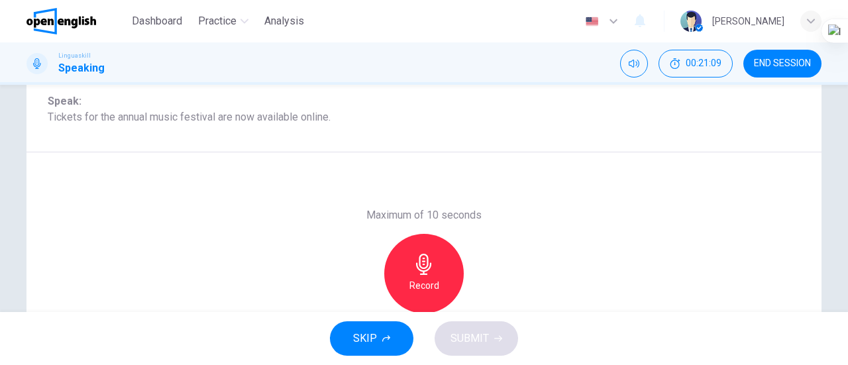
scroll to position [179, 0]
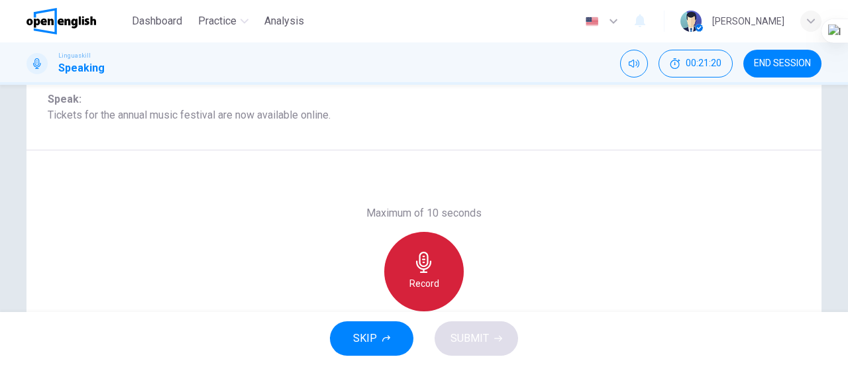
click at [424, 270] on icon "button" at bounding box center [423, 262] width 21 height 21
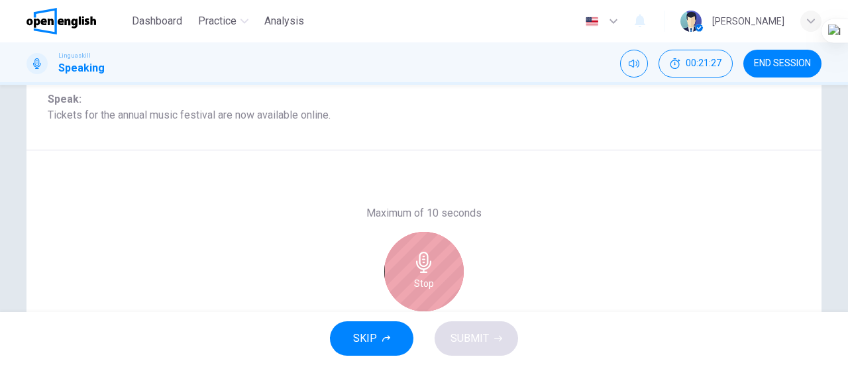
click at [424, 270] on icon "button" at bounding box center [423, 262] width 21 height 21
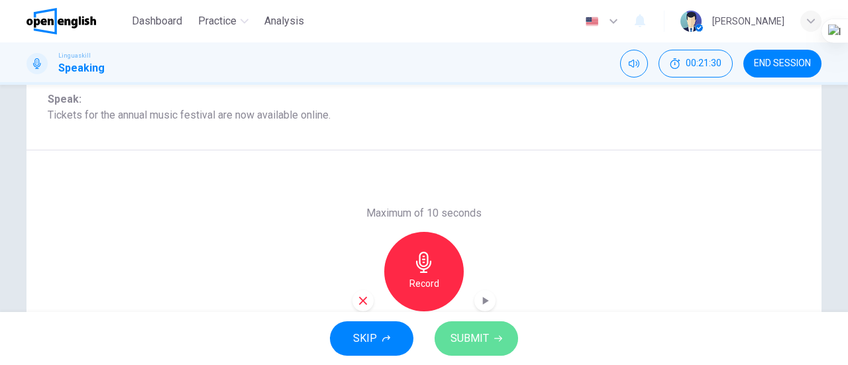
click at [470, 340] on span "SUBMIT" at bounding box center [469, 338] width 38 height 19
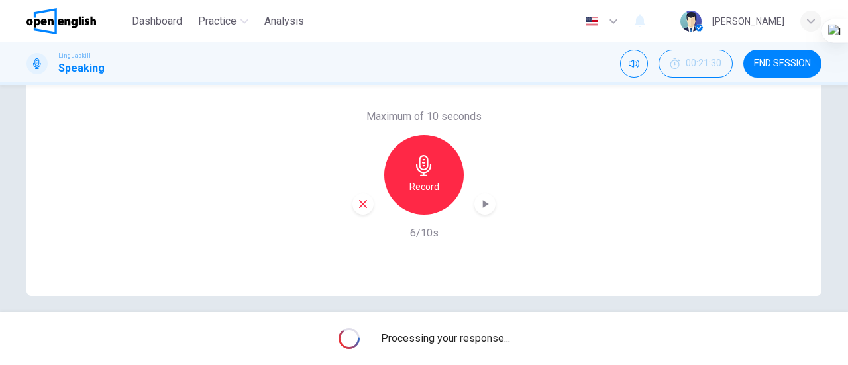
scroll to position [286, 0]
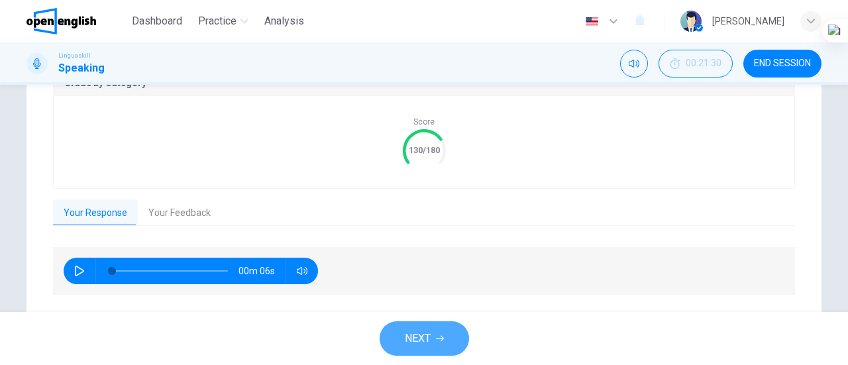
click at [437, 330] on button "NEXT" at bounding box center [424, 338] width 89 height 34
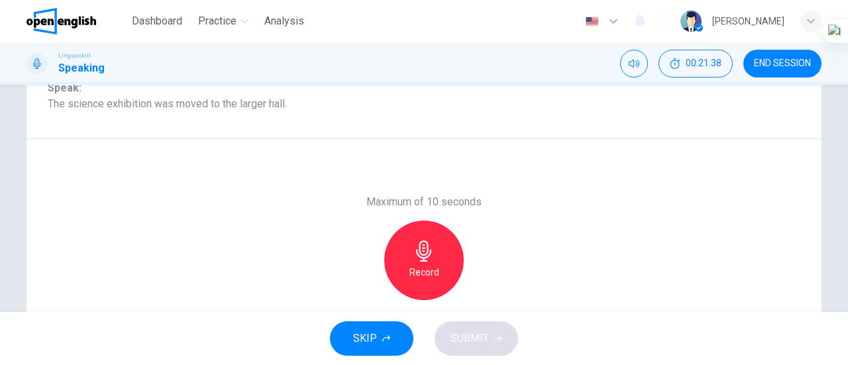
scroll to position [193, 0]
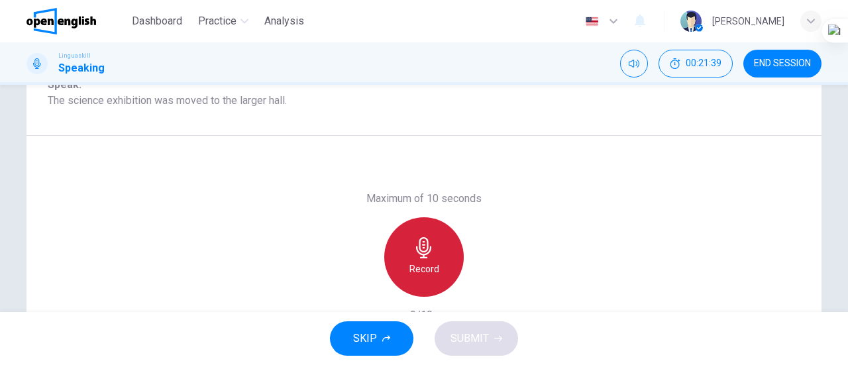
click at [423, 251] on icon "button" at bounding box center [423, 247] width 15 height 21
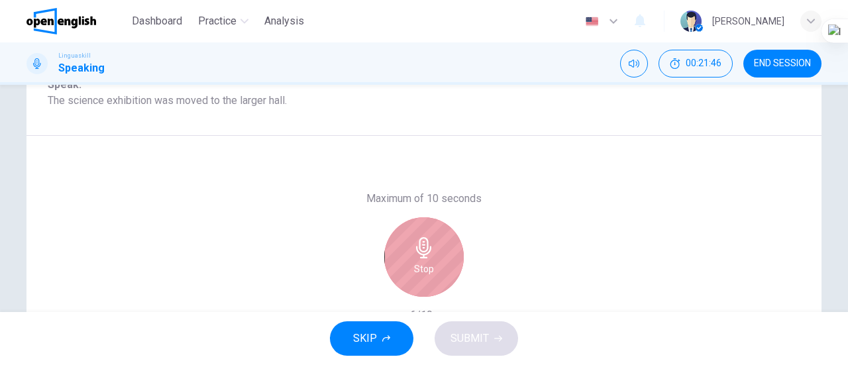
click at [423, 251] on icon "button" at bounding box center [423, 247] width 15 height 21
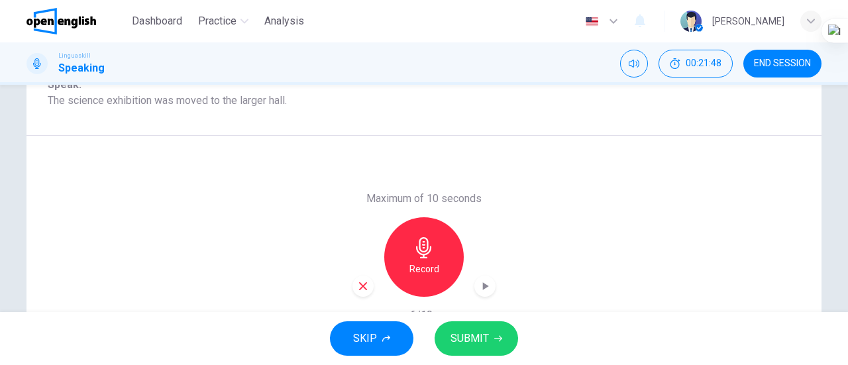
click at [478, 291] on icon "button" at bounding box center [484, 285] width 13 height 13
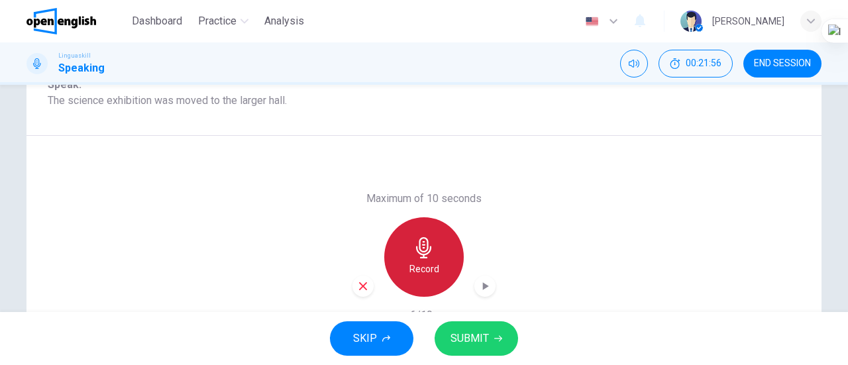
click at [417, 274] on h6 "Record" at bounding box center [424, 269] width 30 height 16
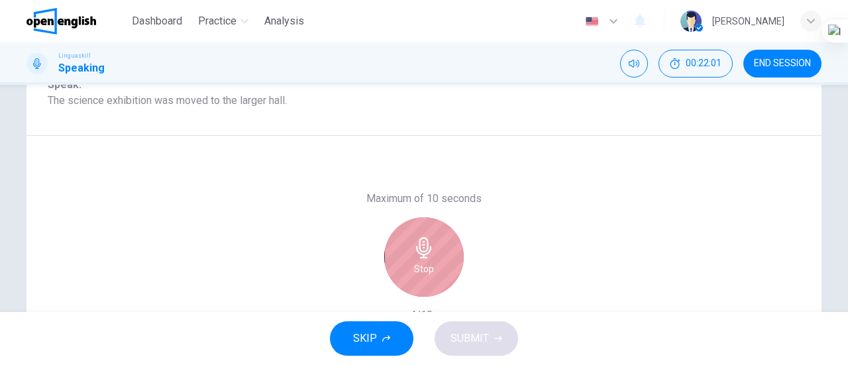
click at [417, 274] on h6 "Stop" at bounding box center [424, 269] width 20 height 16
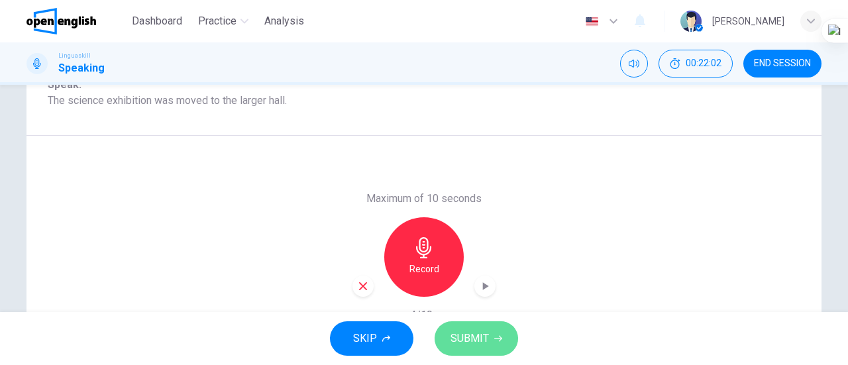
click at [474, 343] on span "SUBMIT" at bounding box center [469, 338] width 38 height 19
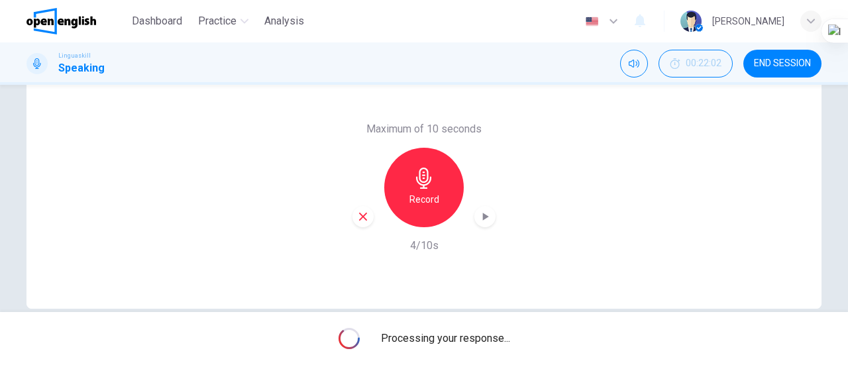
scroll to position [233, 0]
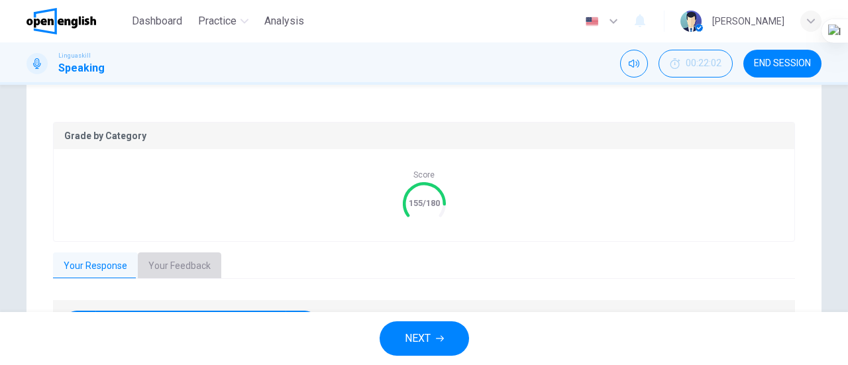
click at [175, 257] on button "Your Feedback" at bounding box center [179, 266] width 83 height 28
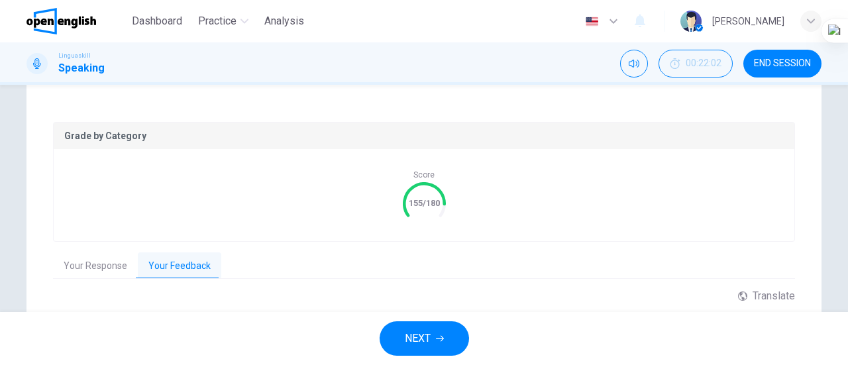
drag, startPoint x: 847, startPoint y: 210, endPoint x: 845, endPoint y: 230, distance: 20.0
click at [845, 230] on html "This site uses cookies, as explained in our Privacy Policy . If you agree to th…" at bounding box center [424, 182] width 848 height 365
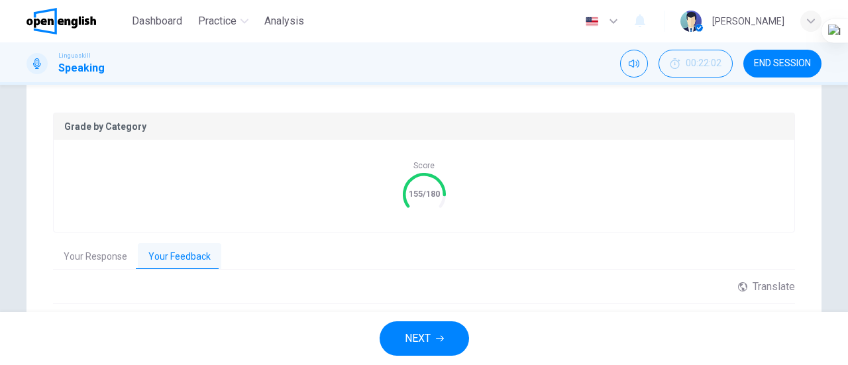
scroll to position [262, 0]
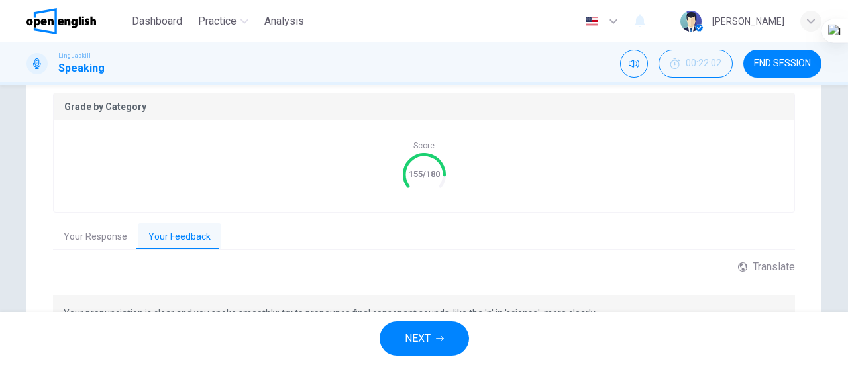
click at [421, 337] on span "NEXT" at bounding box center [418, 338] width 26 height 19
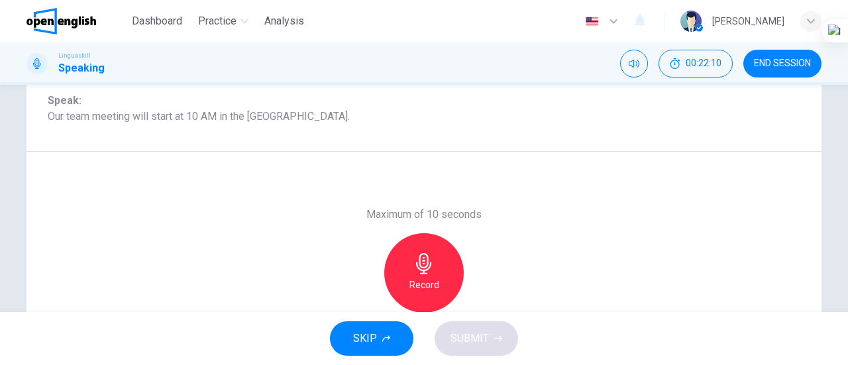
scroll to position [185, 0]
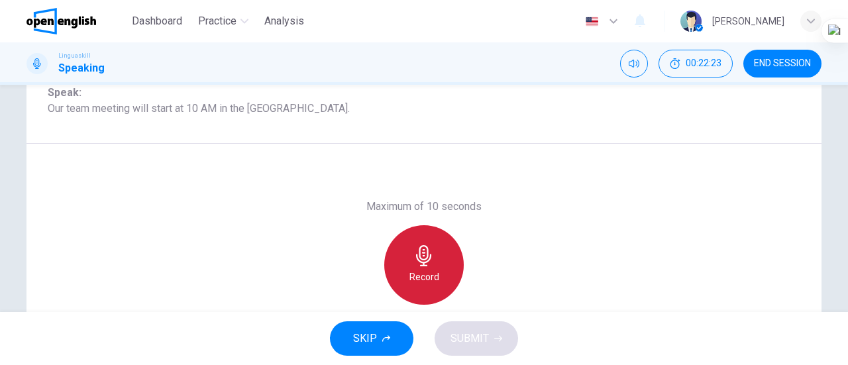
click at [426, 254] on icon "button" at bounding box center [423, 255] width 21 height 21
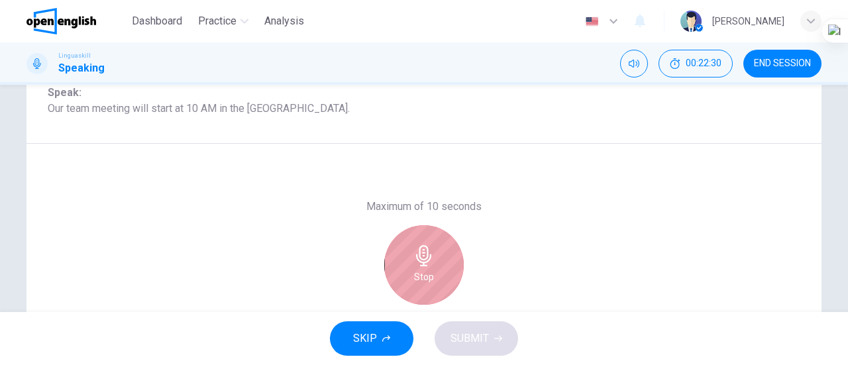
click at [426, 254] on icon "button" at bounding box center [423, 255] width 21 height 21
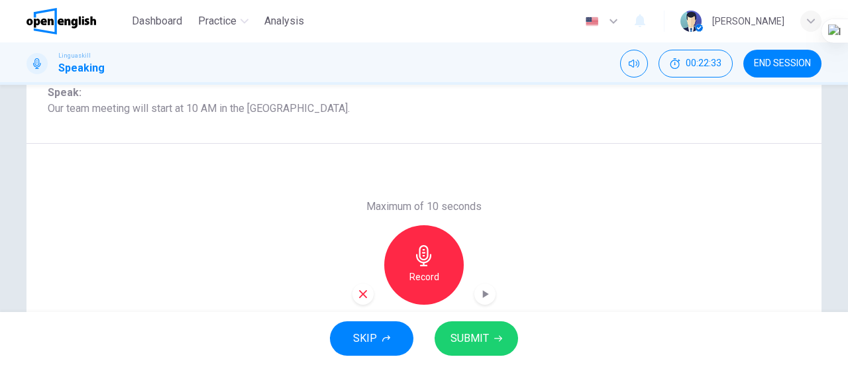
click at [483, 295] on icon "button" at bounding box center [486, 294] width 6 height 8
drag, startPoint x: 847, startPoint y: 232, endPoint x: 845, endPoint y: 258, distance: 25.2
click at [845, 258] on html "This site uses cookies, as explained in our Privacy Policy . If you agree to th…" at bounding box center [424, 182] width 848 height 365
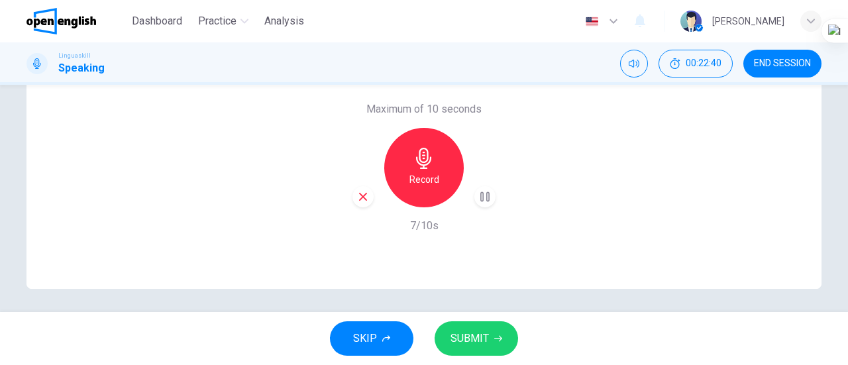
scroll to position [286, 0]
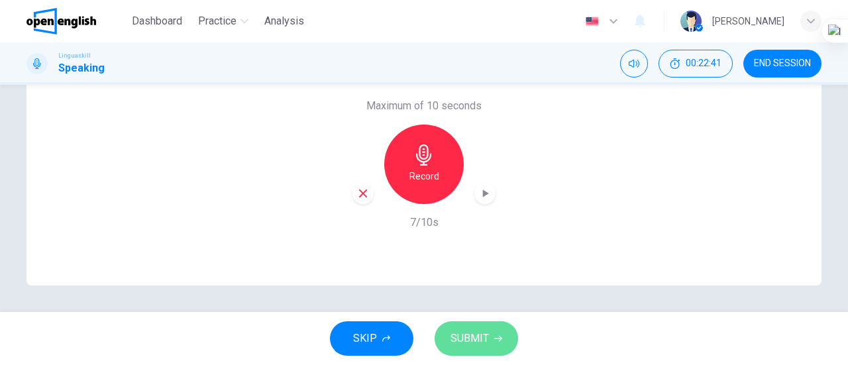
click at [477, 334] on span "SUBMIT" at bounding box center [469, 338] width 38 height 19
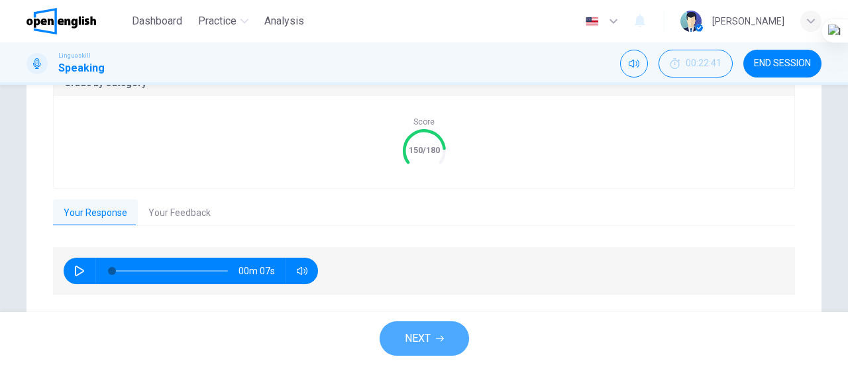
click at [418, 334] on span "NEXT" at bounding box center [418, 338] width 26 height 19
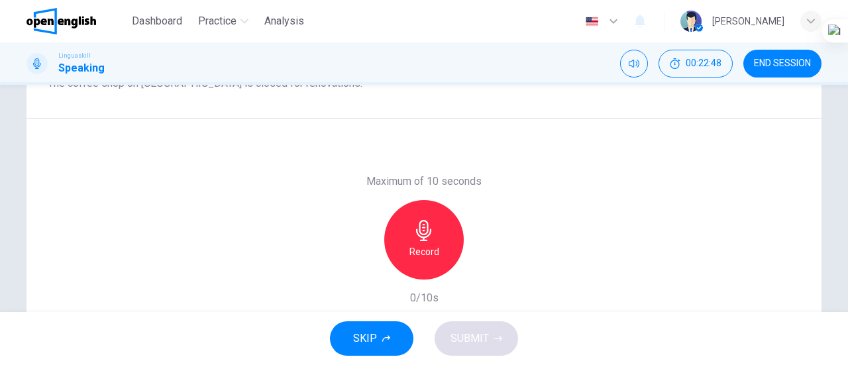
scroll to position [201, 0]
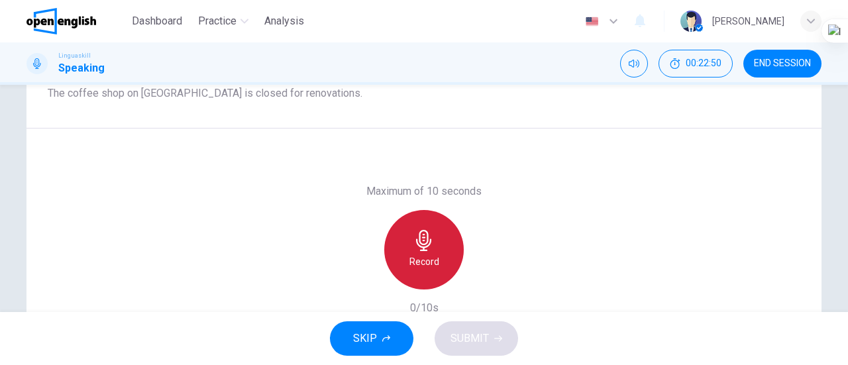
click at [412, 256] on h6 "Record" at bounding box center [424, 262] width 30 height 16
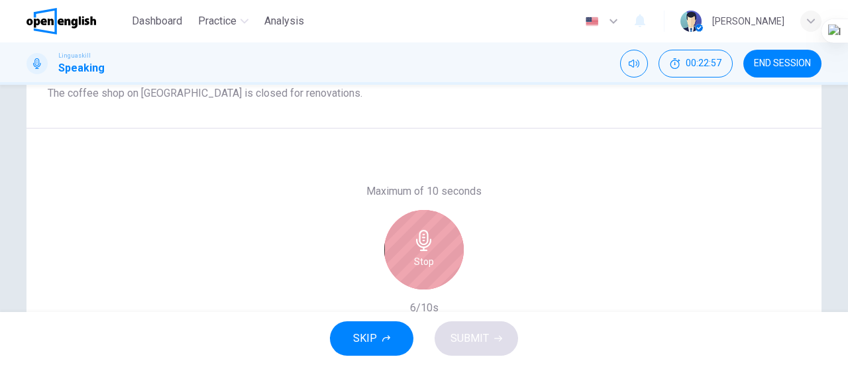
click at [414, 256] on h6 "Stop" at bounding box center [424, 262] width 20 height 16
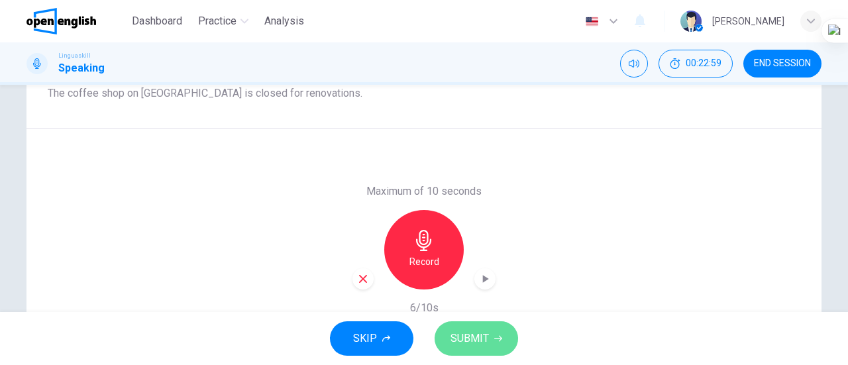
click at [466, 330] on span "SUBMIT" at bounding box center [469, 338] width 38 height 19
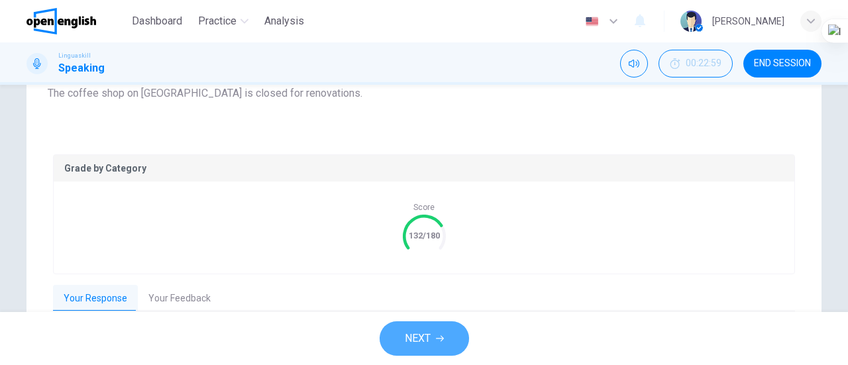
click at [412, 327] on button "NEXT" at bounding box center [424, 338] width 89 height 34
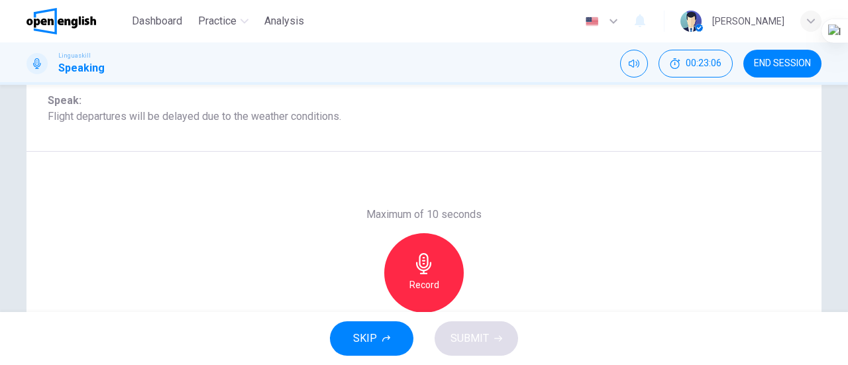
scroll to position [185, 0]
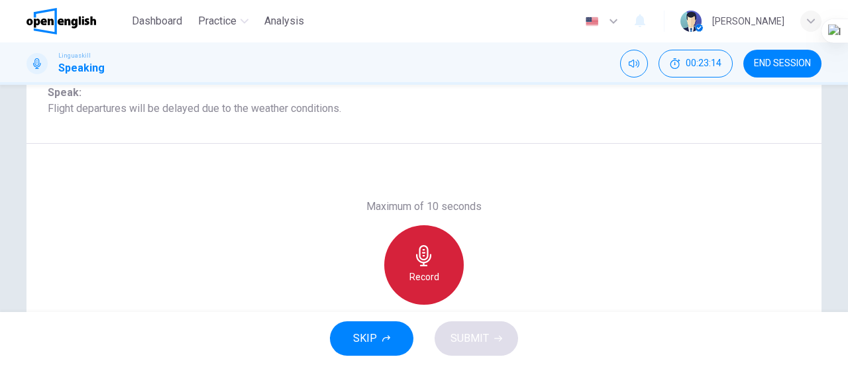
click at [422, 278] on h6 "Record" at bounding box center [424, 277] width 30 height 16
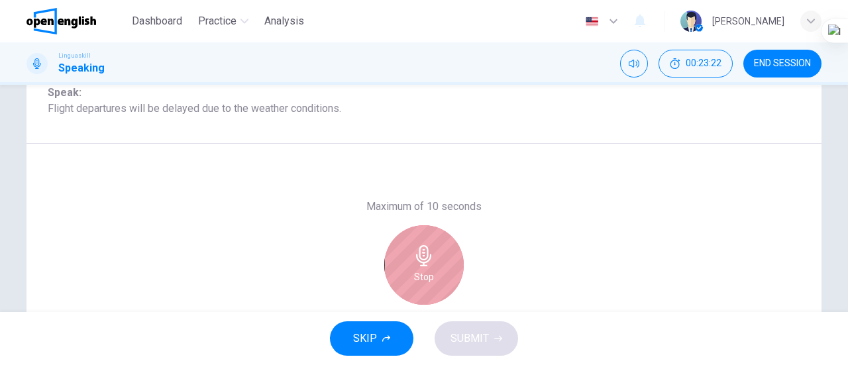
click at [422, 278] on h6 "Stop" at bounding box center [424, 277] width 20 height 16
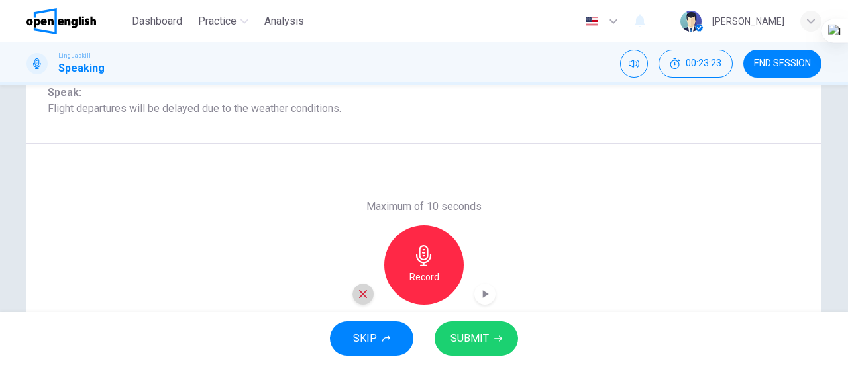
click at [362, 296] on icon "button" at bounding box center [363, 294] width 8 height 8
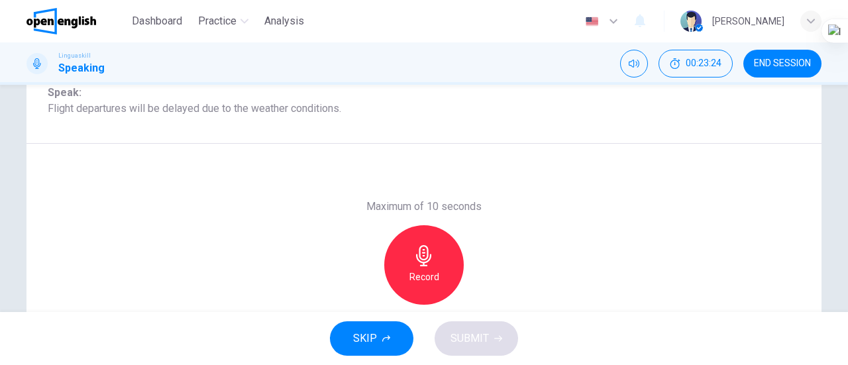
click at [423, 274] on h6 "Record" at bounding box center [424, 277] width 30 height 16
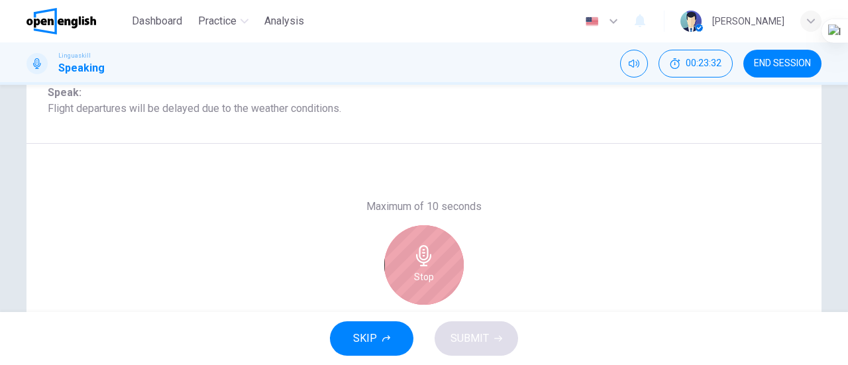
click at [423, 274] on h6 "Stop" at bounding box center [424, 277] width 20 height 16
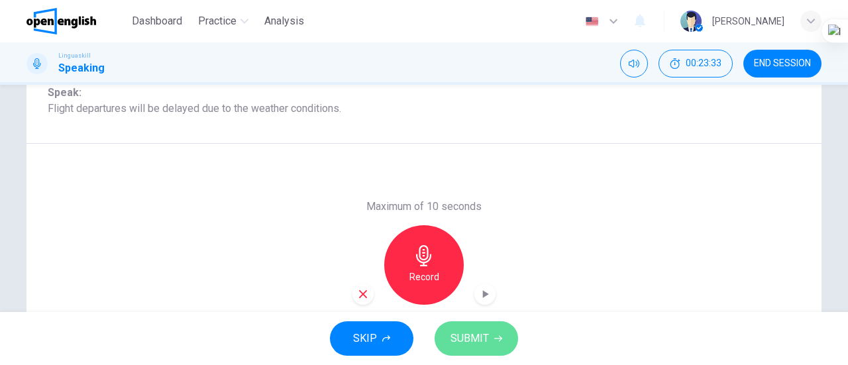
click at [476, 343] on span "SUBMIT" at bounding box center [469, 338] width 38 height 19
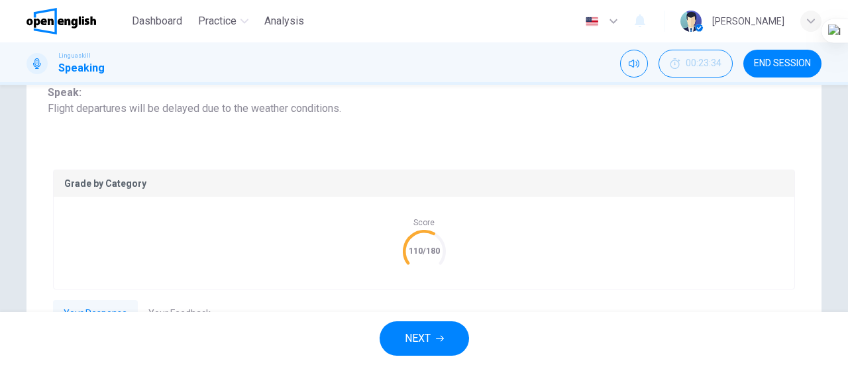
drag, startPoint x: 847, startPoint y: 213, endPoint x: 845, endPoint y: 235, distance: 22.6
click at [845, 235] on html "This site uses cookies, as explained in our Privacy Policy . If you agree to th…" at bounding box center [424, 182] width 848 height 365
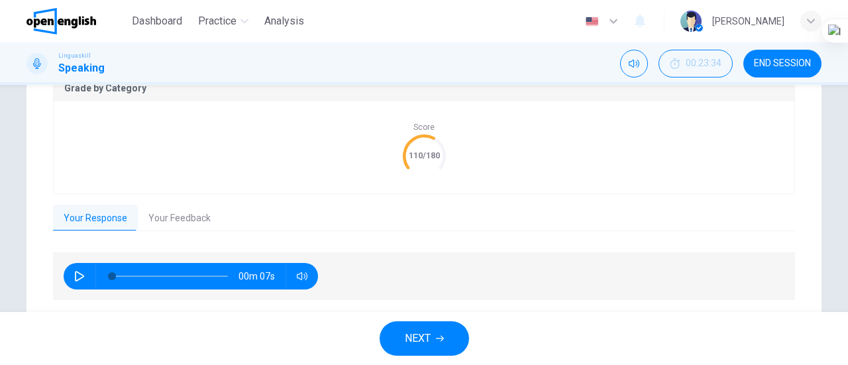
scroll to position [303, 0]
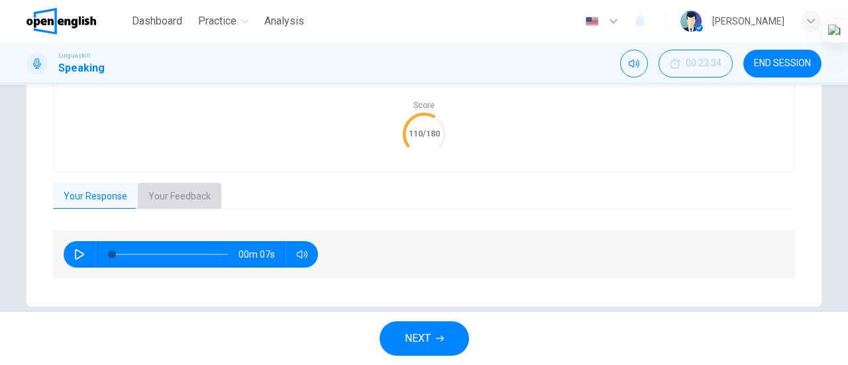
click at [176, 197] on button "Your Feedback" at bounding box center [179, 197] width 83 height 28
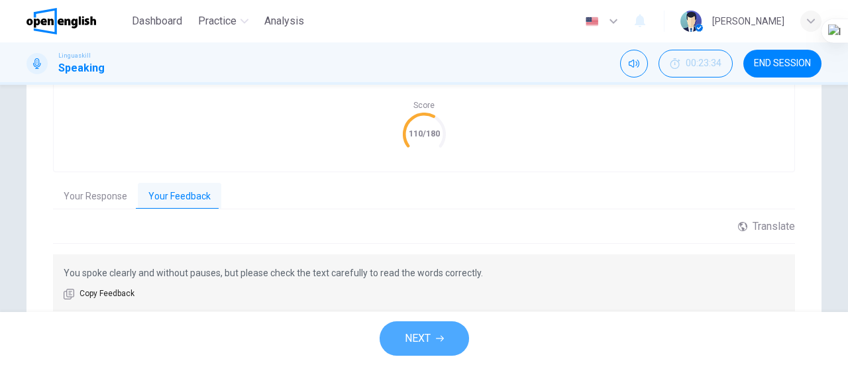
click at [432, 340] on button "NEXT" at bounding box center [424, 338] width 89 height 34
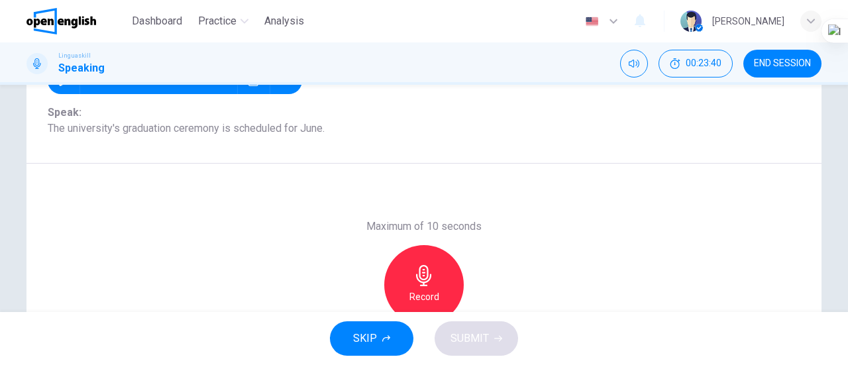
scroll to position [127, 0]
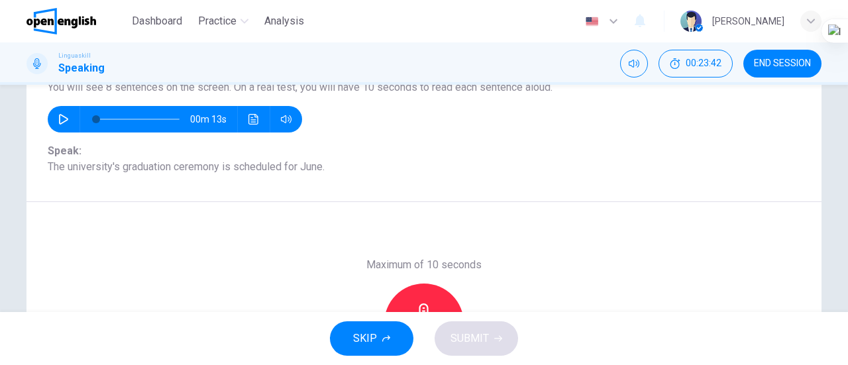
click at [62, 127] on button "button" at bounding box center [63, 119] width 21 height 26
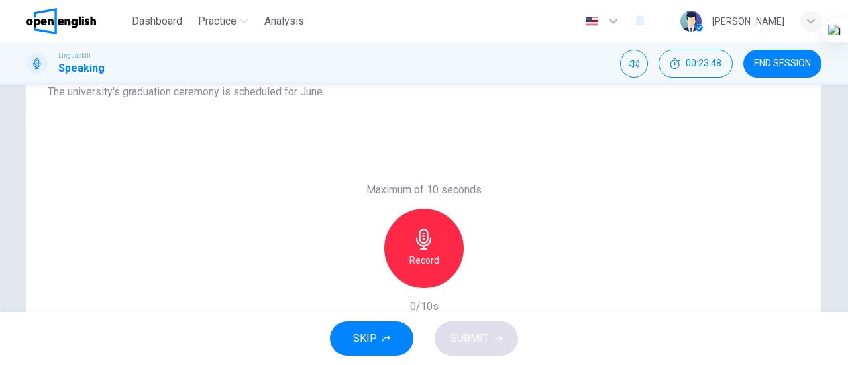
scroll to position [203, 0]
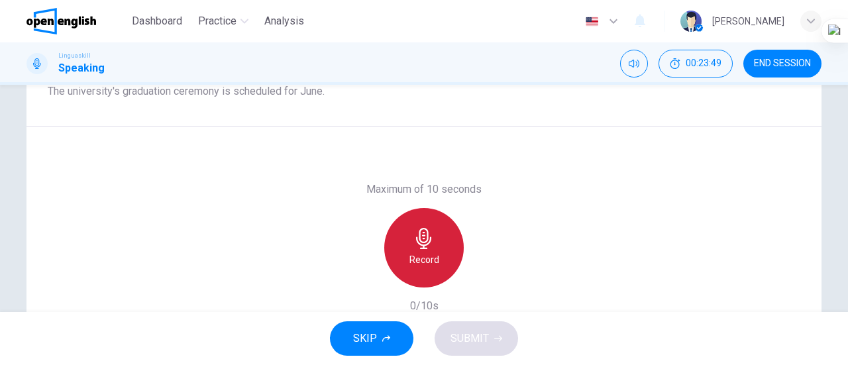
click at [433, 242] on div "Record" at bounding box center [423, 247] width 79 height 79
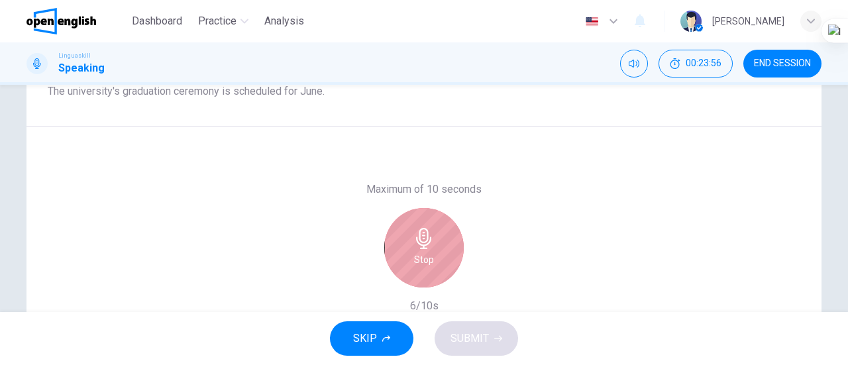
click at [432, 242] on div "Stop" at bounding box center [423, 247] width 79 height 79
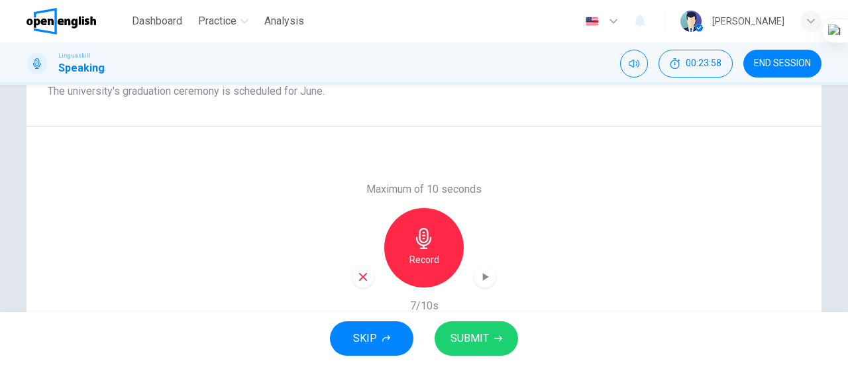
click at [487, 280] on icon "button" at bounding box center [484, 276] width 13 height 13
click at [482, 339] on span "SUBMIT" at bounding box center [469, 338] width 38 height 19
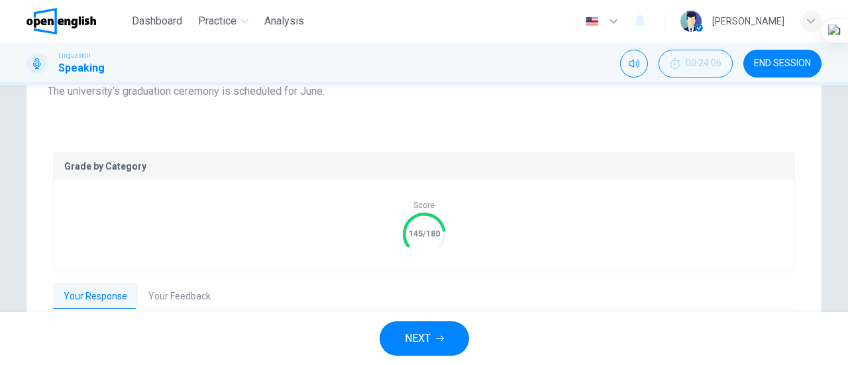
type input "*"
click at [439, 340] on icon "button" at bounding box center [440, 338] width 8 height 8
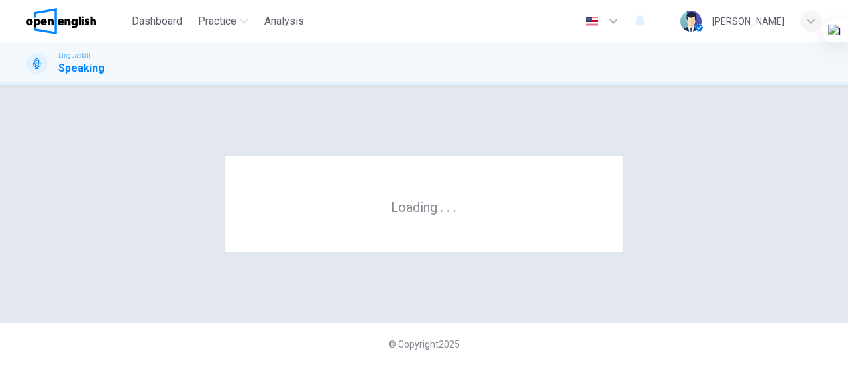
scroll to position [0, 0]
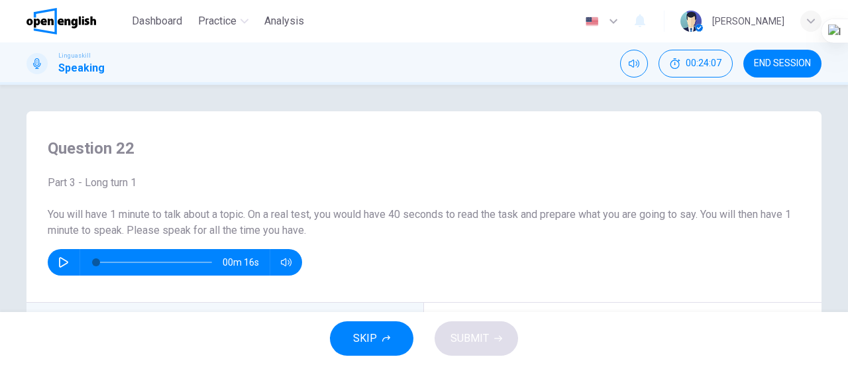
click at [403, 251] on div "00m 16s" at bounding box center [424, 262] width 752 height 26
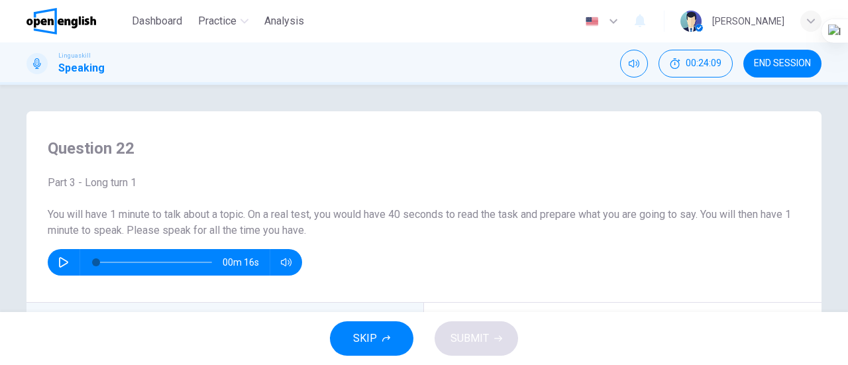
click at [403, 251] on div "00m 16s" at bounding box center [424, 262] width 752 height 26
click at [778, 64] on span "END SESSION" at bounding box center [782, 63] width 57 height 11
